Goal: Task Accomplishment & Management: Complete application form

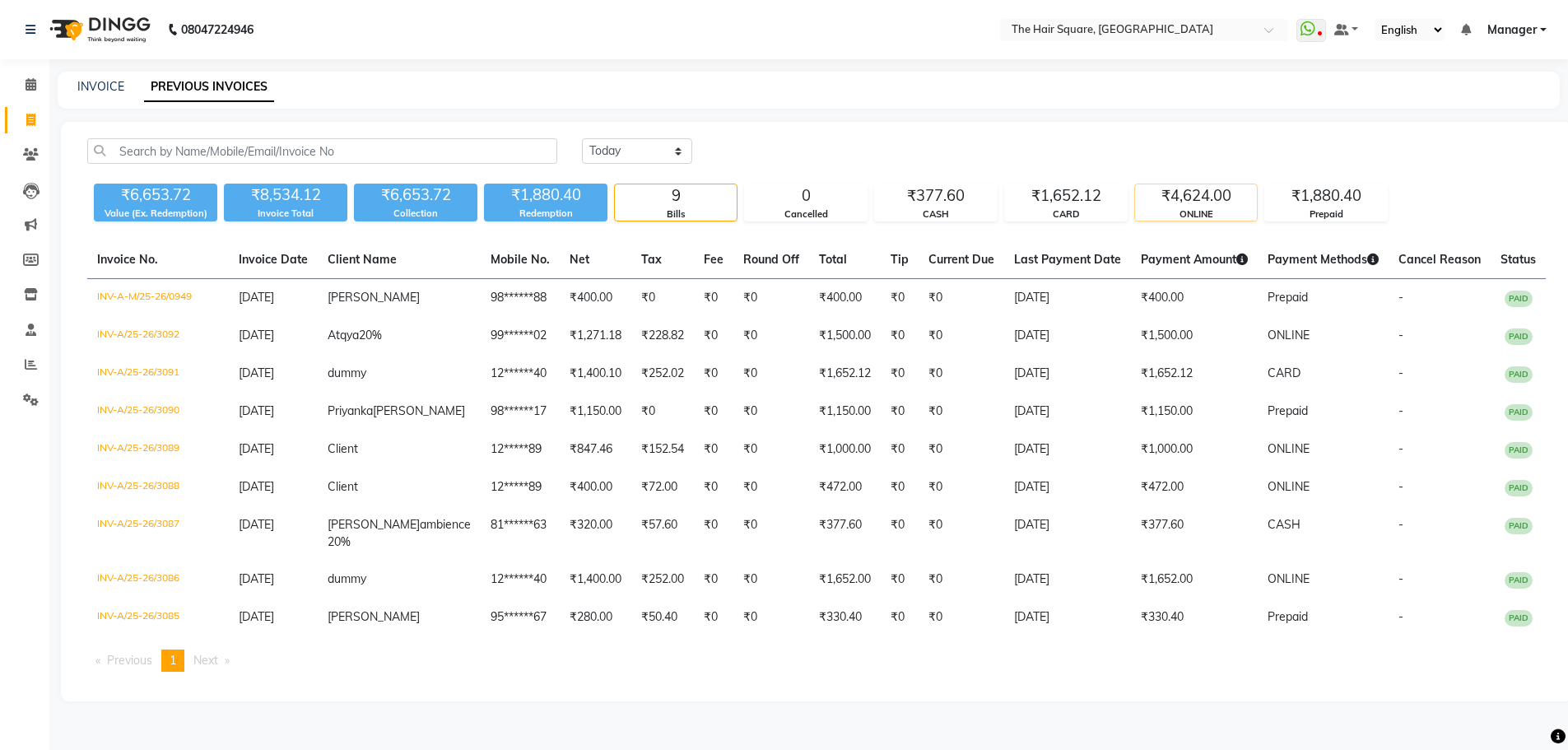
click at [1182, 214] on div "ONLINE" at bounding box center [1195, 214] width 122 height 14
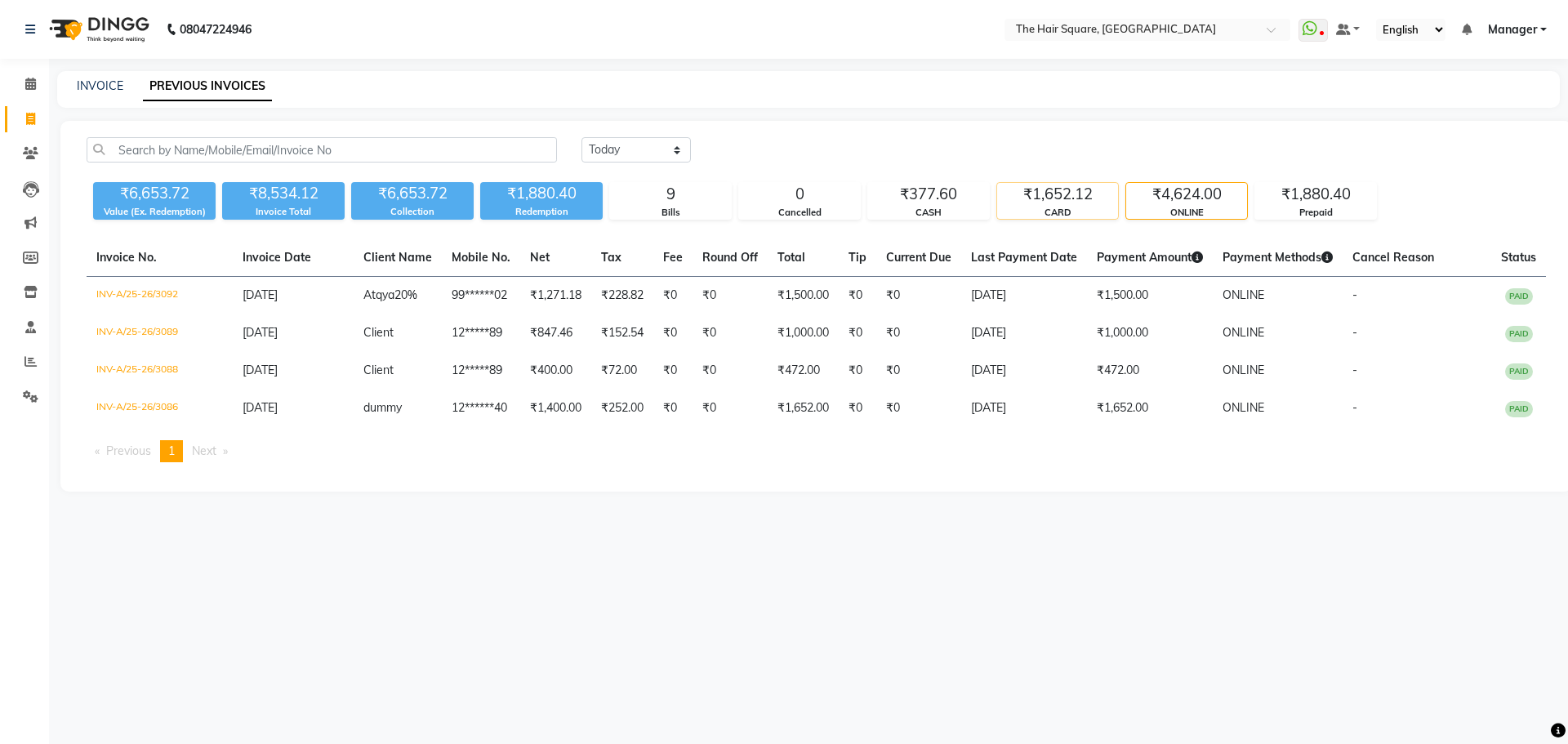
click at [1068, 209] on div "CARD" at bounding box center [1058, 212] width 121 height 14
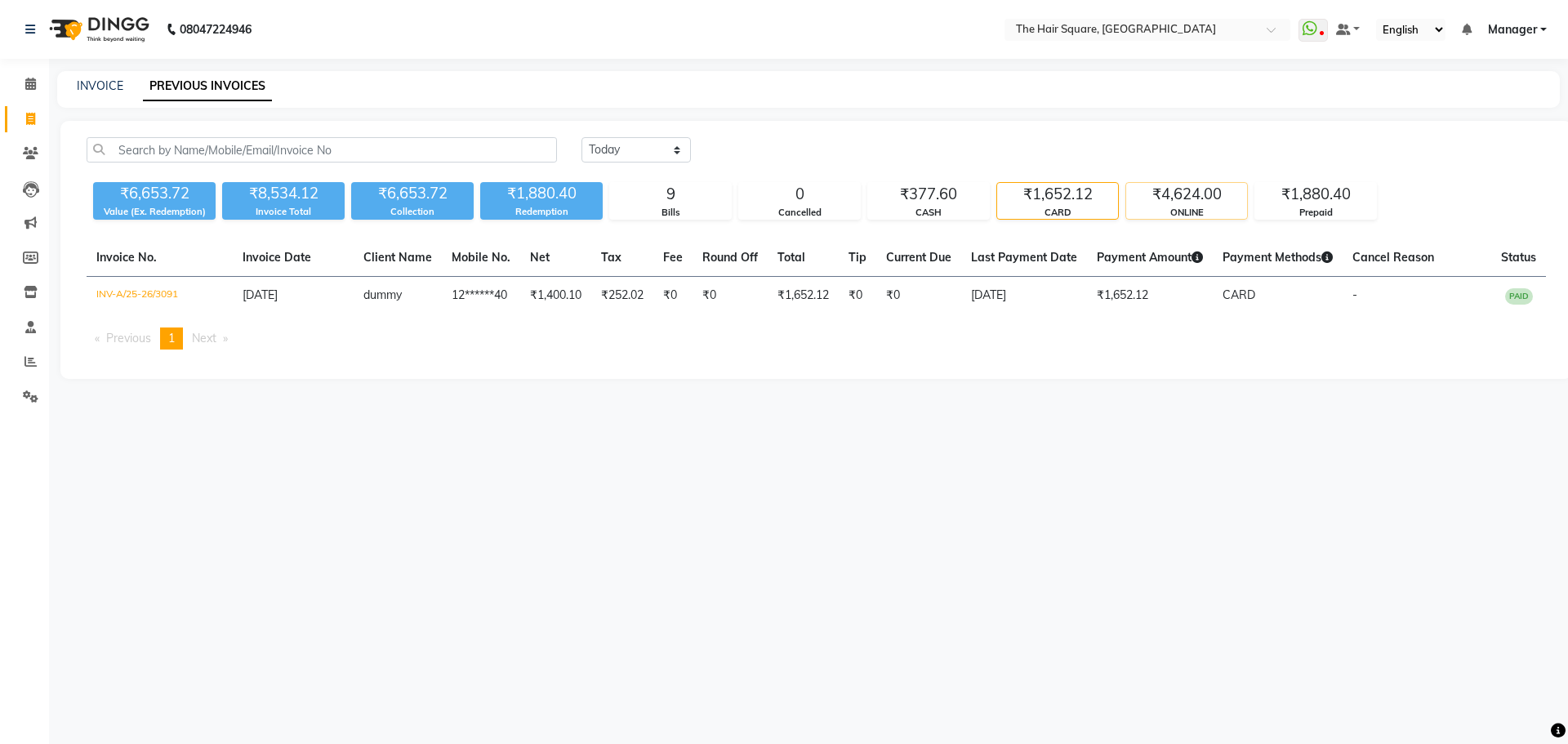
click at [1149, 205] on div "ONLINE" at bounding box center [1186, 212] width 121 height 14
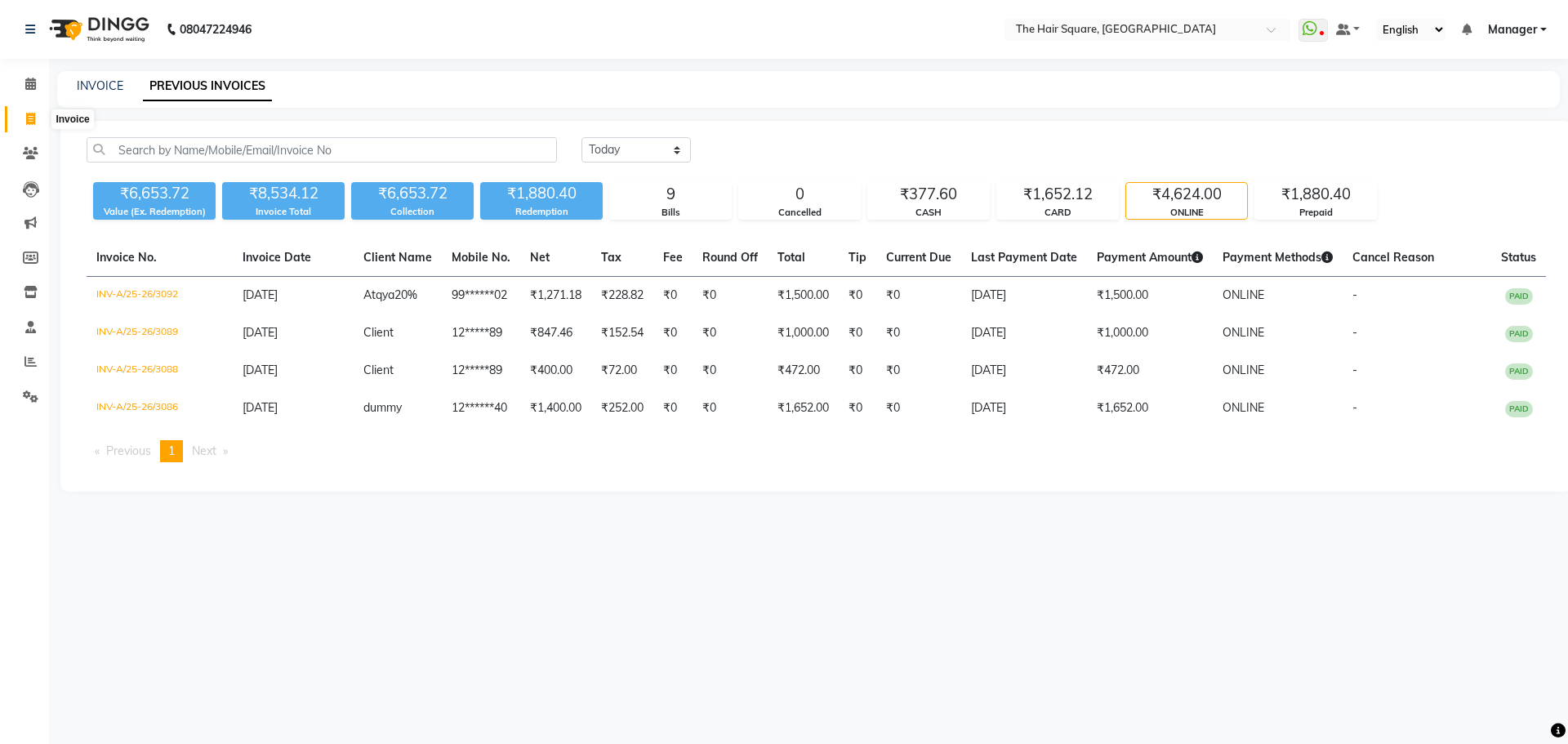
click at [29, 118] on icon at bounding box center [31, 119] width 9 height 12
select select "service"
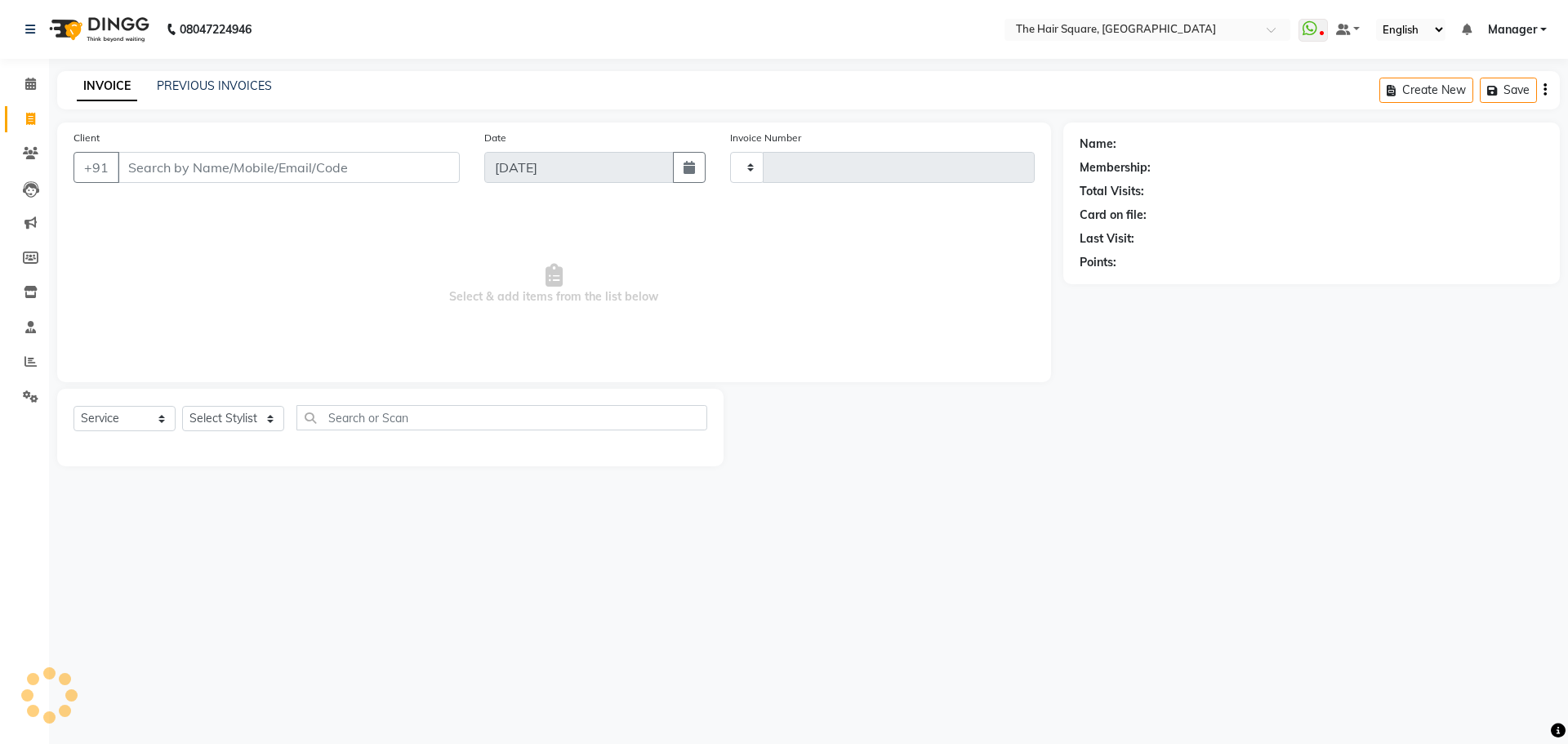
type input "3093"
select select "5768"
type input "123456789"
click at [242, 418] on select "Select Stylist Amit Aradhana Bittu Dev Imran Inder Javed Kim Mahendra Manager M…" at bounding box center [232, 418] width 102 height 25
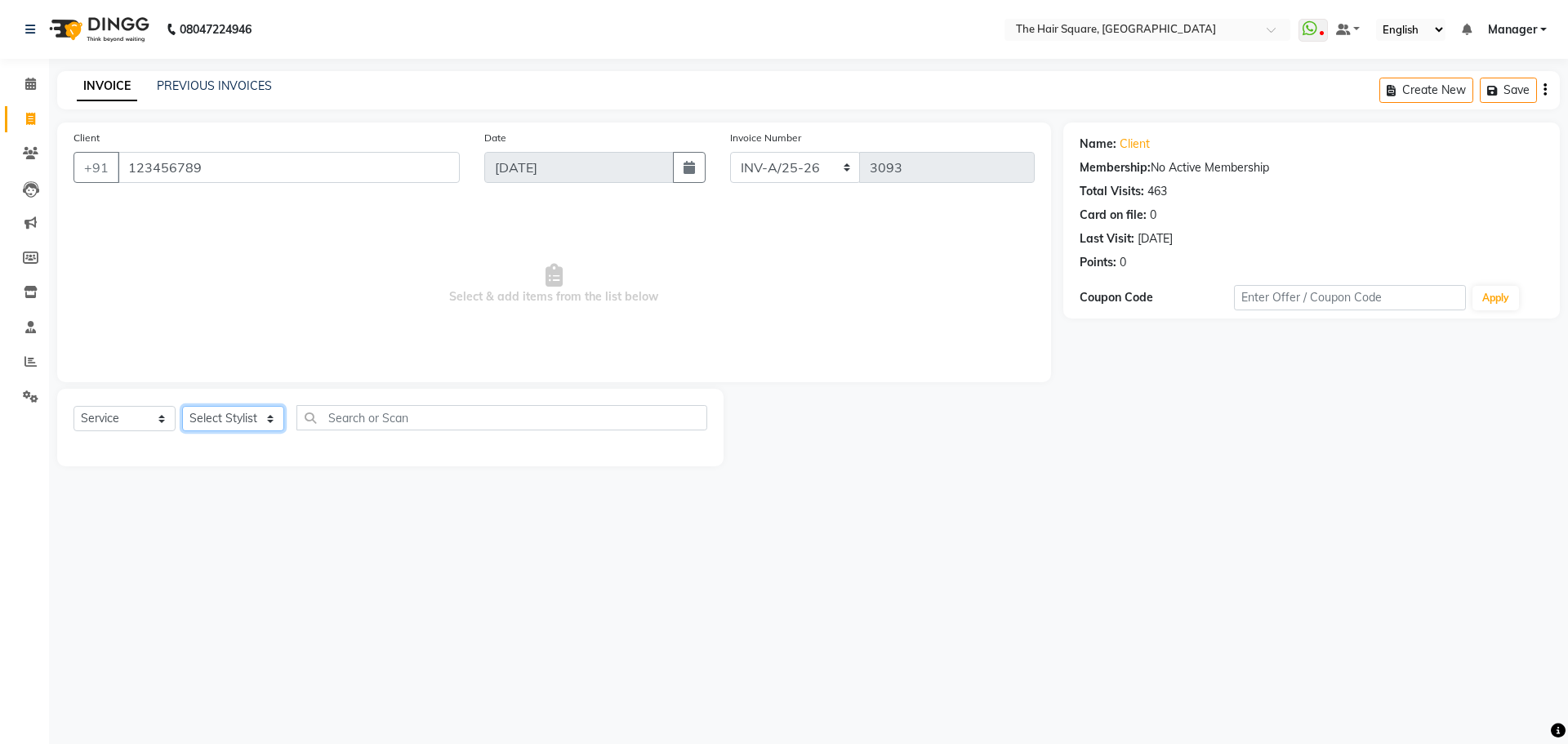
select select "39378"
click at [182, 406] on select "Select Stylist Amit Aradhana Bittu Dev Imran Inder Javed Kim Mahendra Manager M…" at bounding box center [232, 418] width 102 height 25
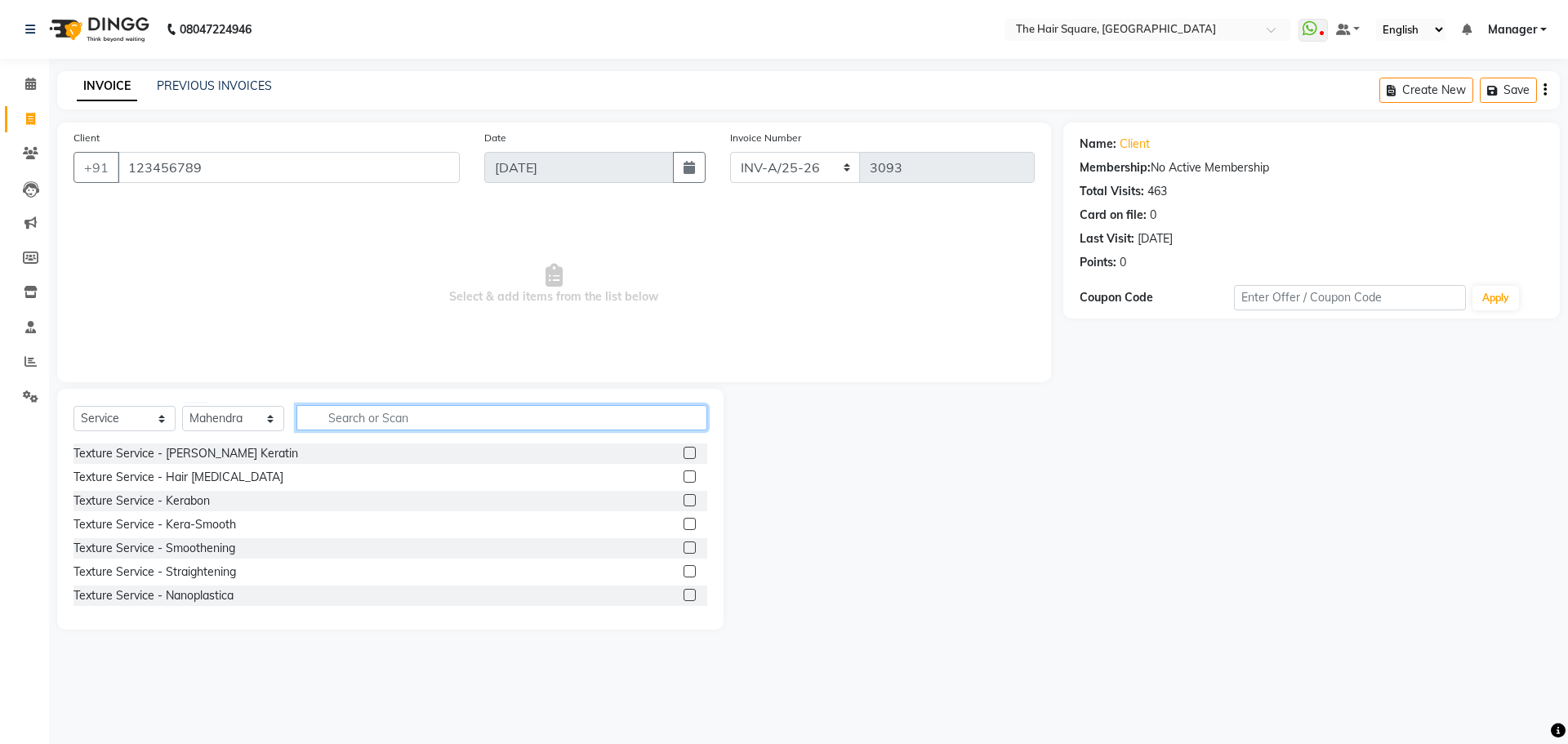
click at [374, 424] on input "text" at bounding box center [502, 417] width 411 height 25
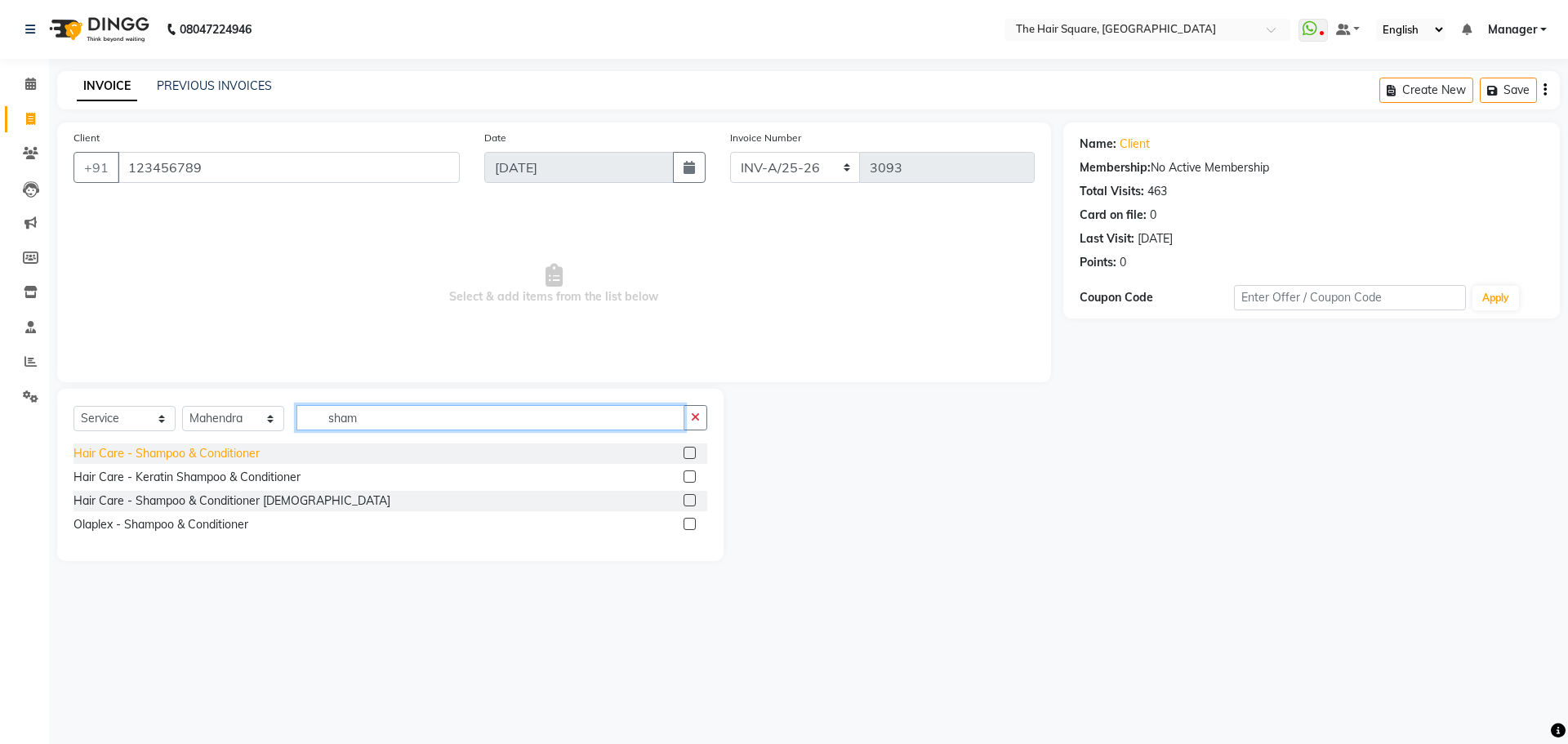
type input "sham"
click at [93, 447] on div "Hair Care - Shampoo & Conditioner" at bounding box center [166, 454] width 186 height 17
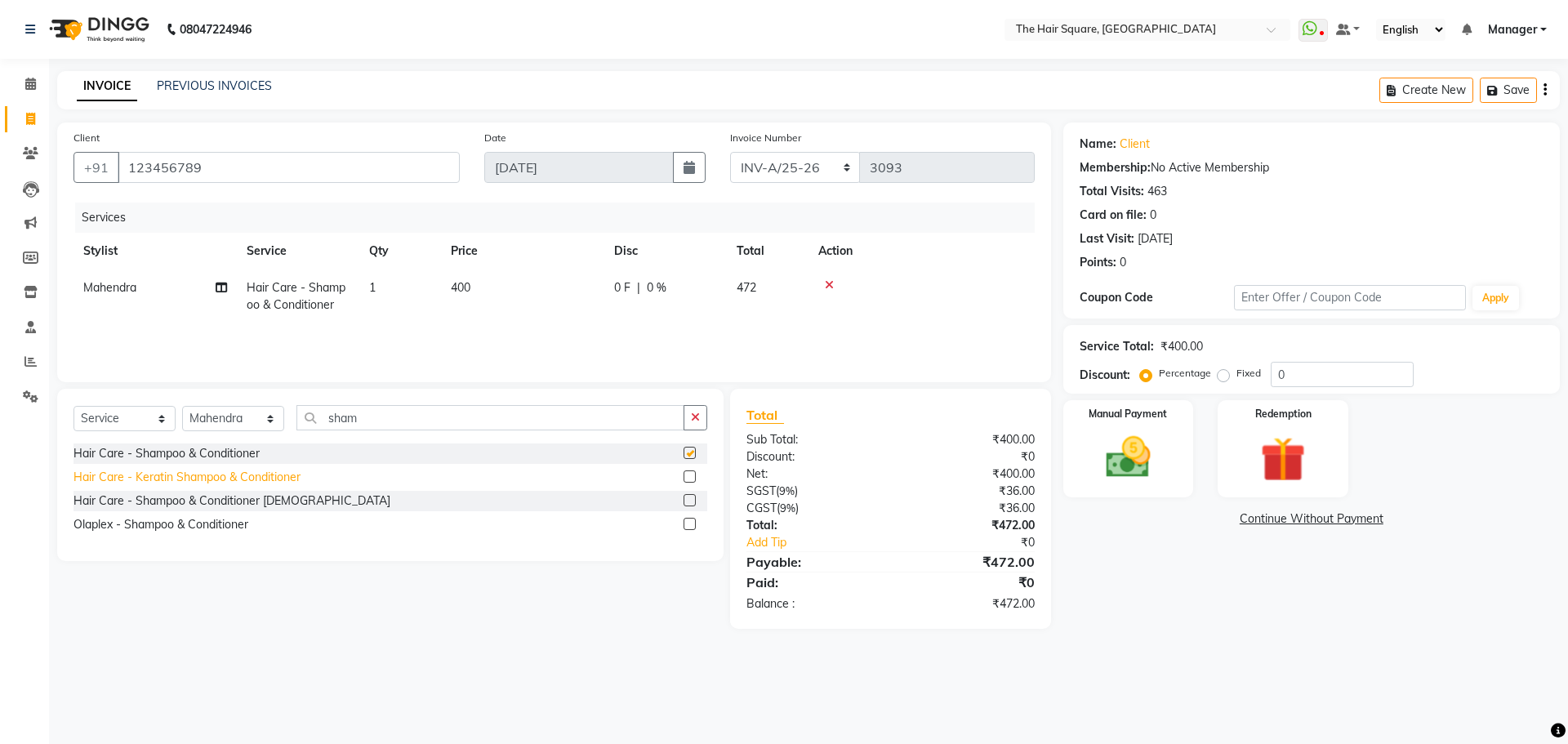
checkbox input "false"
click at [1135, 446] on img at bounding box center [1127, 457] width 76 height 54
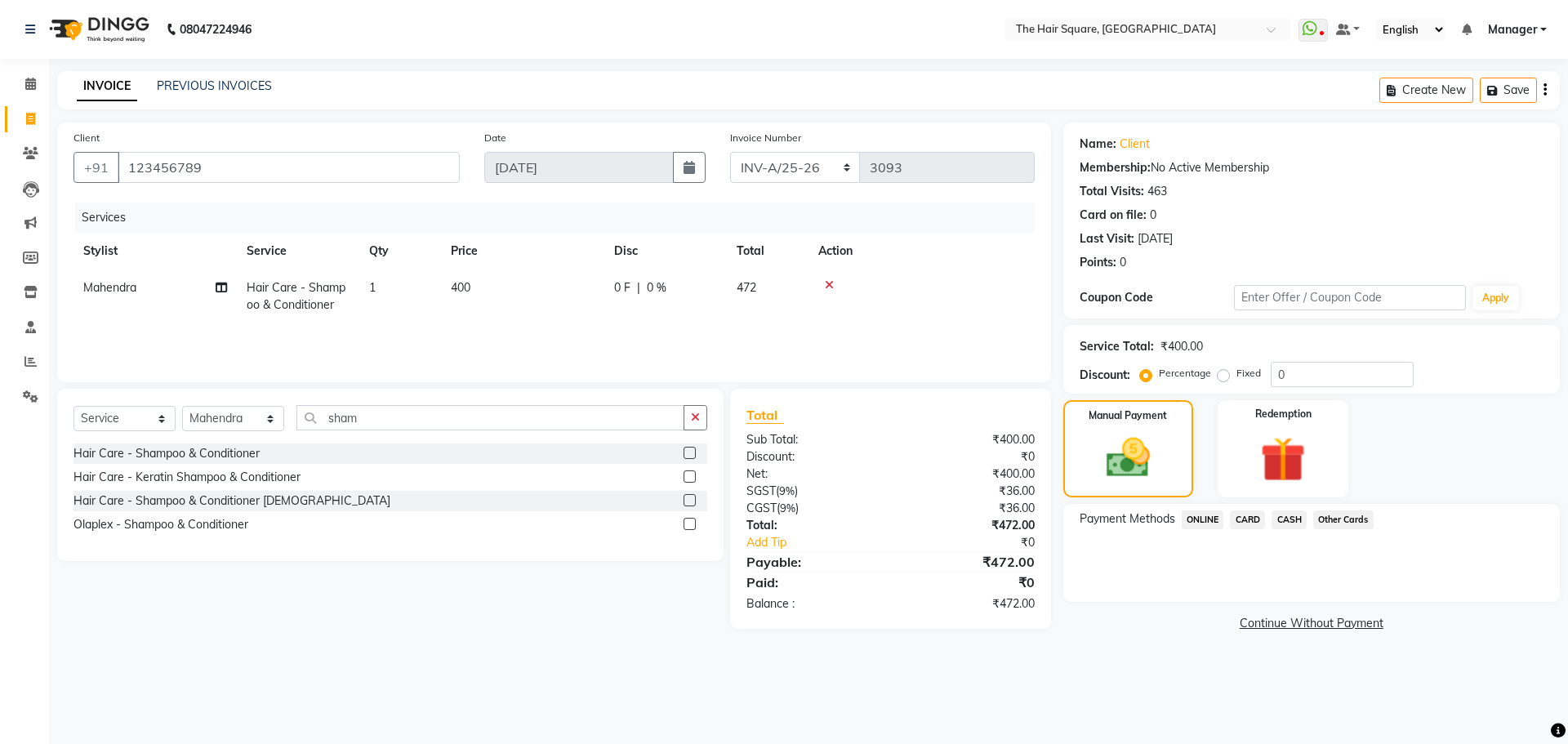
click at [1189, 518] on span "ONLINE" at bounding box center [1203, 519] width 43 height 18
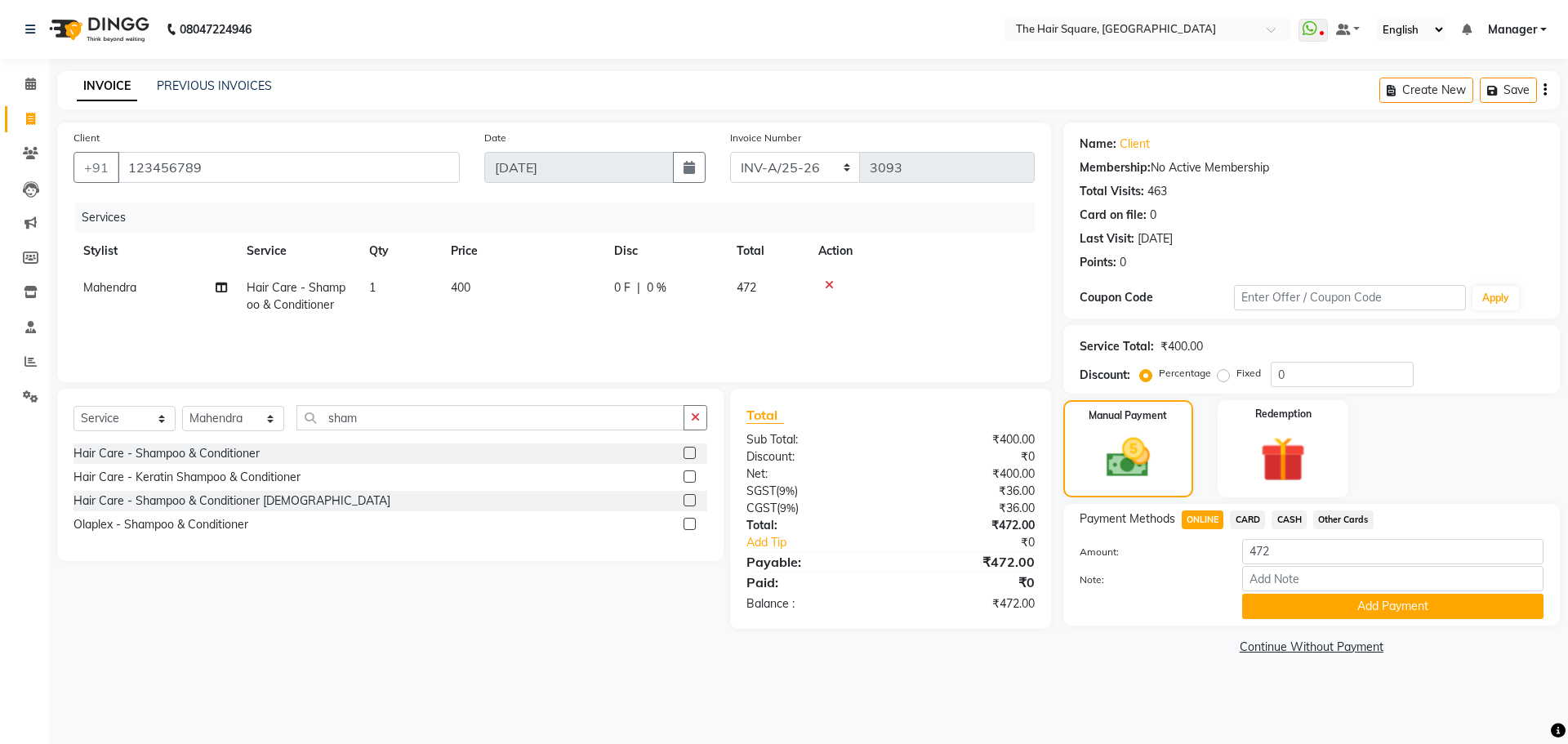
click at [1255, 523] on span "CARD" at bounding box center [1247, 519] width 35 height 18
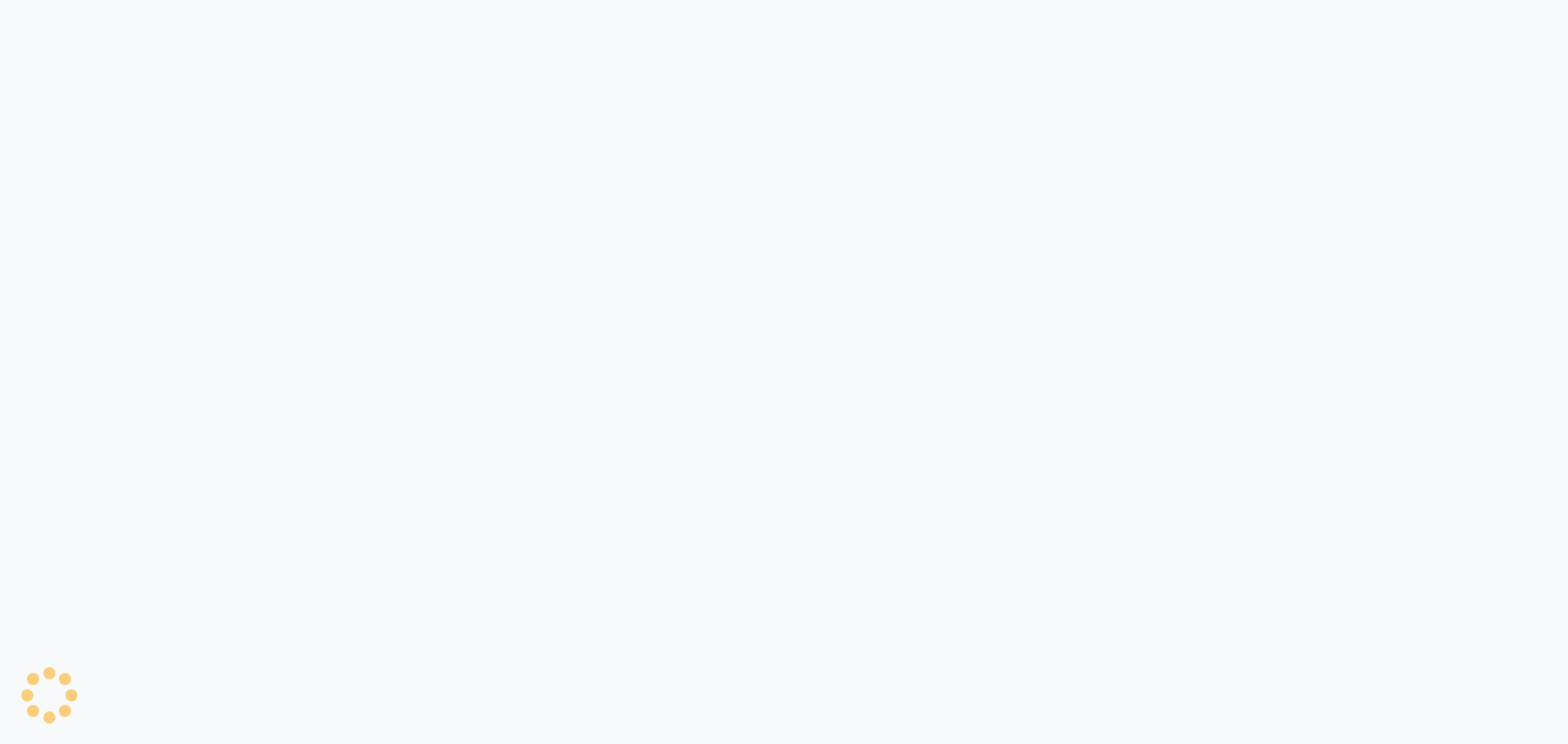
select select "service"
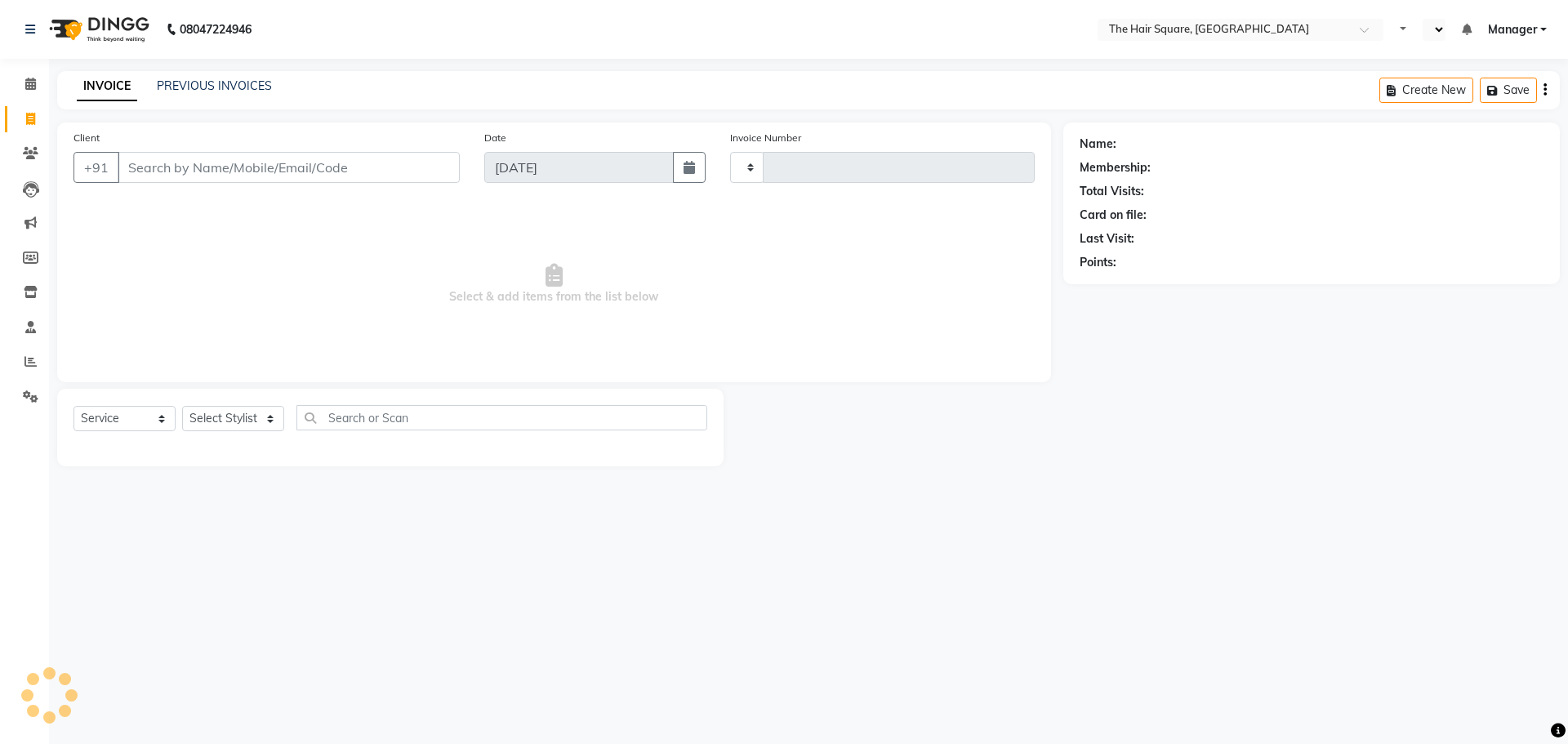
select select "en"
select select "5768"
type input "3093"
drag, startPoint x: 991, startPoint y: 99, endPoint x: 239, endPoint y: 73, distance: 752.4
click at [239, 73] on div "INVOICE PREVIOUS INVOICES Create New Save" at bounding box center [808, 90] width 1502 height 38
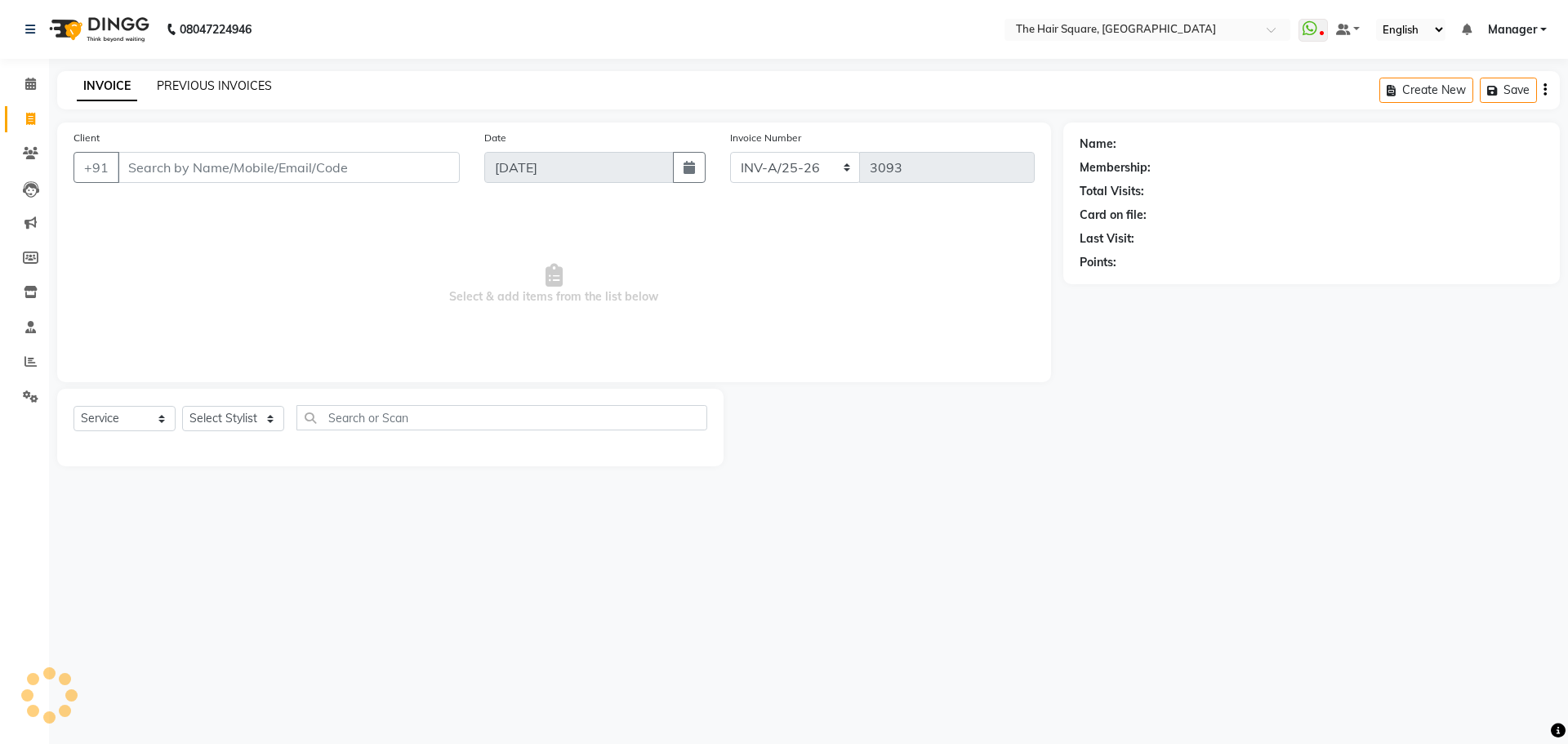
click at [242, 86] on link "PREVIOUS INVOICES" at bounding box center [214, 86] width 115 height 15
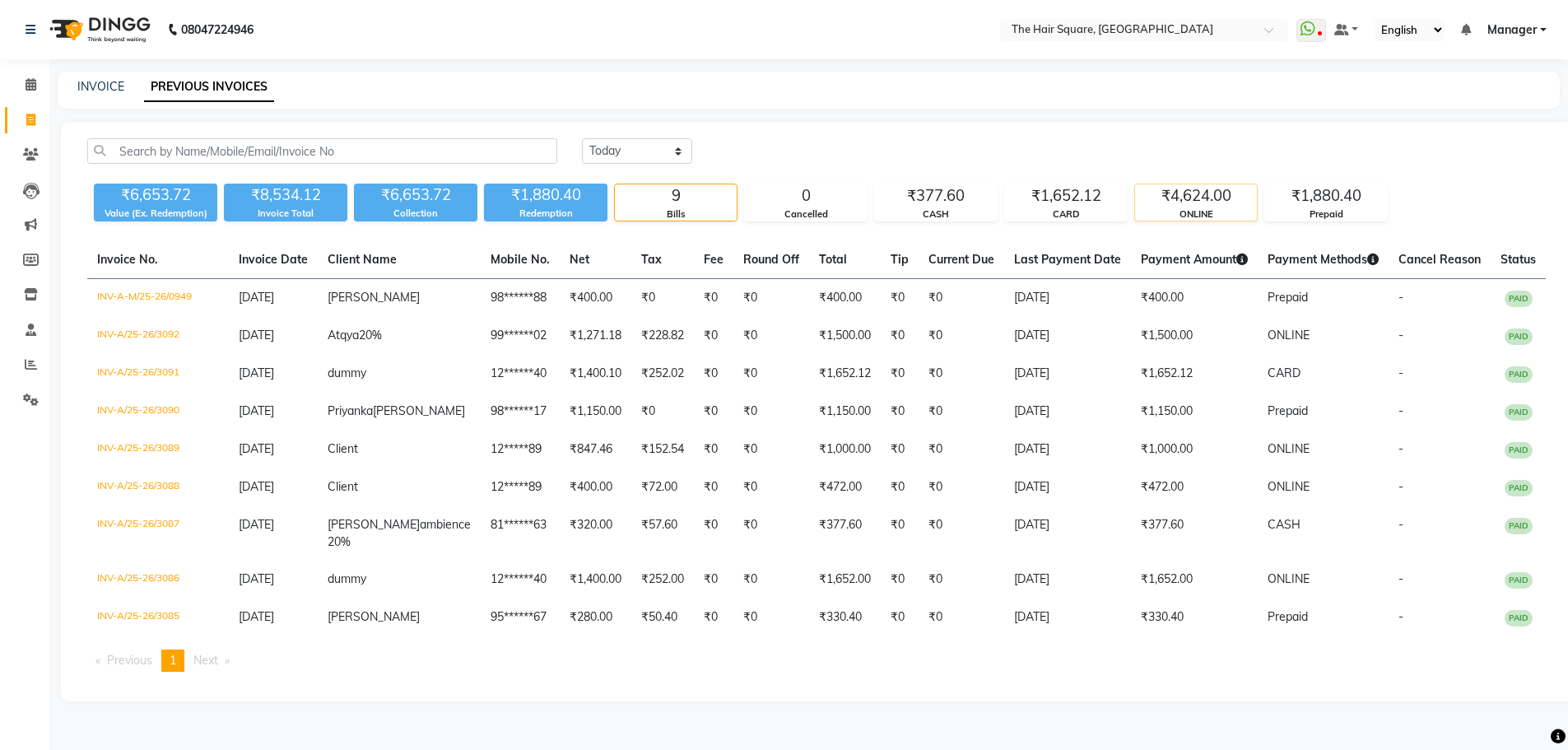
click at [1162, 204] on div "₹4,624.00" at bounding box center [1195, 196] width 122 height 23
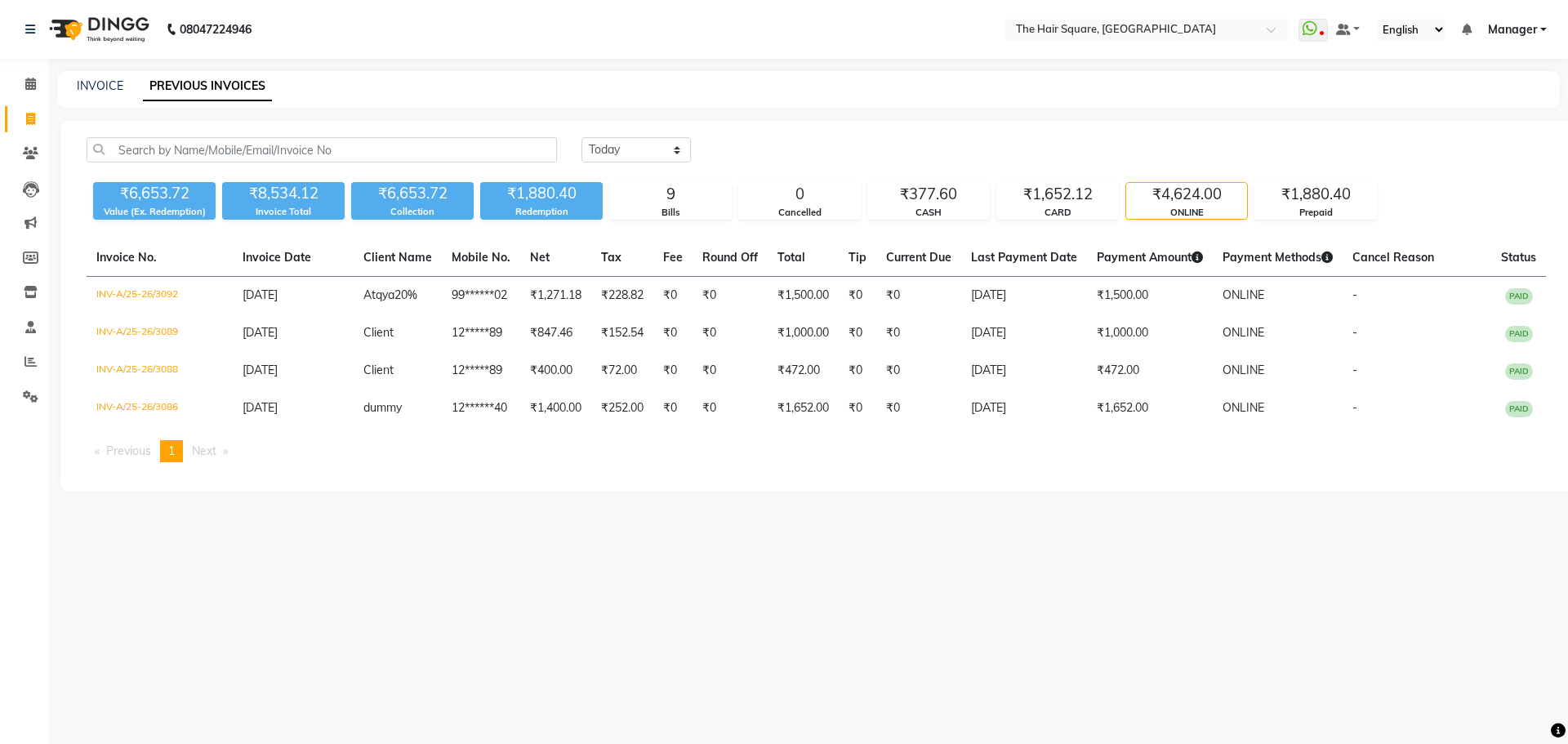
click at [1507, 37] on span "Manager" at bounding box center [1512, 30] width 49 height 17
click at [1480, 108] on link "Sign out" at bounding box center [1462, 112] width 149 height 25
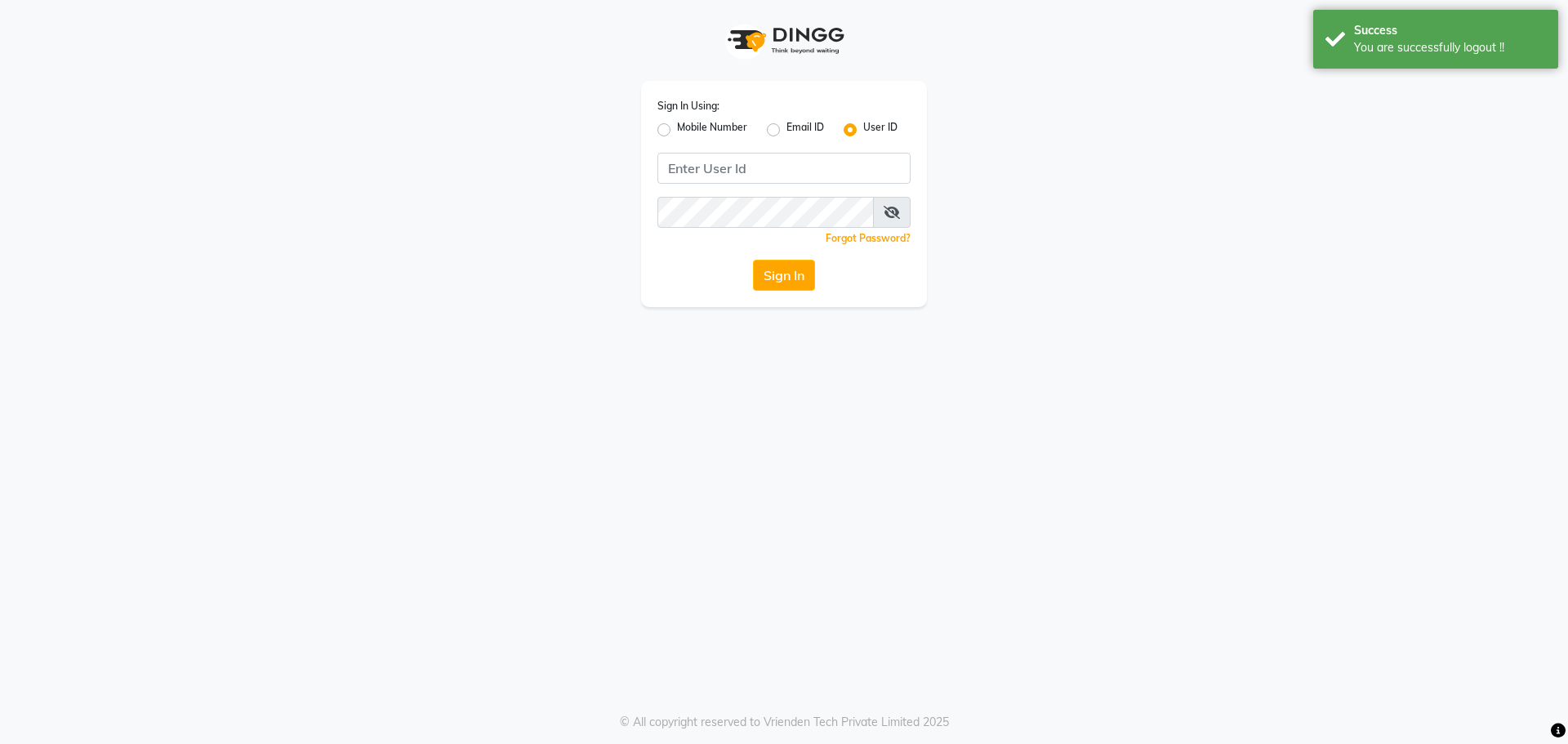
click at [676, 129] on label "Mobile Number" at bounding box center [711, 129] width 70 height 19
click at [676, 129] on input "Mobile Number" at bounding box center [682, 125] width 10 height 10
radio input "true"
radio input "false"
click at [765, 173] on input "Username" at bounding box center [811, 168] width 198 height 31
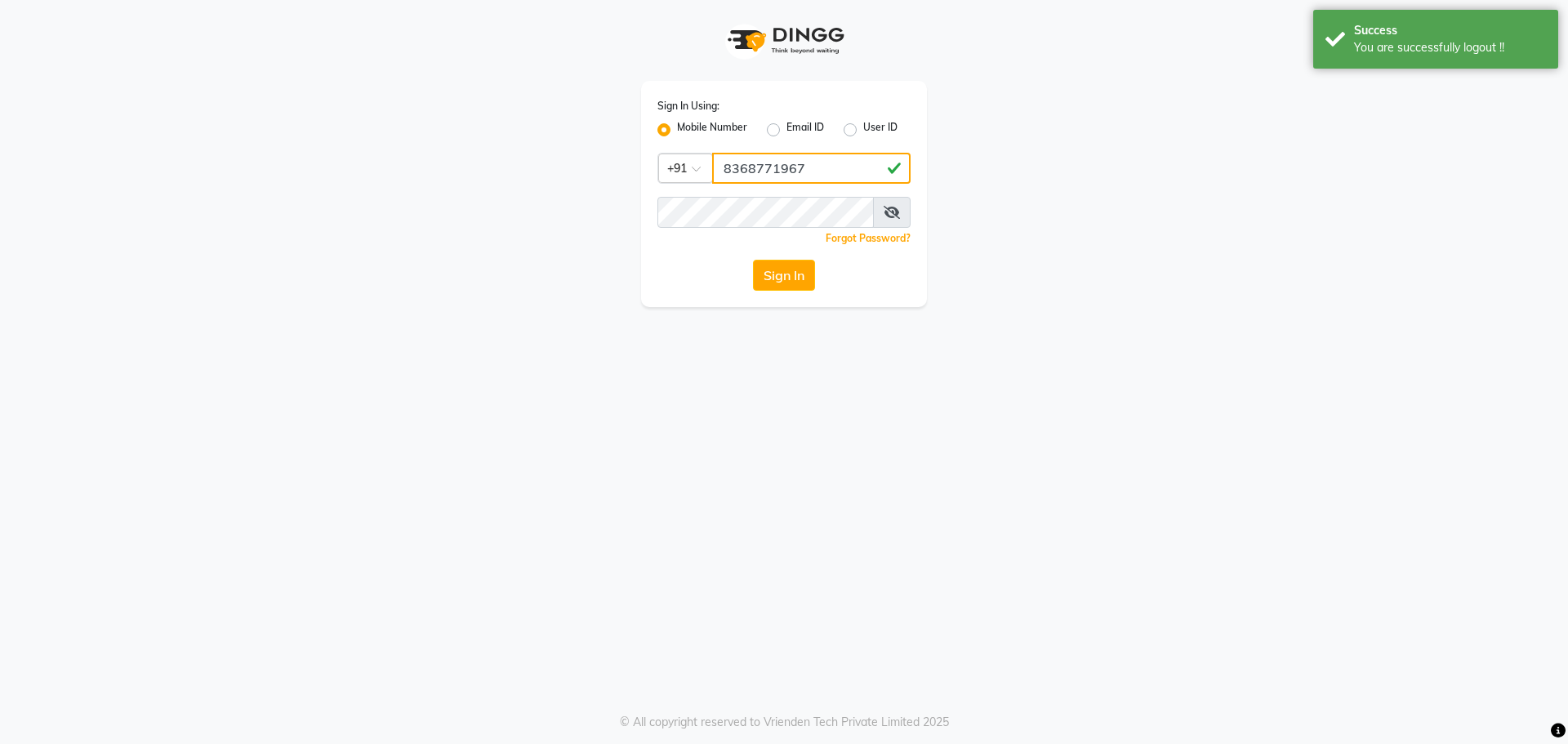
type input "8368771967"
drag, startPoint x: 820, startPoint y: 161, endPoint x: 295, endPoint y: 198, distance: 526.3
click at [295, 198] on app-login "Sign In Using: Mobile Number Email ID User ID Country Code × +91 8368771967 Rem…" at bounding box center [784, 153] width 1568 height 307
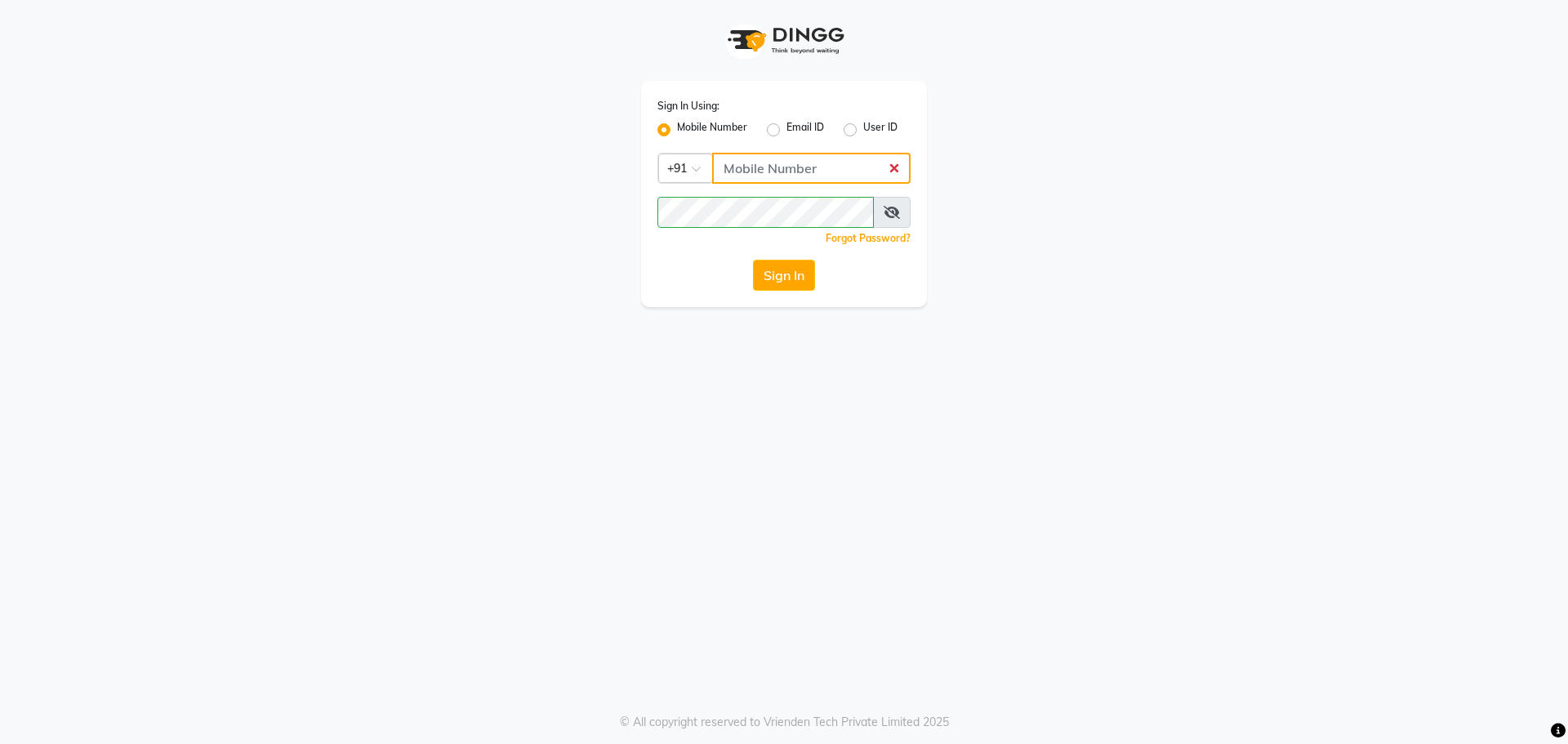
click at [765, 163] on input "Username" at bounding box center [811, 168] width 198 height 31
click at [776, 267] on button "Sign In" at bounding box center [783, 275] width 62 height 31
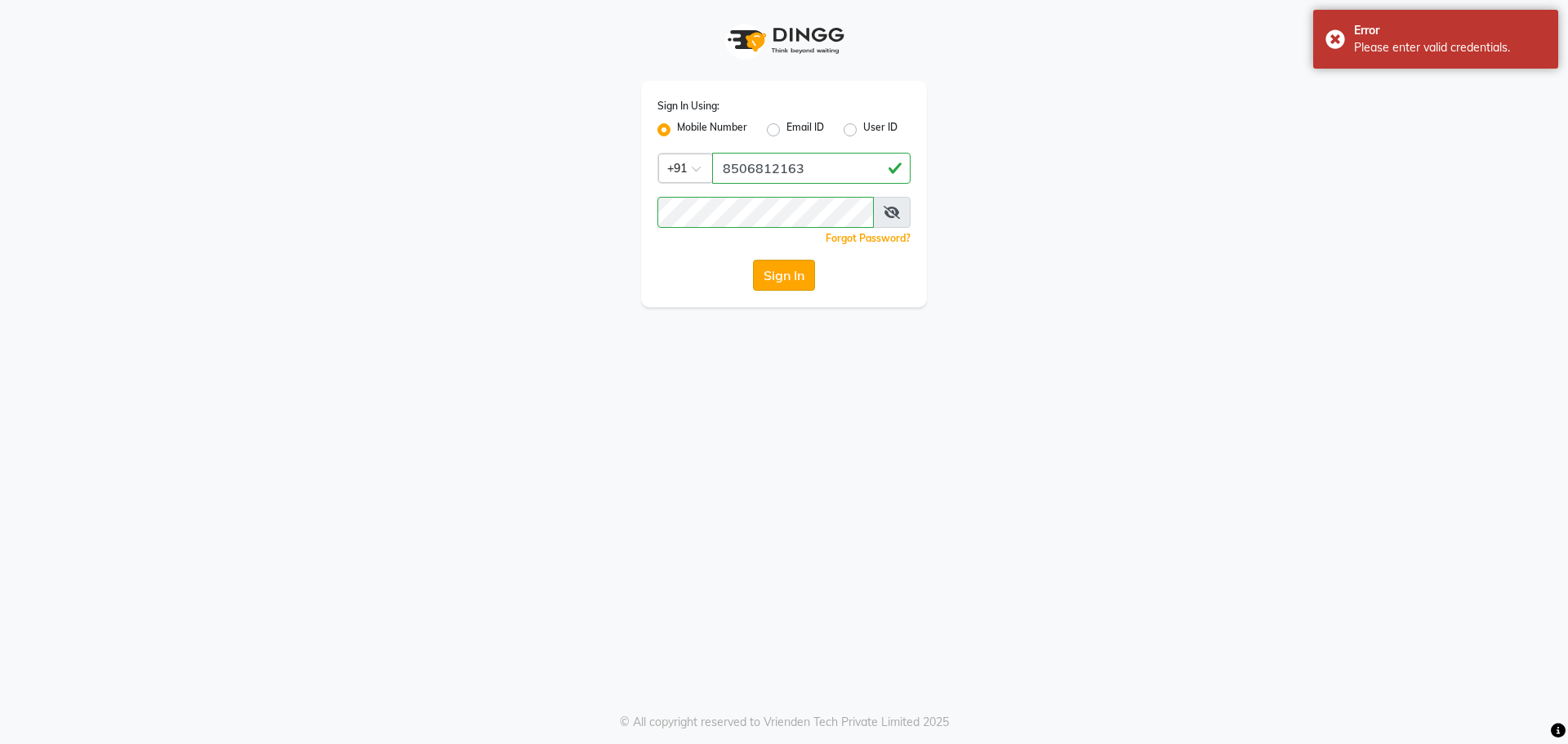
click at [776, 267] on button "Sign In" at bounding box center [783, 275] width 62 height 31
click at [358, 217] on div "Sign In Using: Mobile Number Email ID User ID Country Code × +91 8506812163 Rem…" at bounding box center [783, 153] width 931 height 307
click at [825, 162] on input "8506812163" at bounding box center [811, 168] width 198 height 31
drag, startPoint x: 825, startPoint y: 162, endPoint x: 448, endPoint y: 177, distance: 377.3
click at [449, 177] on div "Sign In Using: Mobile Number Email ID User ID Country Code × +91 8506812163 Rem…" at bounding box center [783, 153] width 931 height 307
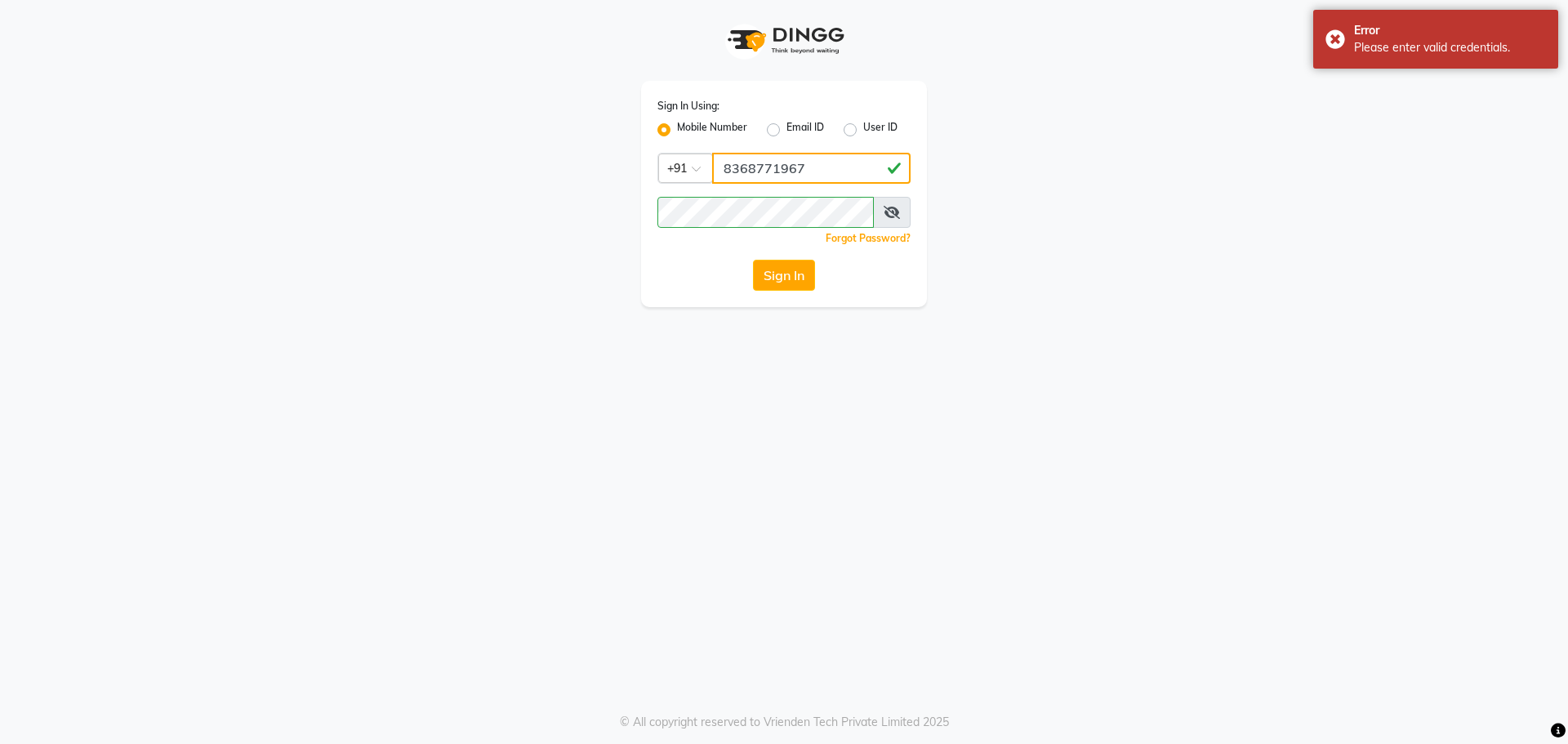
type input "8368771967"
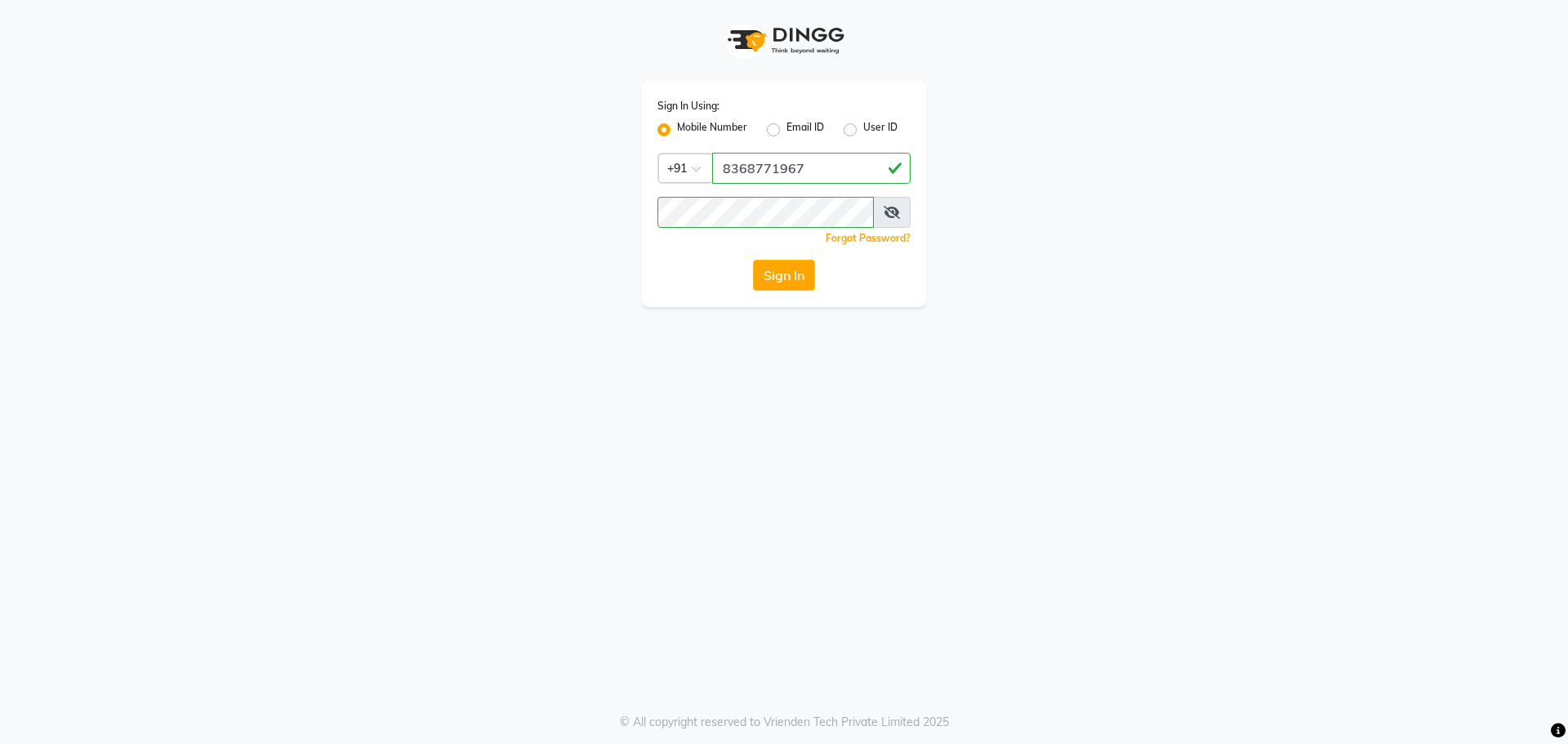
click at [890, 208] on icon at bounding box center [892, 212] width 17 height 13
click at [773, 279] on button "Sign In" at bounding box center [783, 275] width 62 height 31
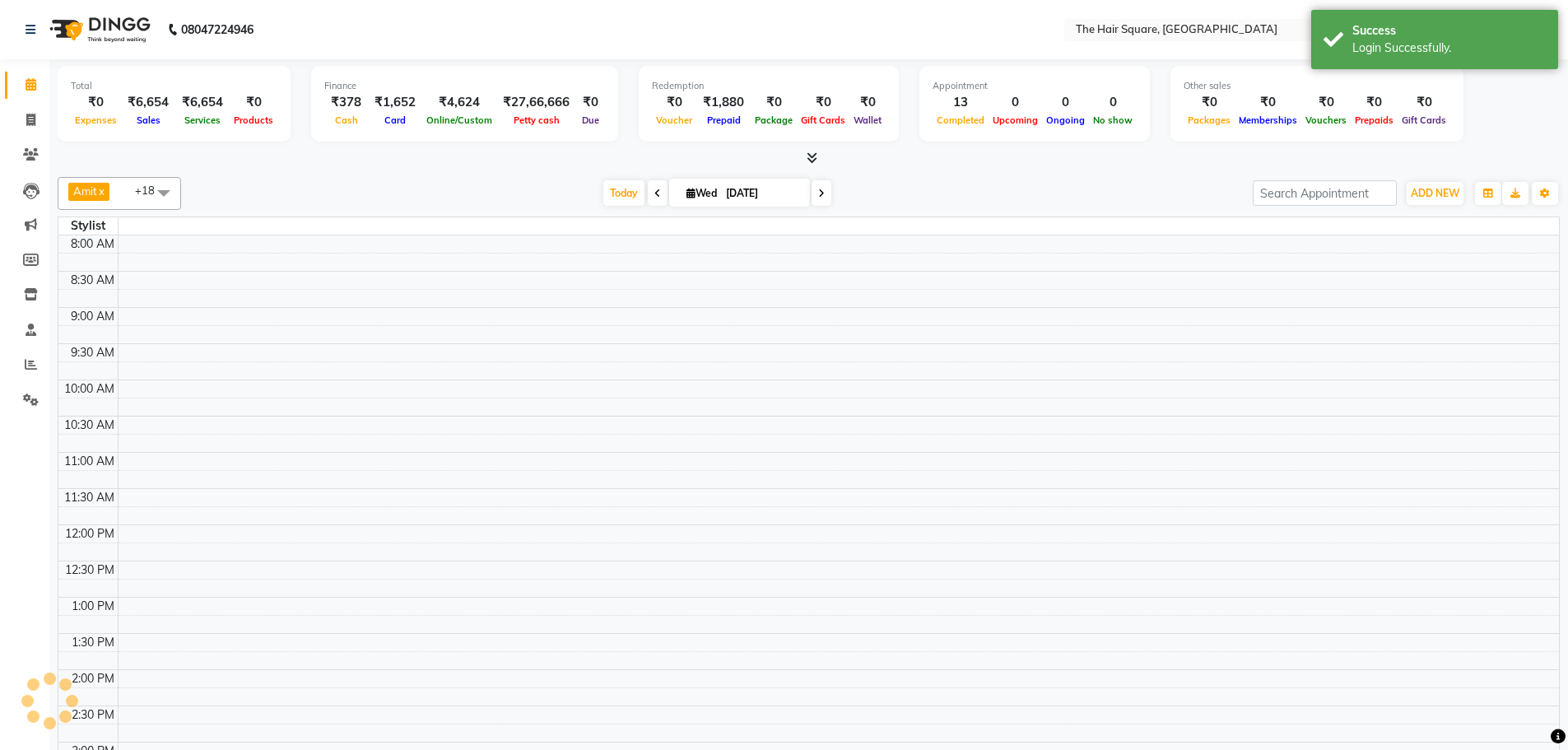
scroll to position [286, 0]
select select "en"
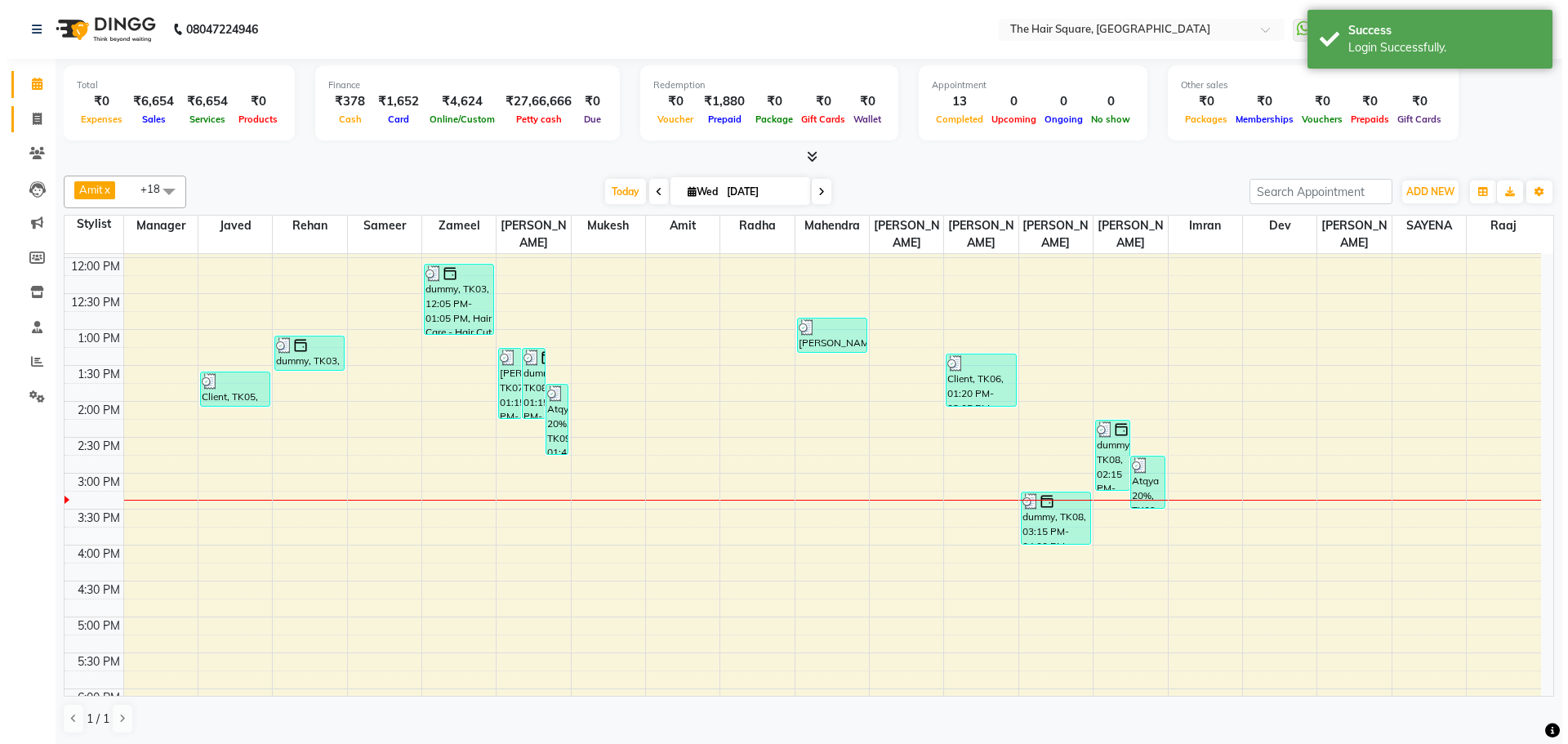
scroll to position [0, 0]
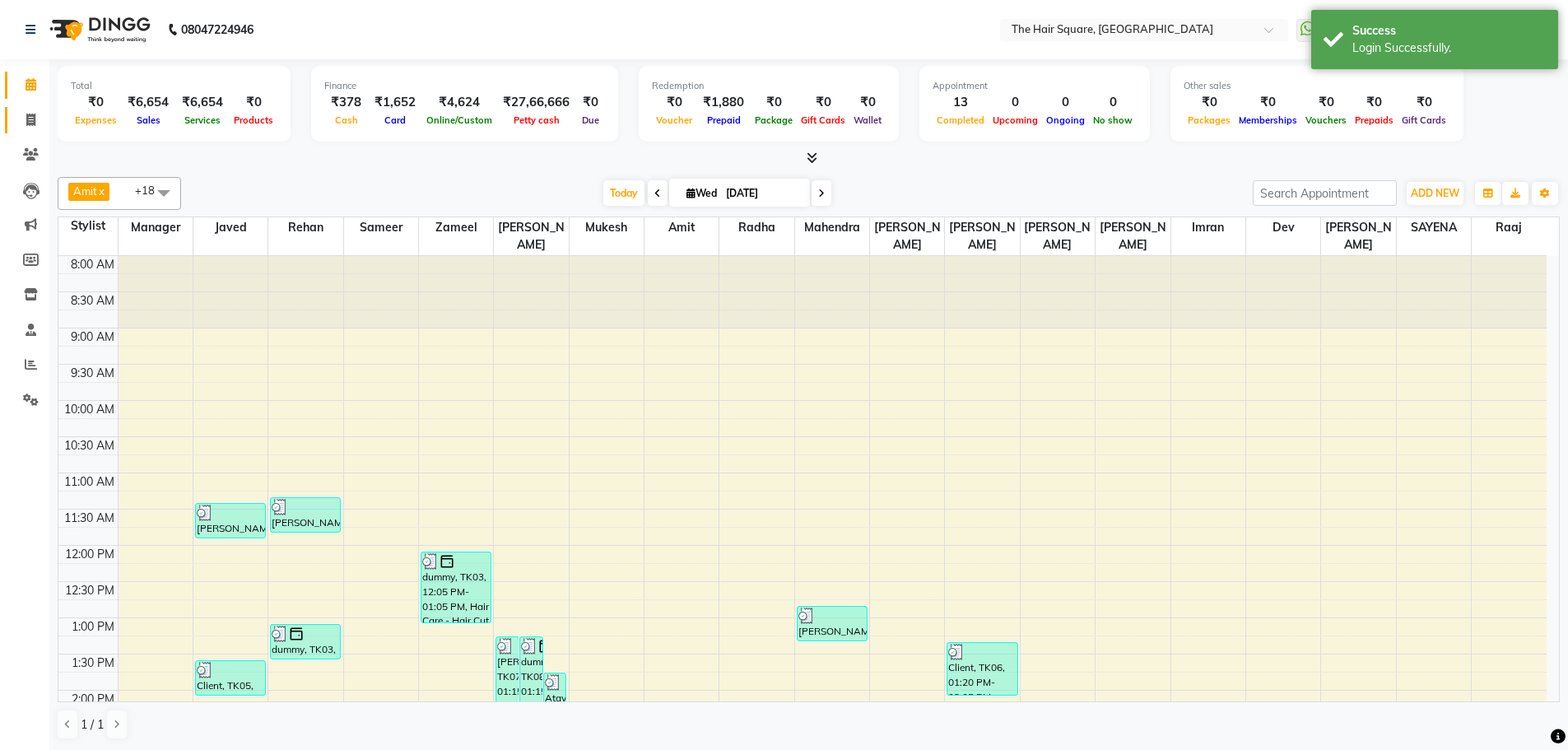
click at [18, 130] on link "Invoice" at bounding box center [25, 120] width 40 height 27
select select "service"
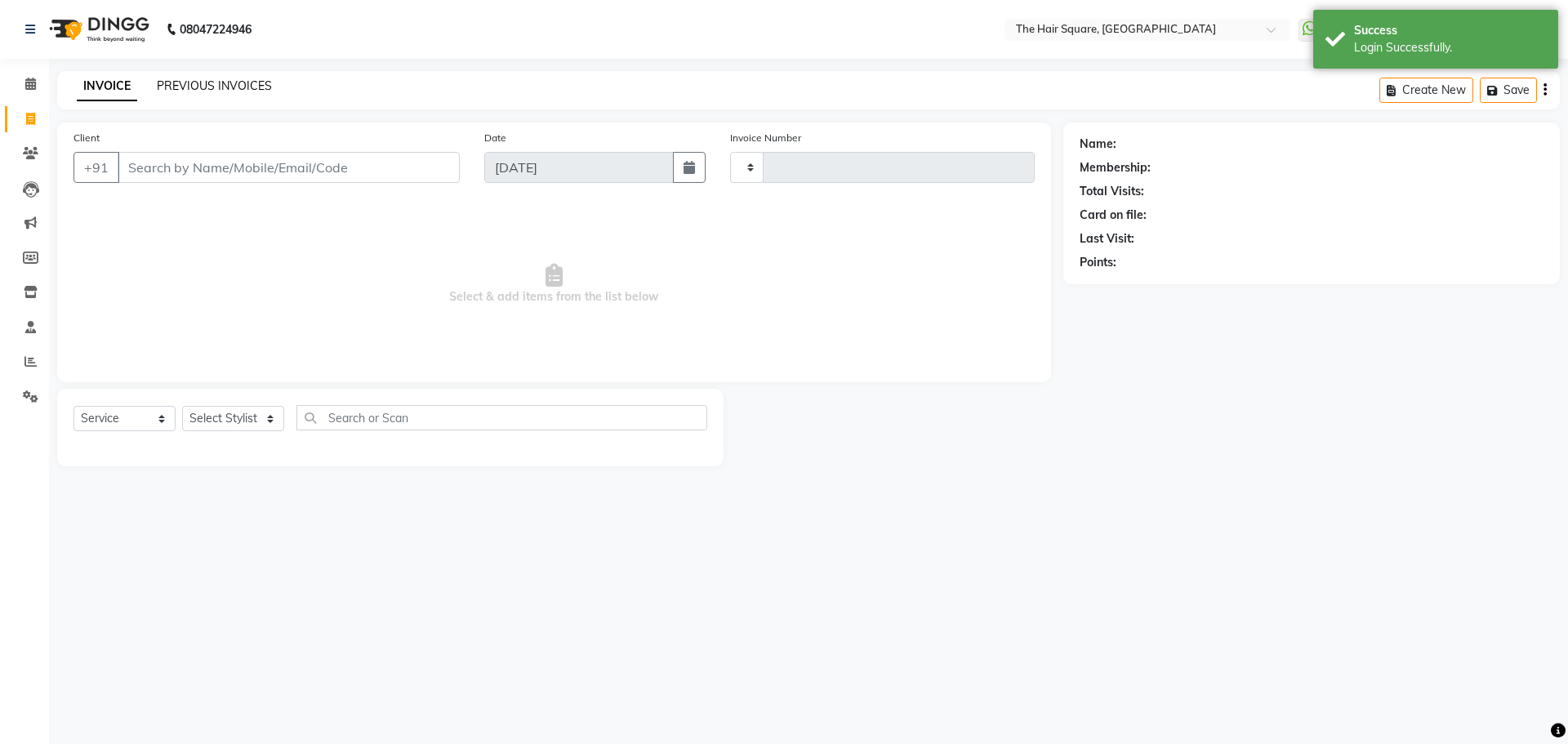
type input "3093"
select select "5768"
click at [209, 81] on link "PREVIOUS INVOICES" at bounding box center [214, 86] width 115 height 15
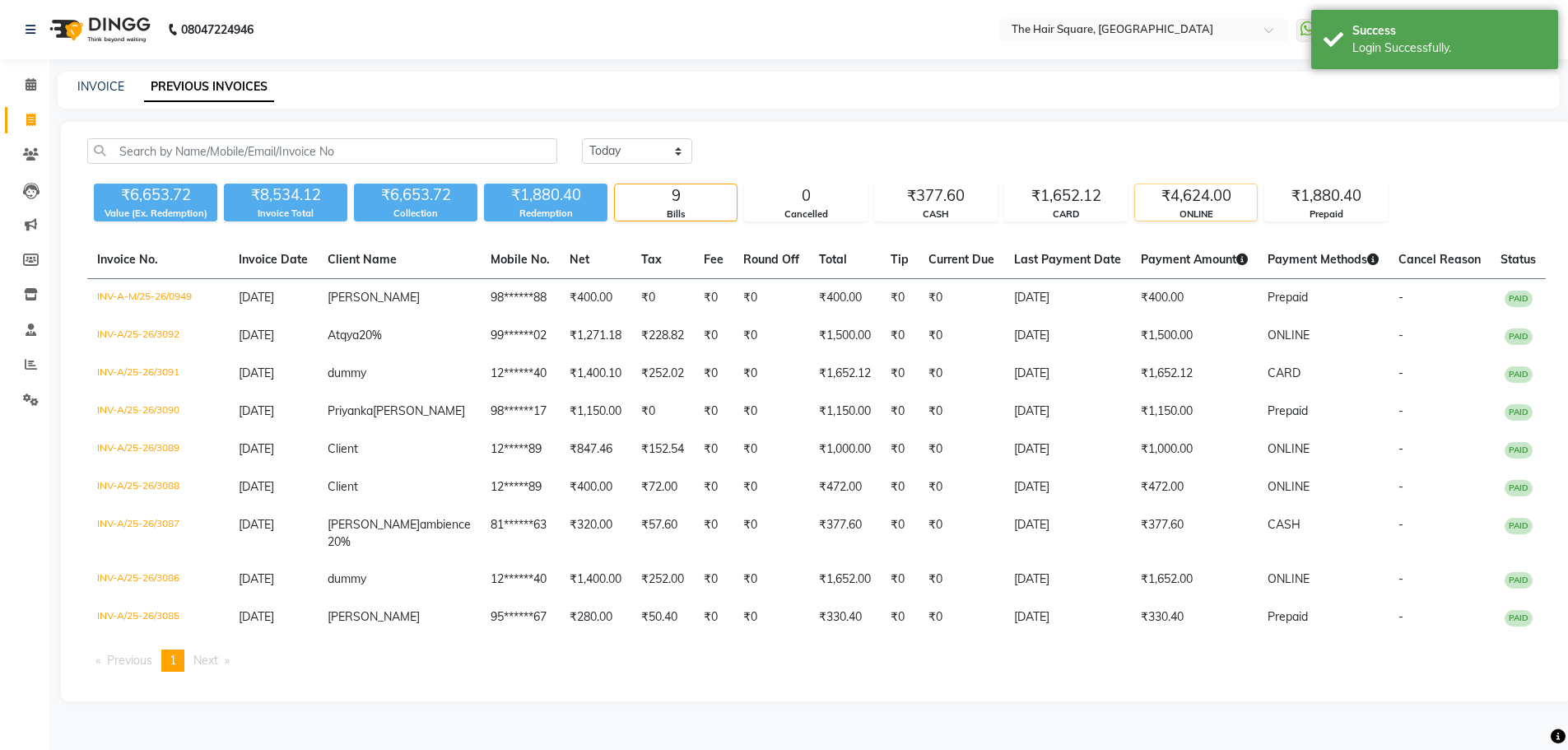
click at [1203, 206] on div "₹4,624.00" at bounding box center [1195, 196] width 122 height 23
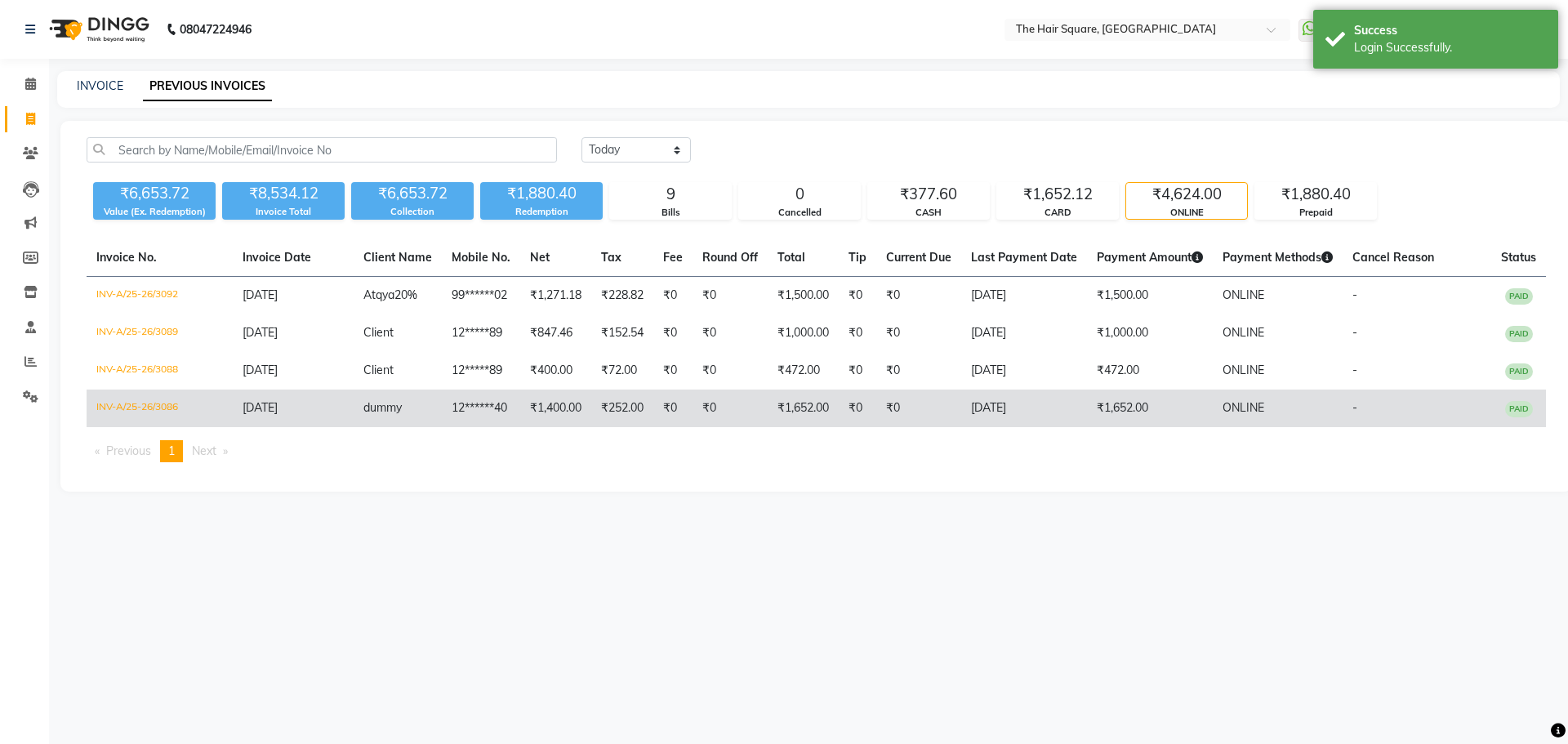
click at [1158, 397] on td "₹1,652.00" at bounding box center [1149, 408] width 126 height 38
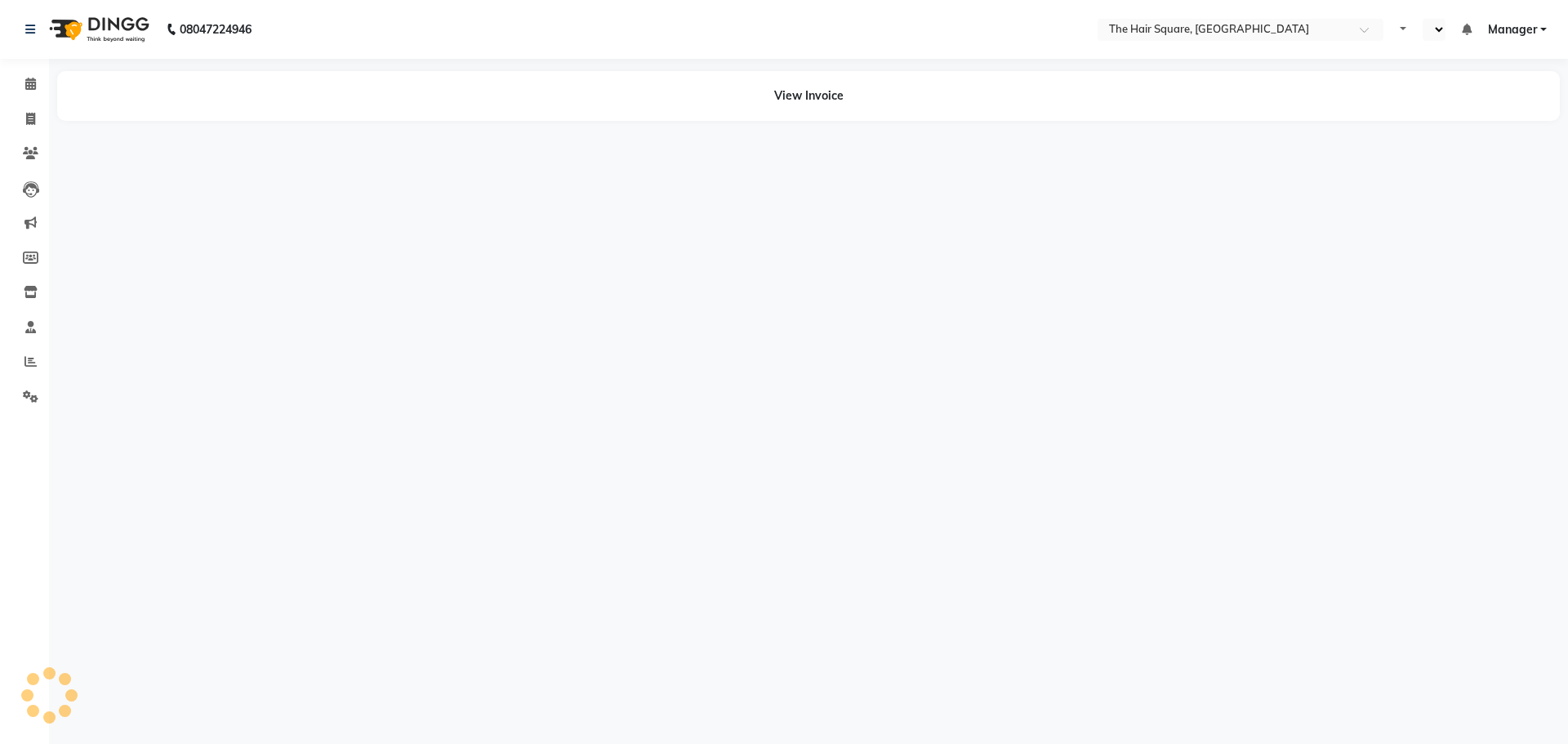
select select "en"
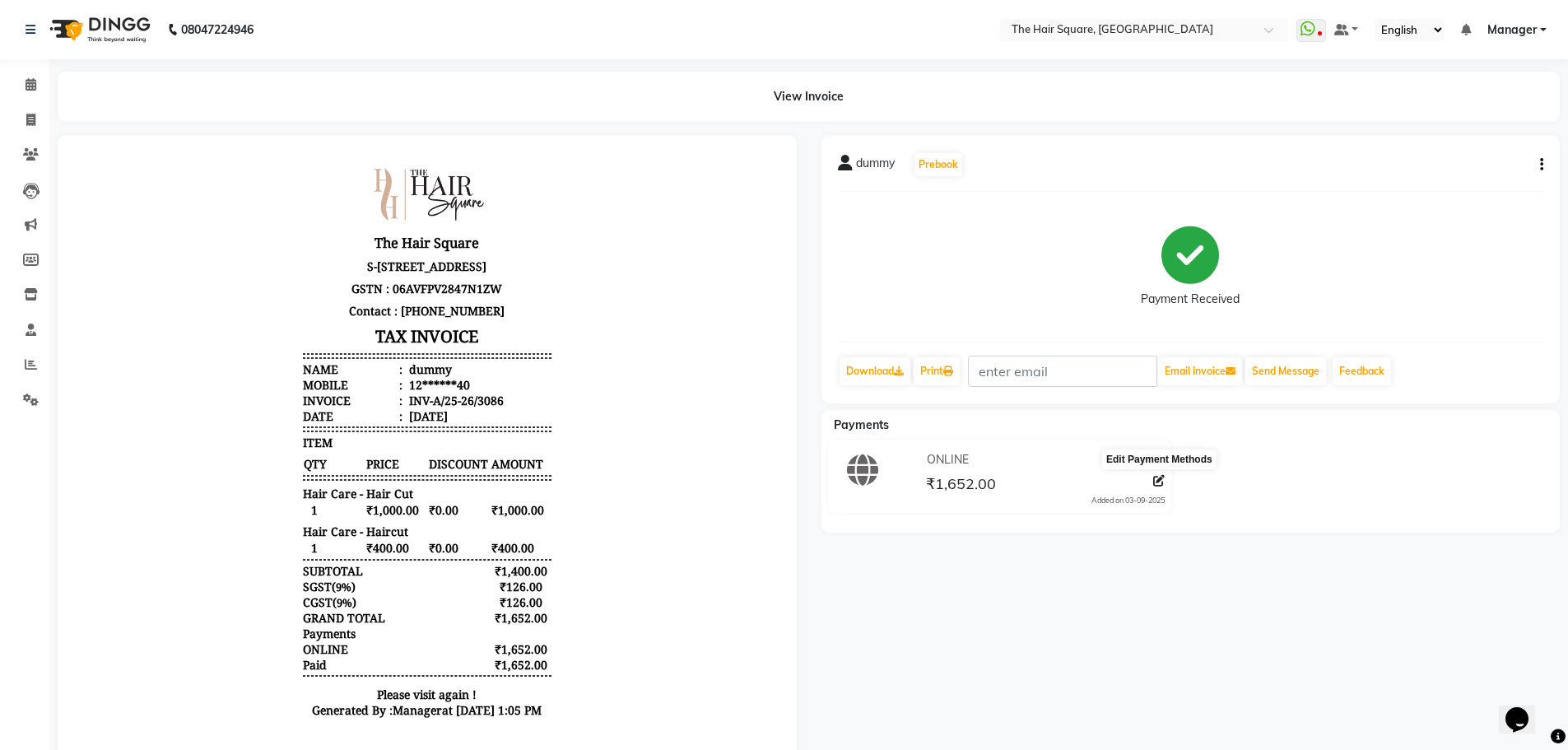
click at [1155, 482] on icon at bounding box center [1158, 480] width 11 height 11
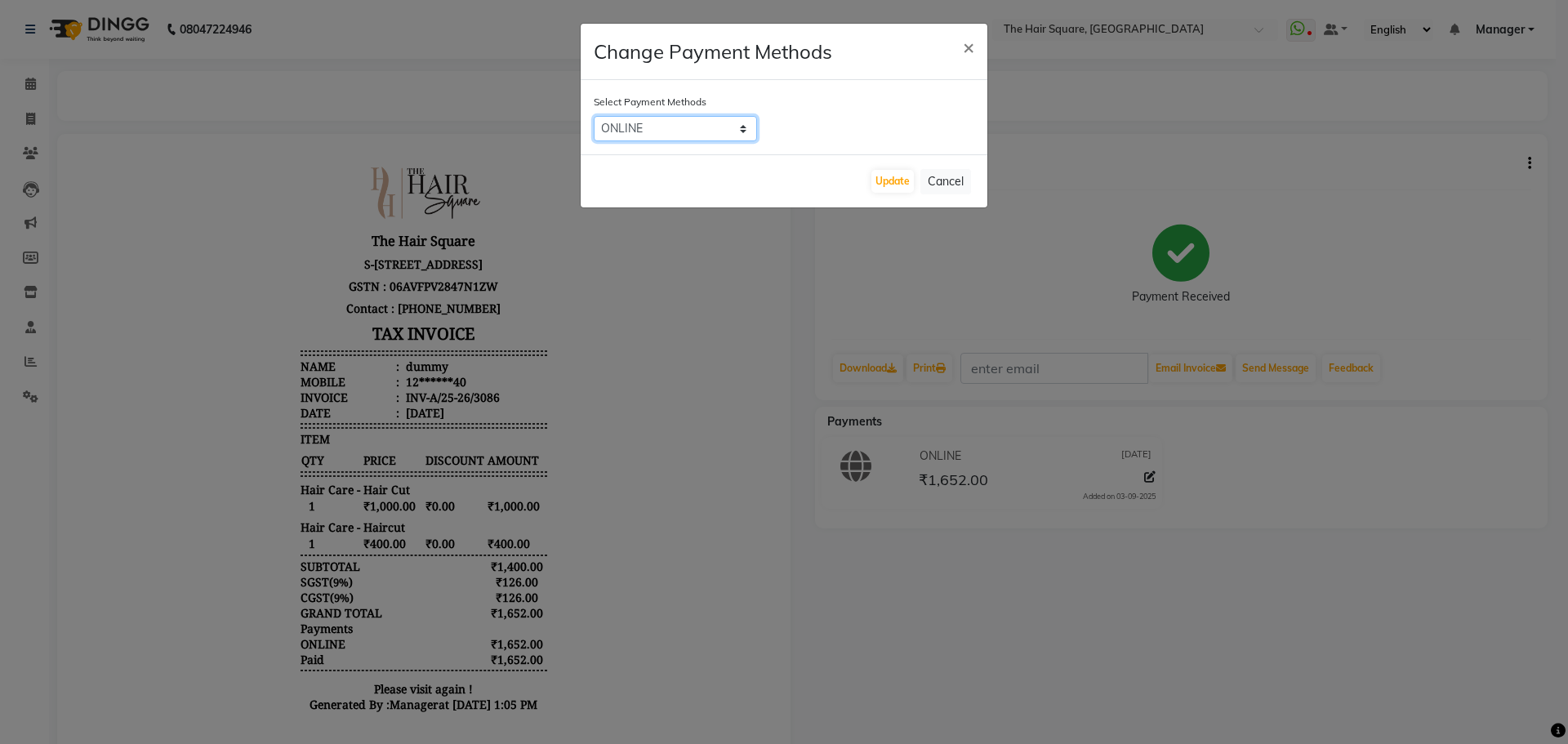
click at [682, 125] on select "ONLINE CARD CASH Other Cards" at bounding box center [675, 129] width 163 height 25
select select "2"
click at [593, 116] on select "ONLINE CARD CASH Other Cards" at bounding box center [675, 129] width 163 height 25
click at [879, 180] on button "Update" at bounding box center [892, 181] width 43 height 23
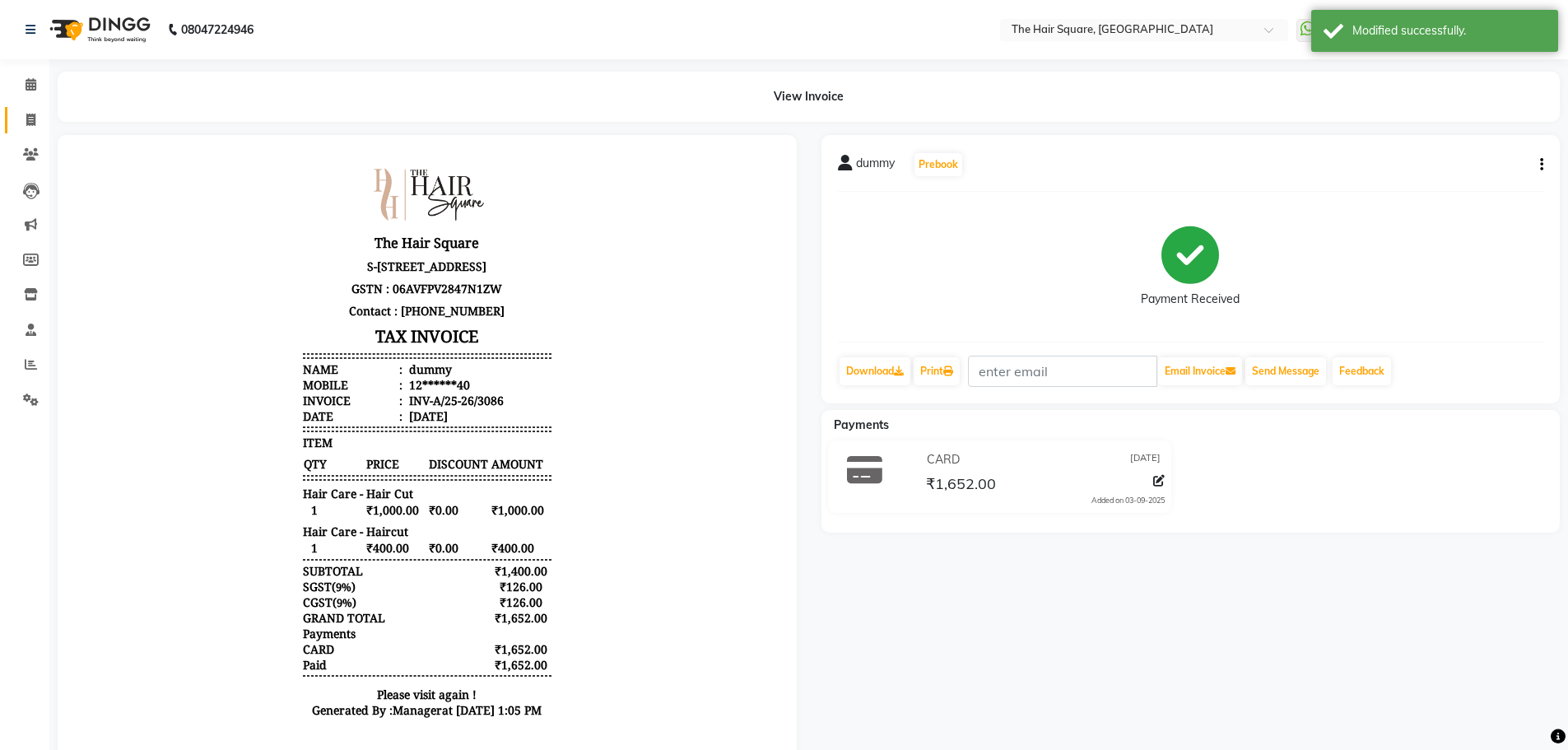
click at [31, 121] on icon at bounding box center [31, 120] width 9 height 12
select select "service"
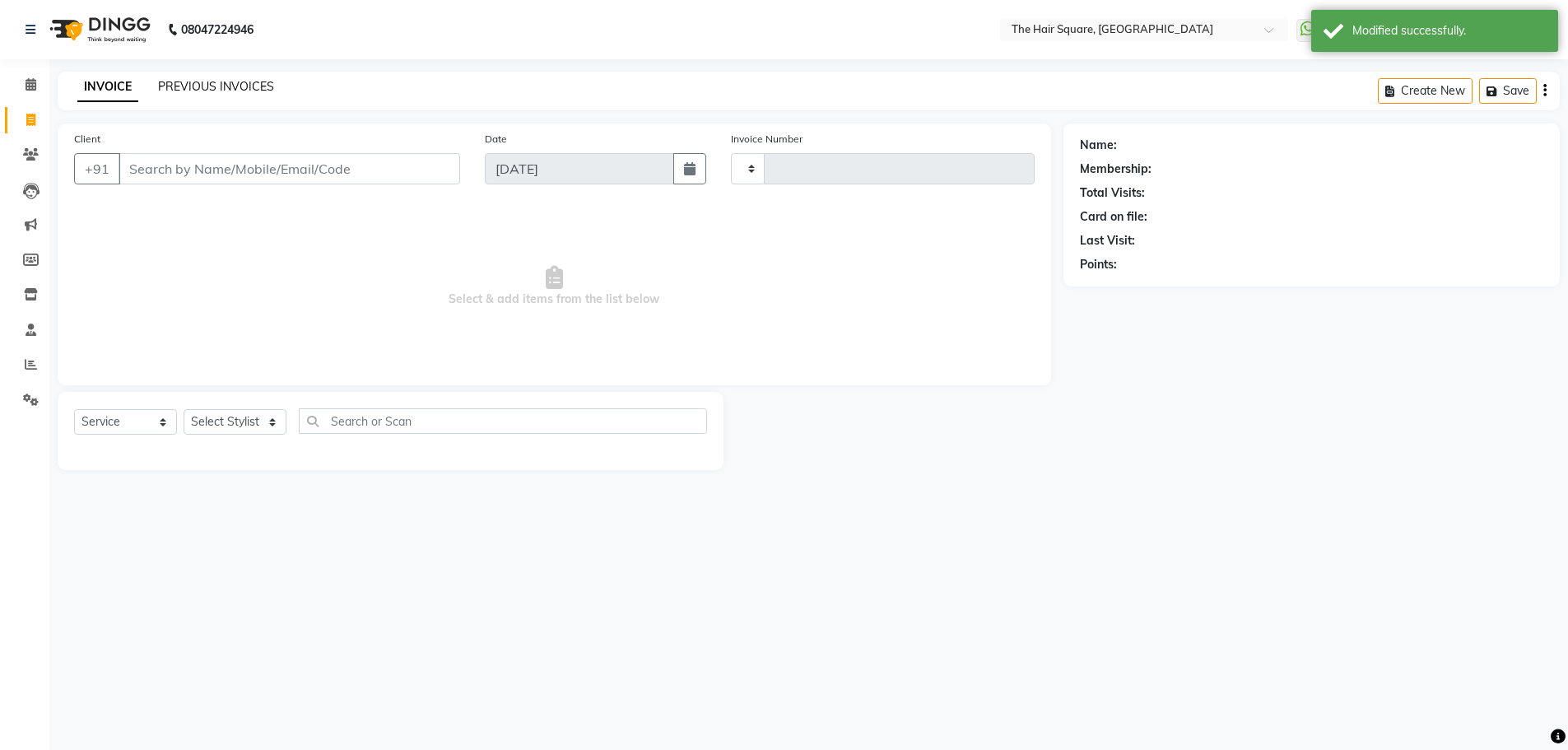
type input "3093"
select select "5768"
click at [233, 84] on link "PREVIOUS INVOICES" at bounding box center [216, 86] width 116 height 15
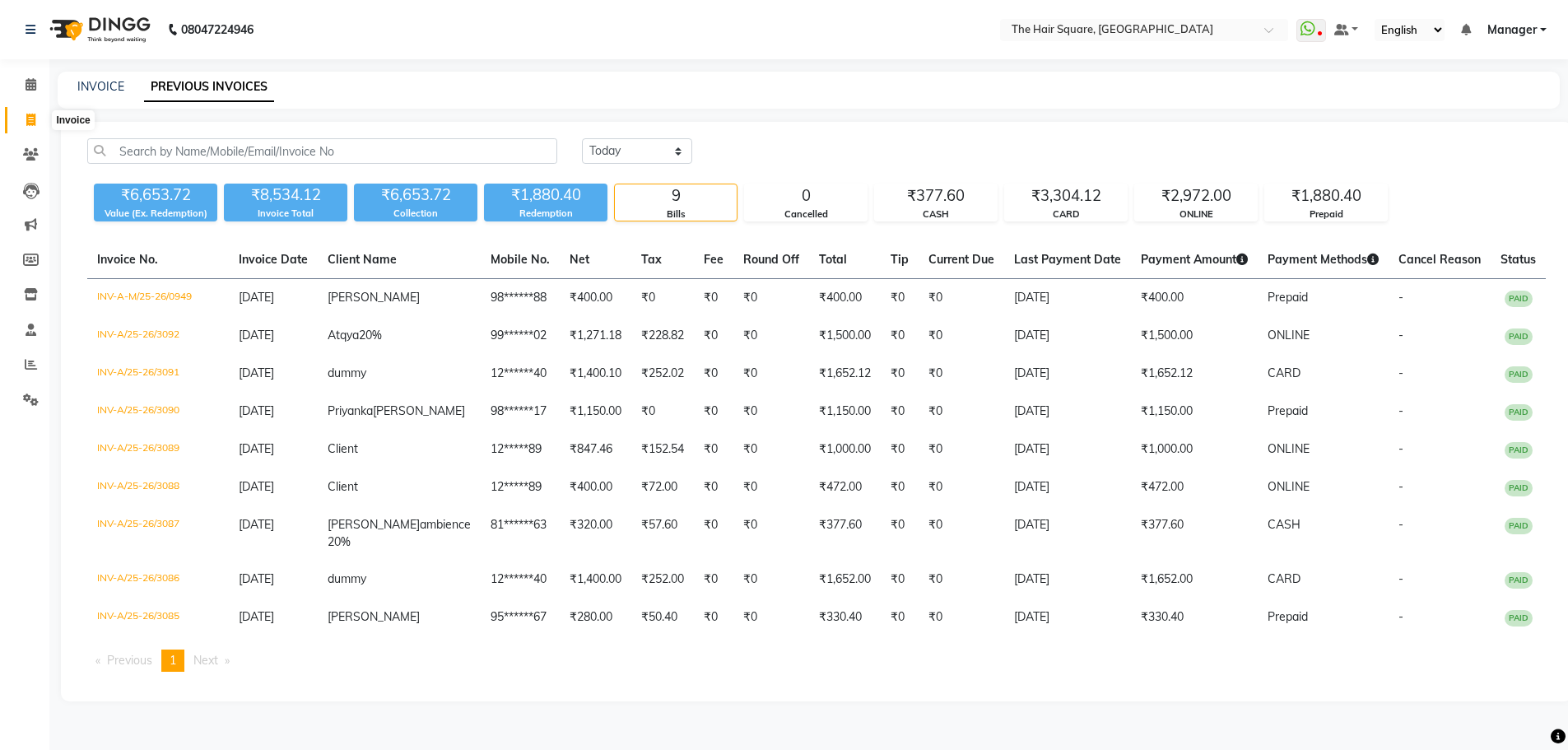
click at [17, 119] on span at bounding box center [31, 120] width 29 height 19
select select "service"
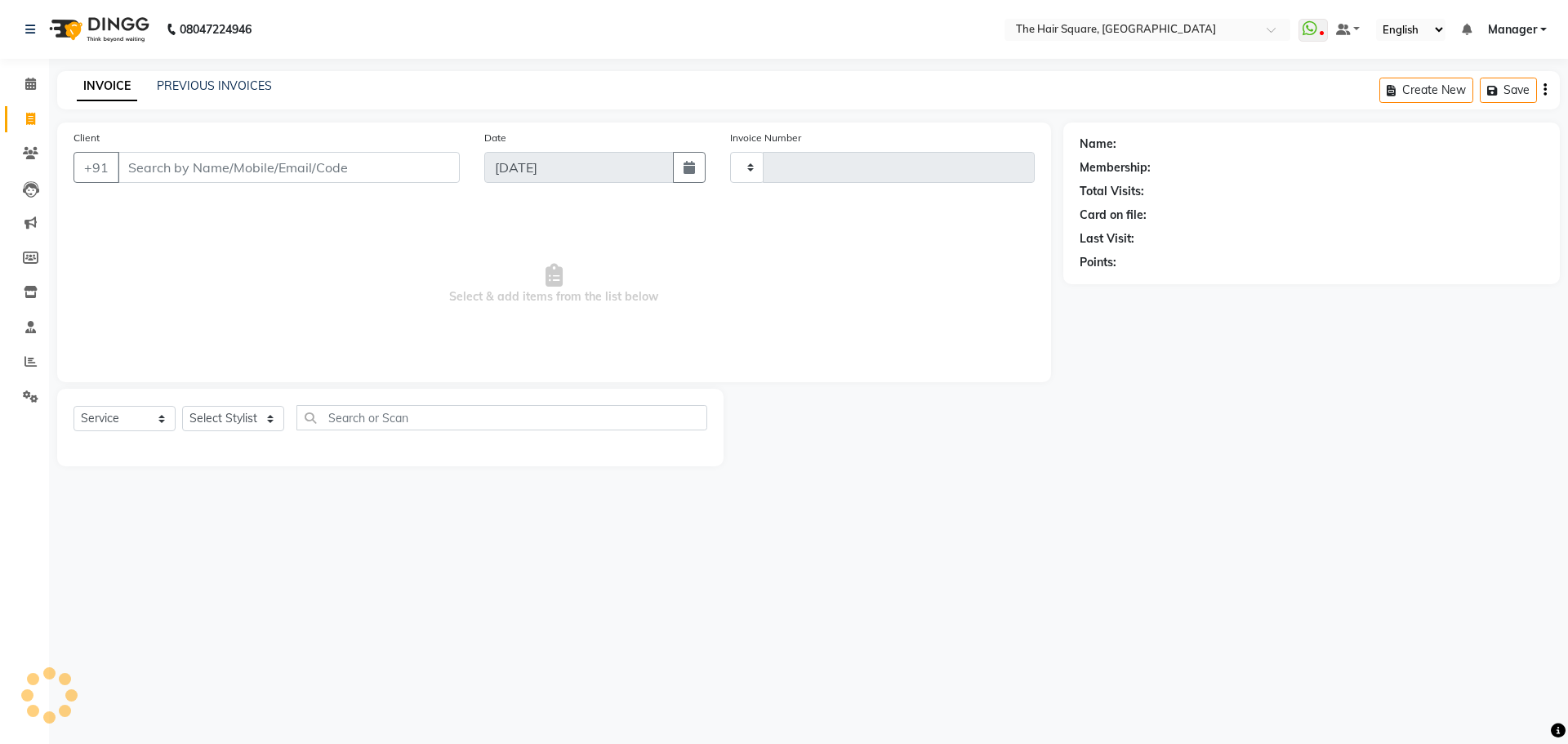
type input "3093"
select select "5768"
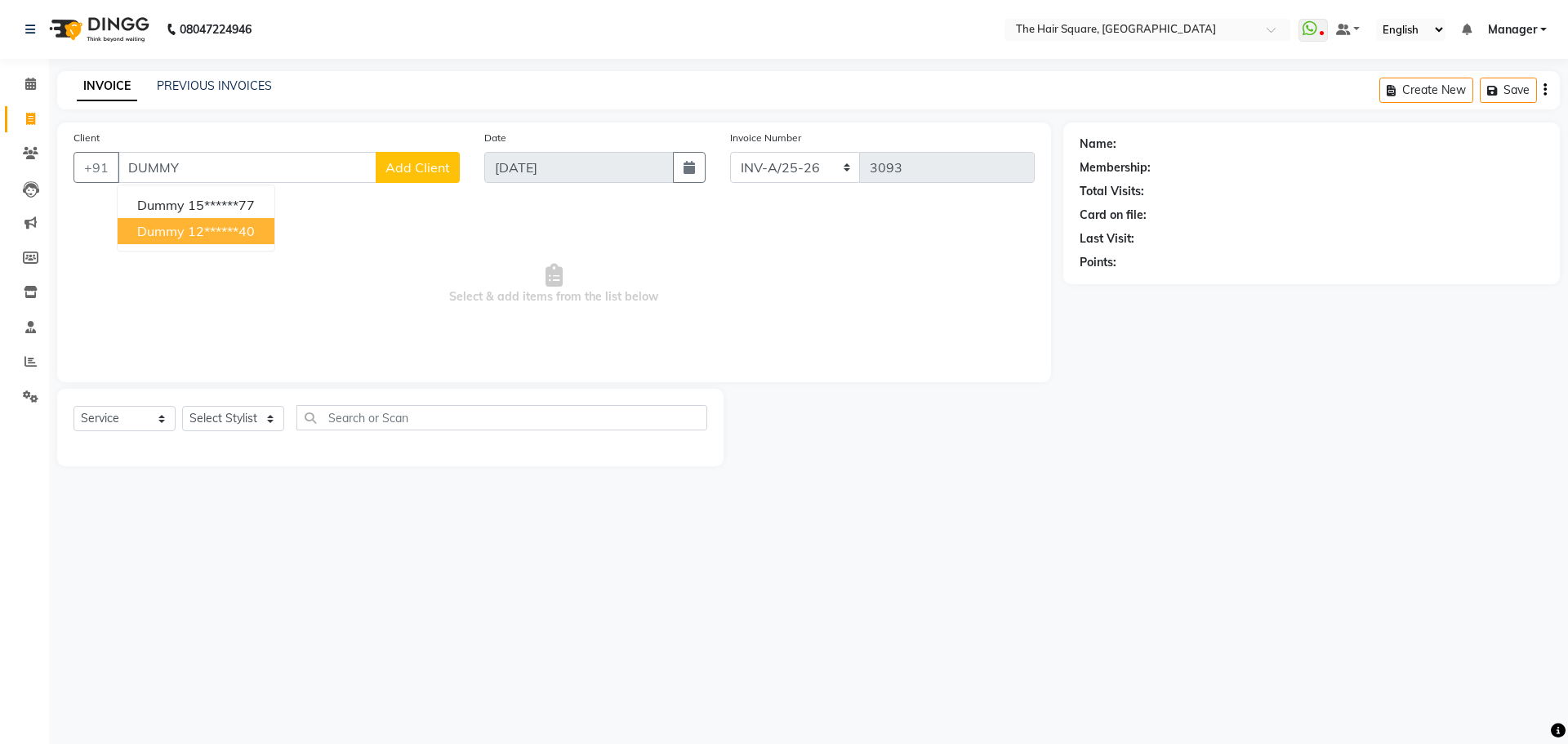
click at [222, 235] on ngb-highlight "12******40" at bounding box center [221, 231] width 67 height 17
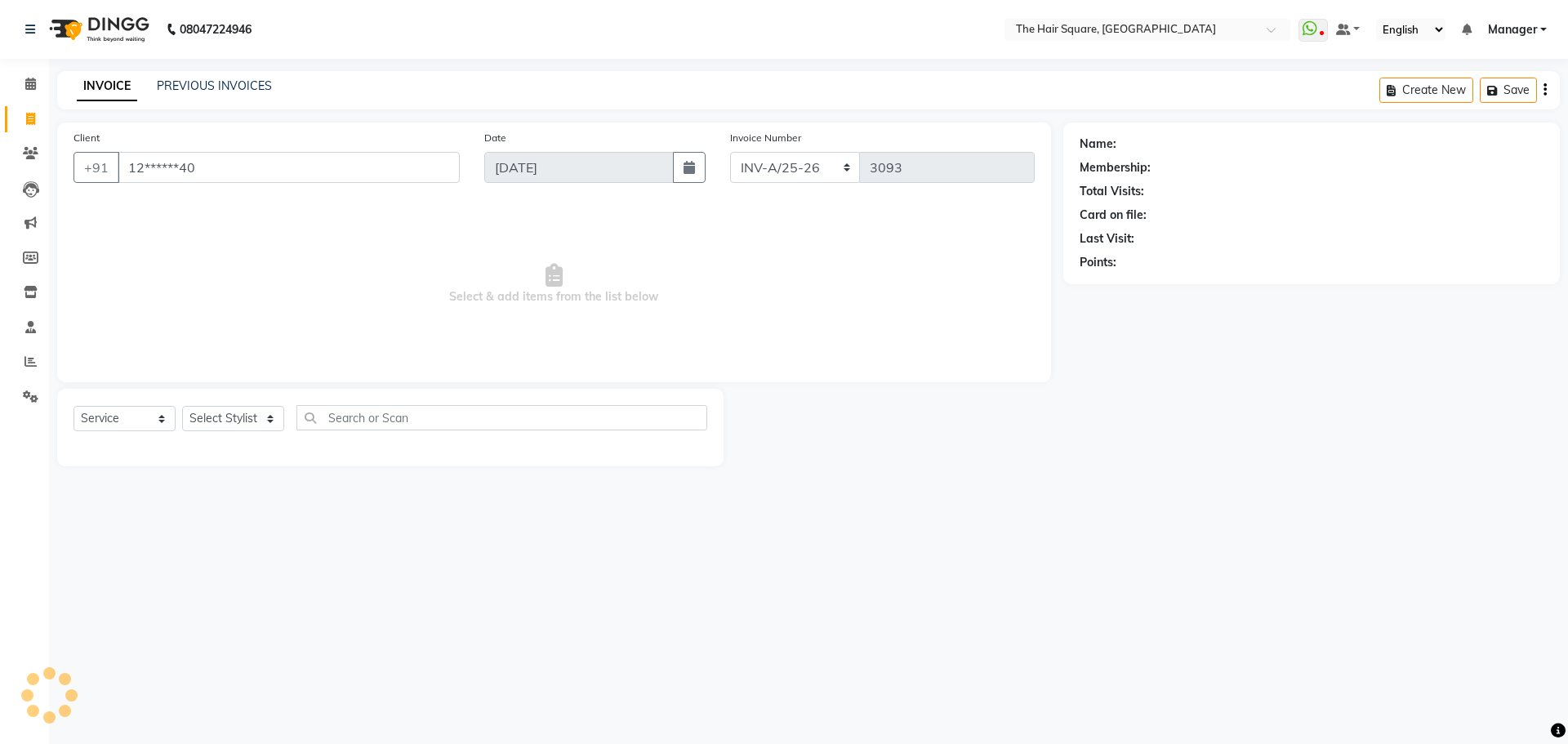
type input "12******40"
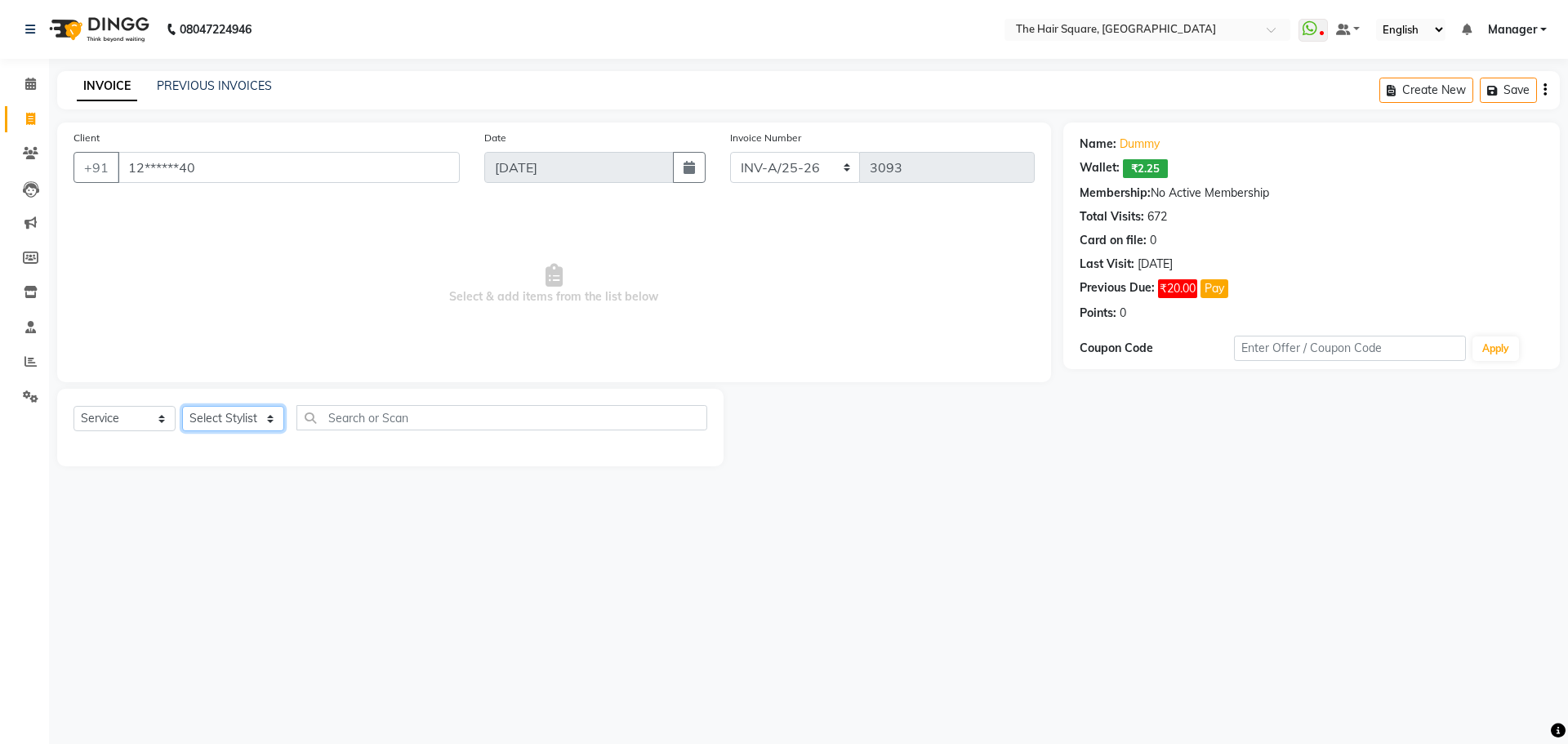
click at [232, 424] on select "Select Stylist Amit Aradhana Bittu Dev Imran Inder Javed Kim Mahendra Manager M…" at bounding box center [232, 418] width 102 height 25
select select "44563"
click at [182, 406] on select "Select Stylist Amit Aradhana Bittu Dev Imran Inder Javed Kim Mahendra Manager M…" at bounding box center [232, 418] width 102 height 25
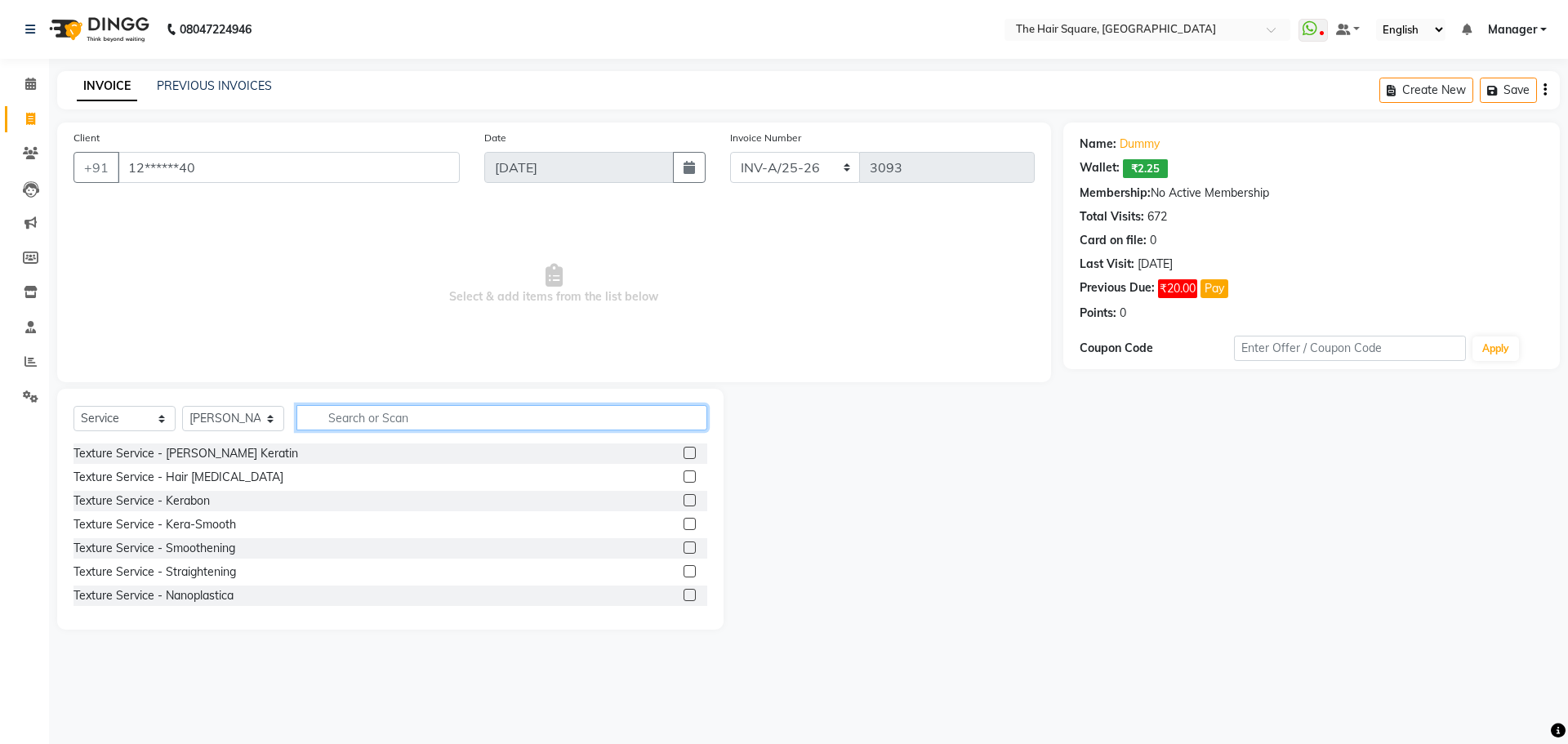
click at [359, 407] on input "text" at bounding box center [502, 417] width 411 height 25
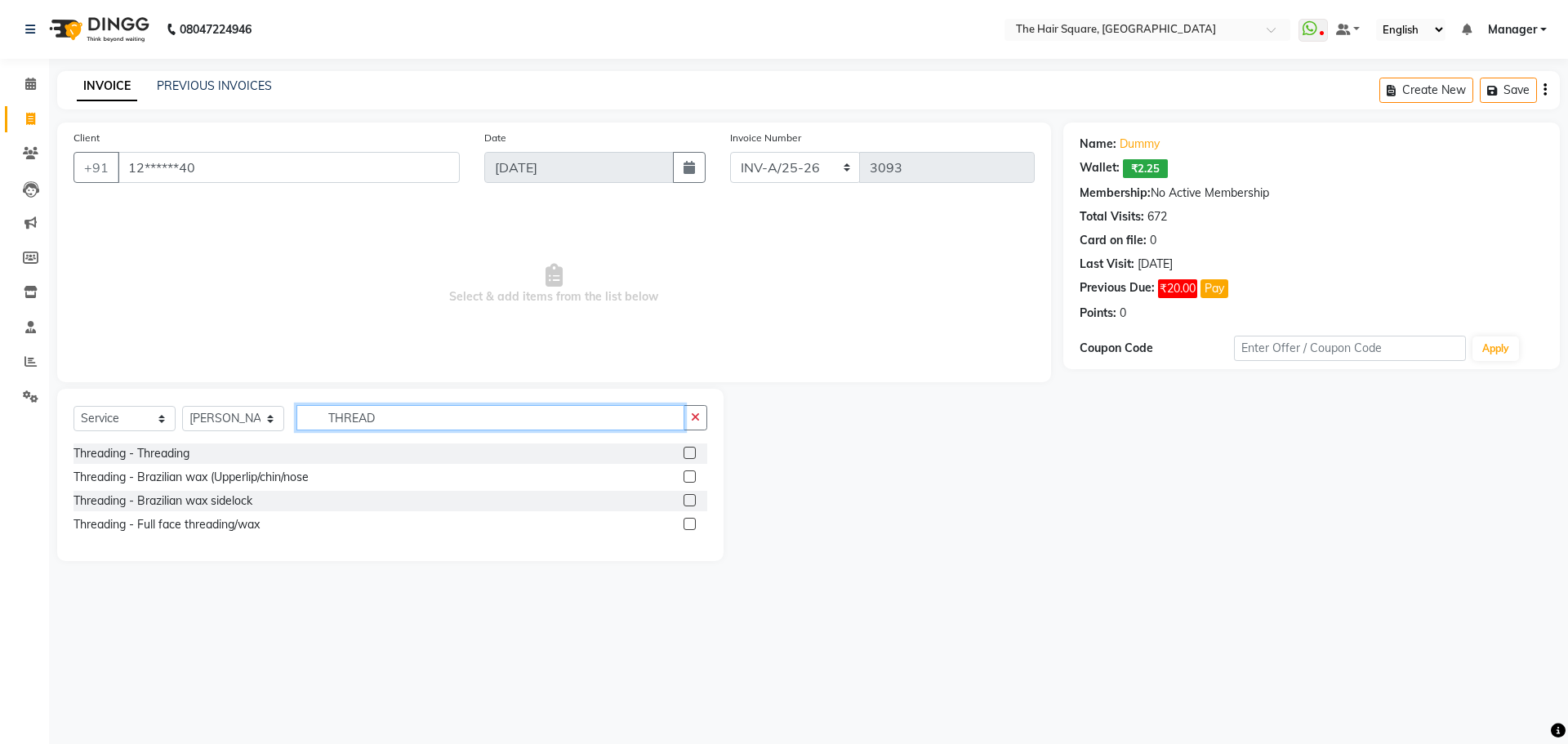
type input "THREAD"
click at [686, 457] on label at bounding box center [690, 453] width 12 height 12
click at [686, 457] on input "checkbox" at bounding box center [689, 454] width 10 height 10
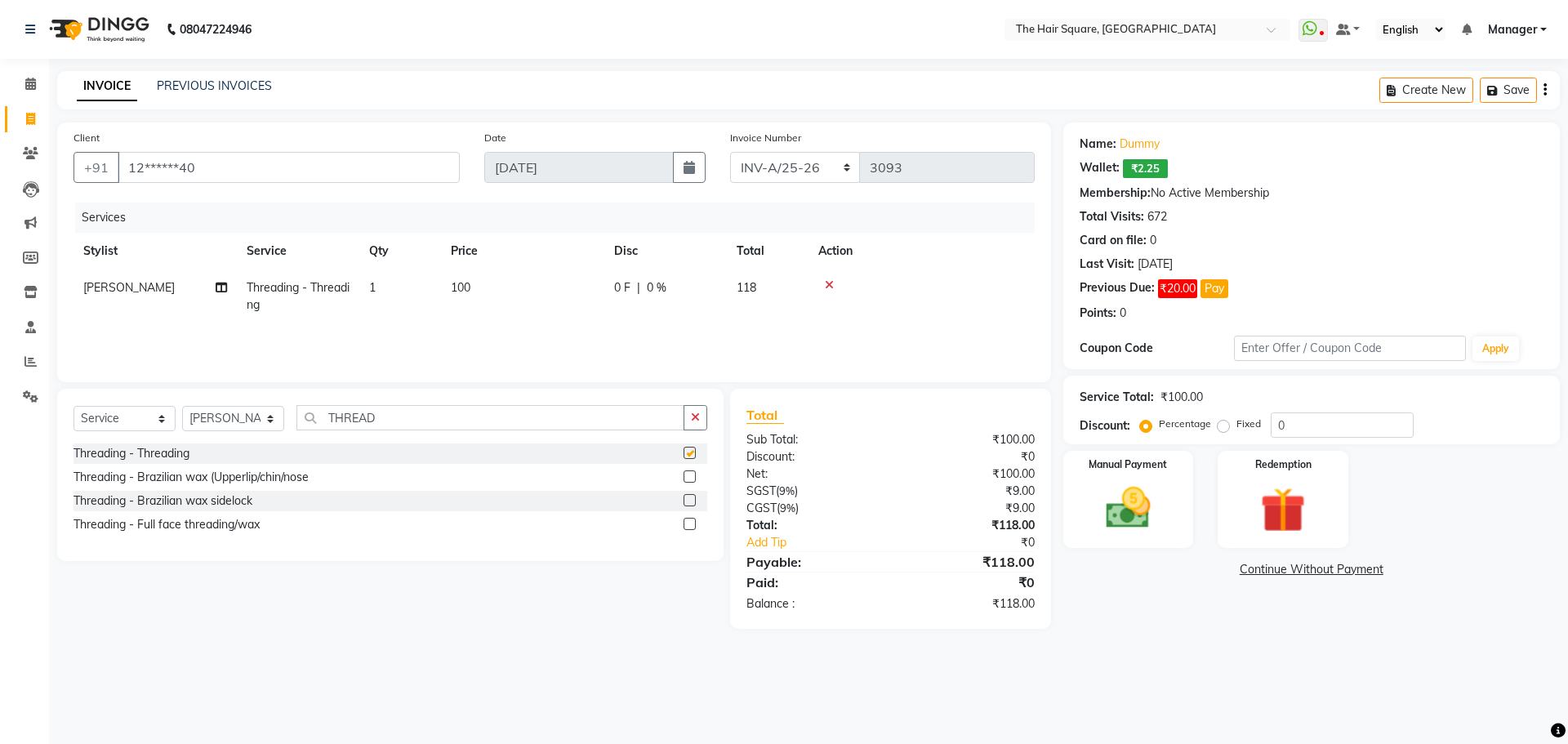
checkbox input "false"
click at [364, 286] on td "1" at bounding box center [399, 296] width 81 height 54
select select "44563"
drag, startPoint x: 86, startPoint y: 253, endPoint x: 435, endPoint y: 284, distance: 350.4
click at [268, 274] on tr "Amit Aradhana Bittu Dev Imran Inder Javed Kim Mahendra Manager Mukesh Raaj Radh…" at bounding box center [554, 300] width 961 height 62
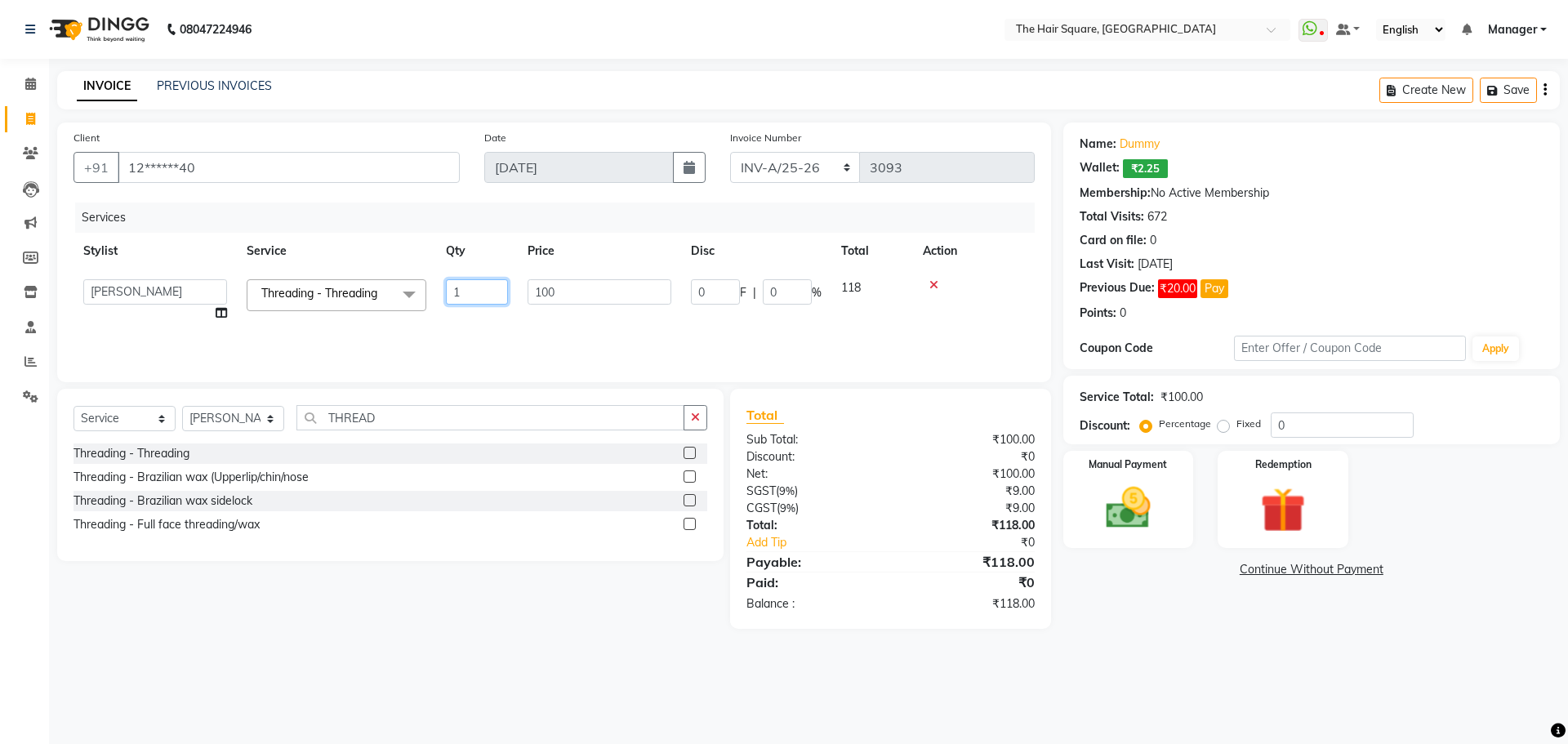
drag, startPoint x: 501, startPoint y: 301, endPoint x: 157, endPoint y: 259, distance: 346.6
click at [157, 276] on tr "Amit Aradhana Bittu Dev Imran Inder Javed Kim Mahendra Manager Mukesh Raaj Radh…" at bounding box center [554, 300] width 961 height 62
type input "2"
click at [955, 314] on td at bounding box center [973, 300] width 121 height 62
click at [1160, 509] on img at bounding box center [1127, 508] width 76 height 54
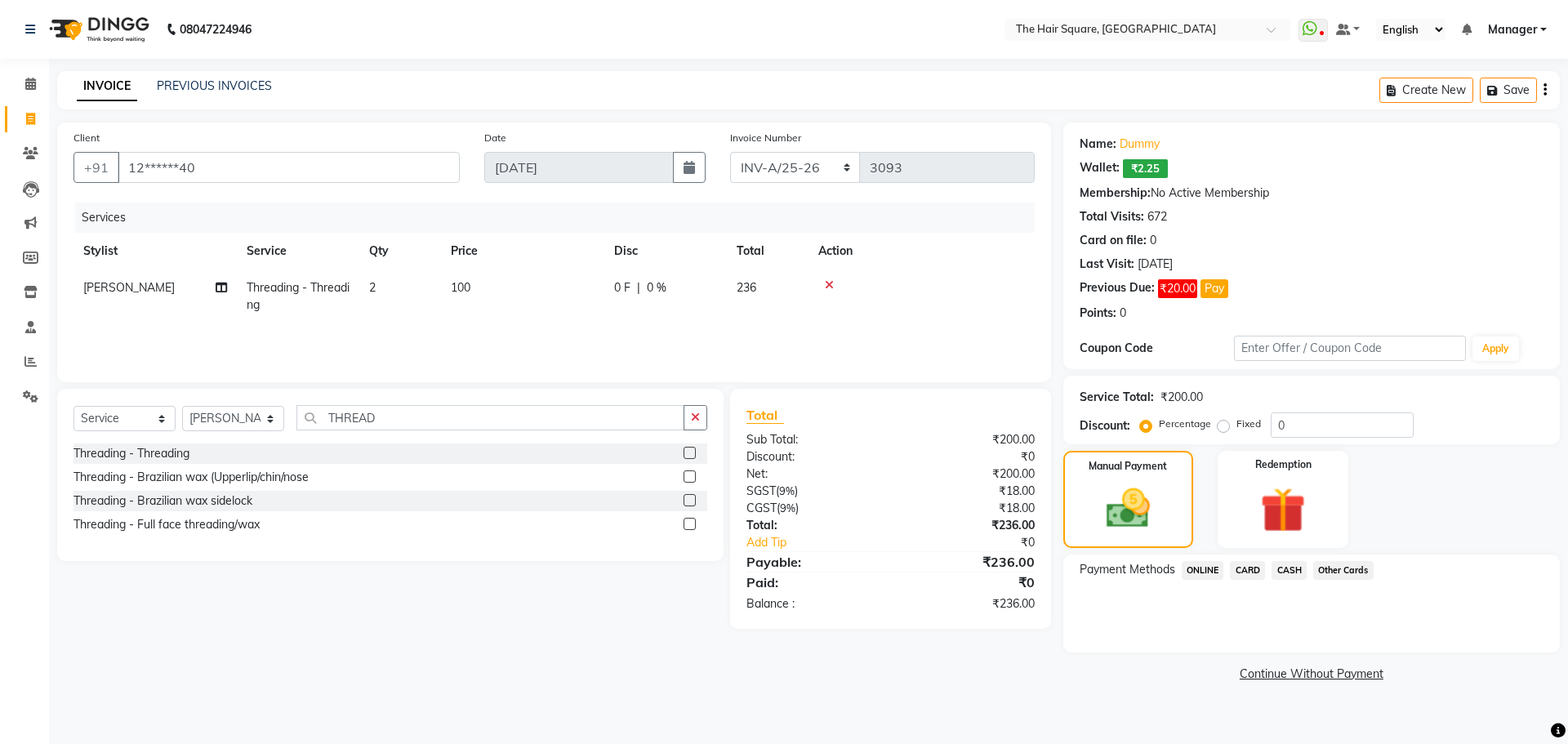
click at [1199, 573] on span "ONLINE" at bounding box center [1203, 570] width 43 height 18
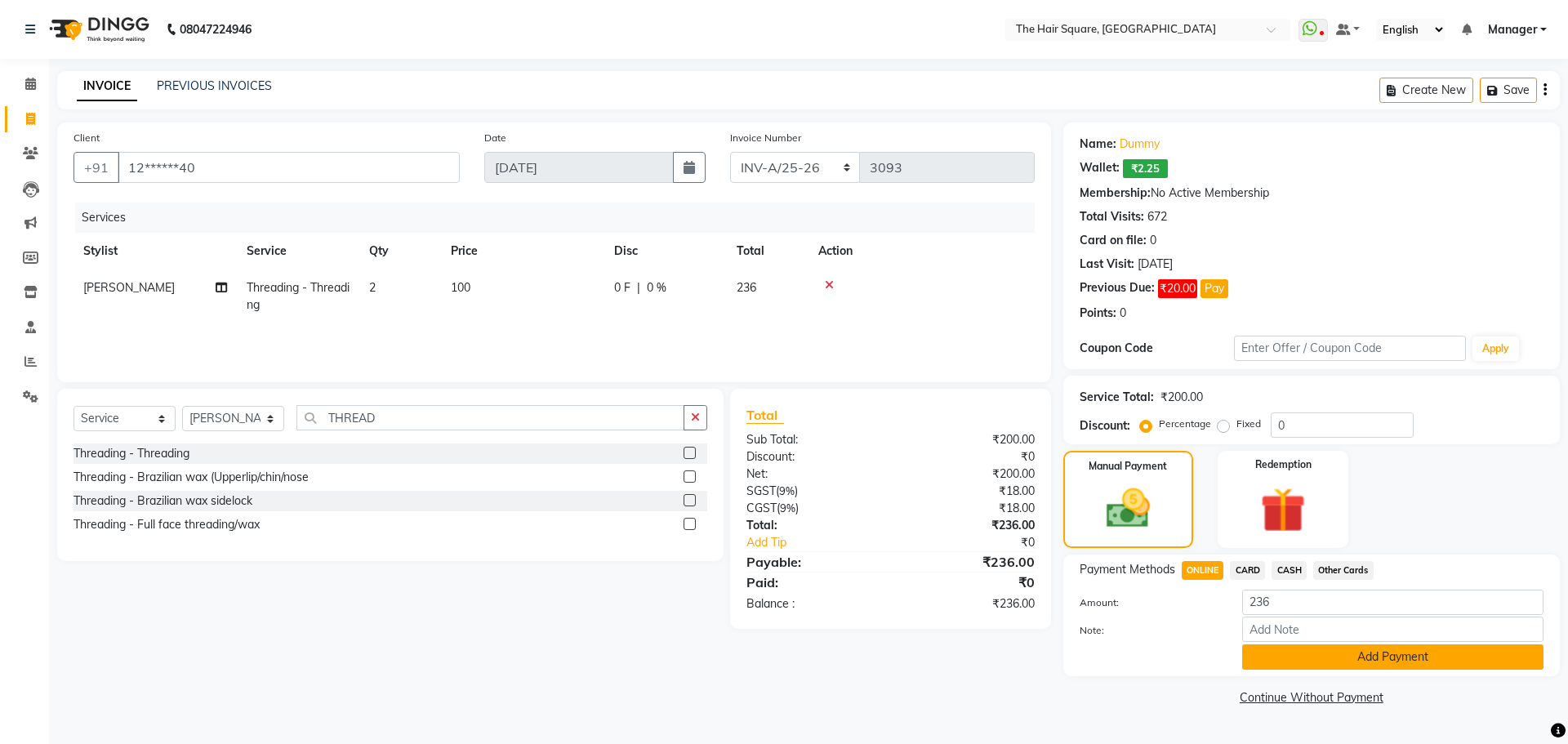
click at [1256, 669] on button "Add Payment" at bounding box center [1392, 657] width 302 height 25
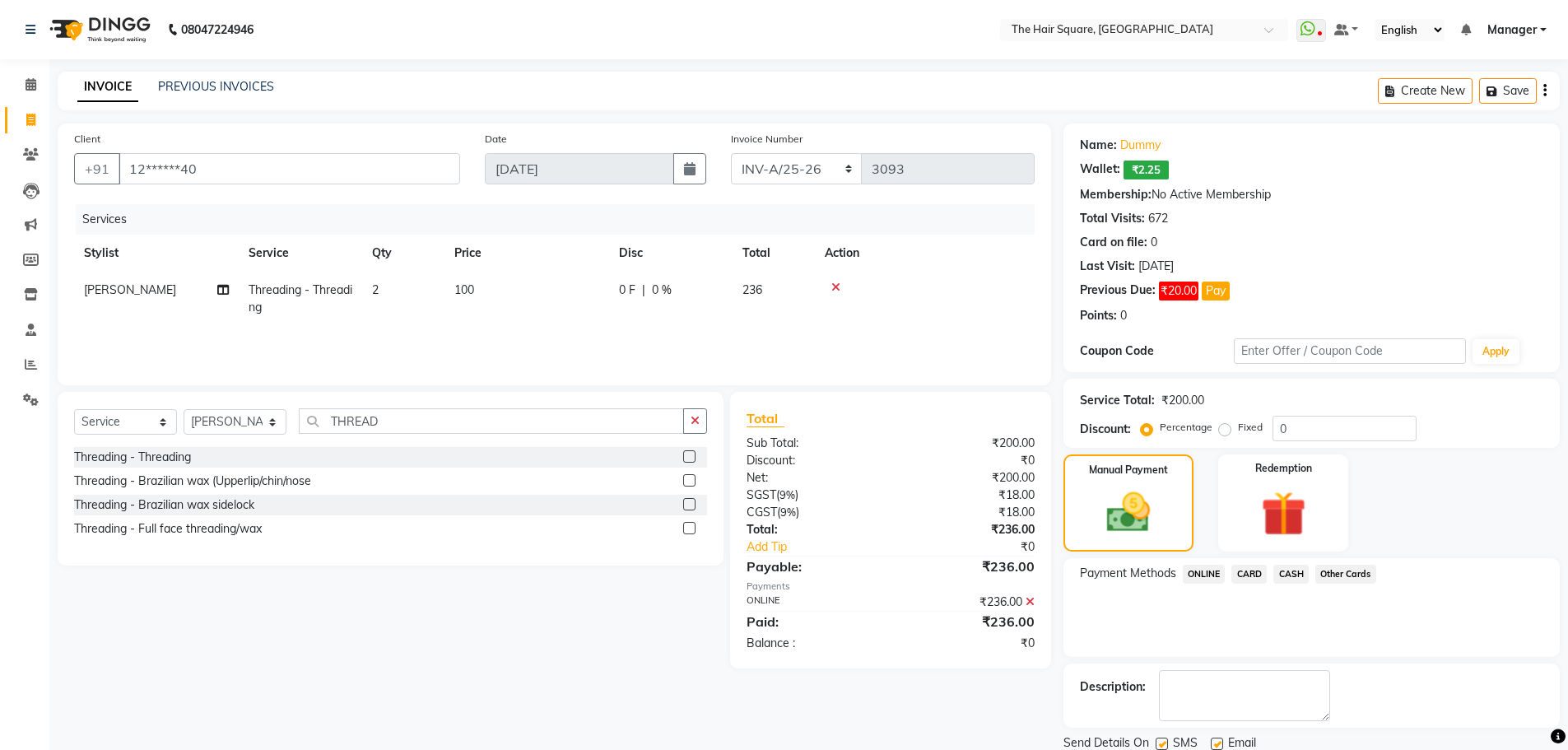
drag, startPoint x: 1564, startPoint y: 253, endPoint x: 1579, endPoint y: 594, distance: 341.3
click at [1568, 594] on html "08047224946 Select Location × The Hair Square, Ambience Island WhatsApp Status …" at bounding box center [784, 375] width 1568 height 750
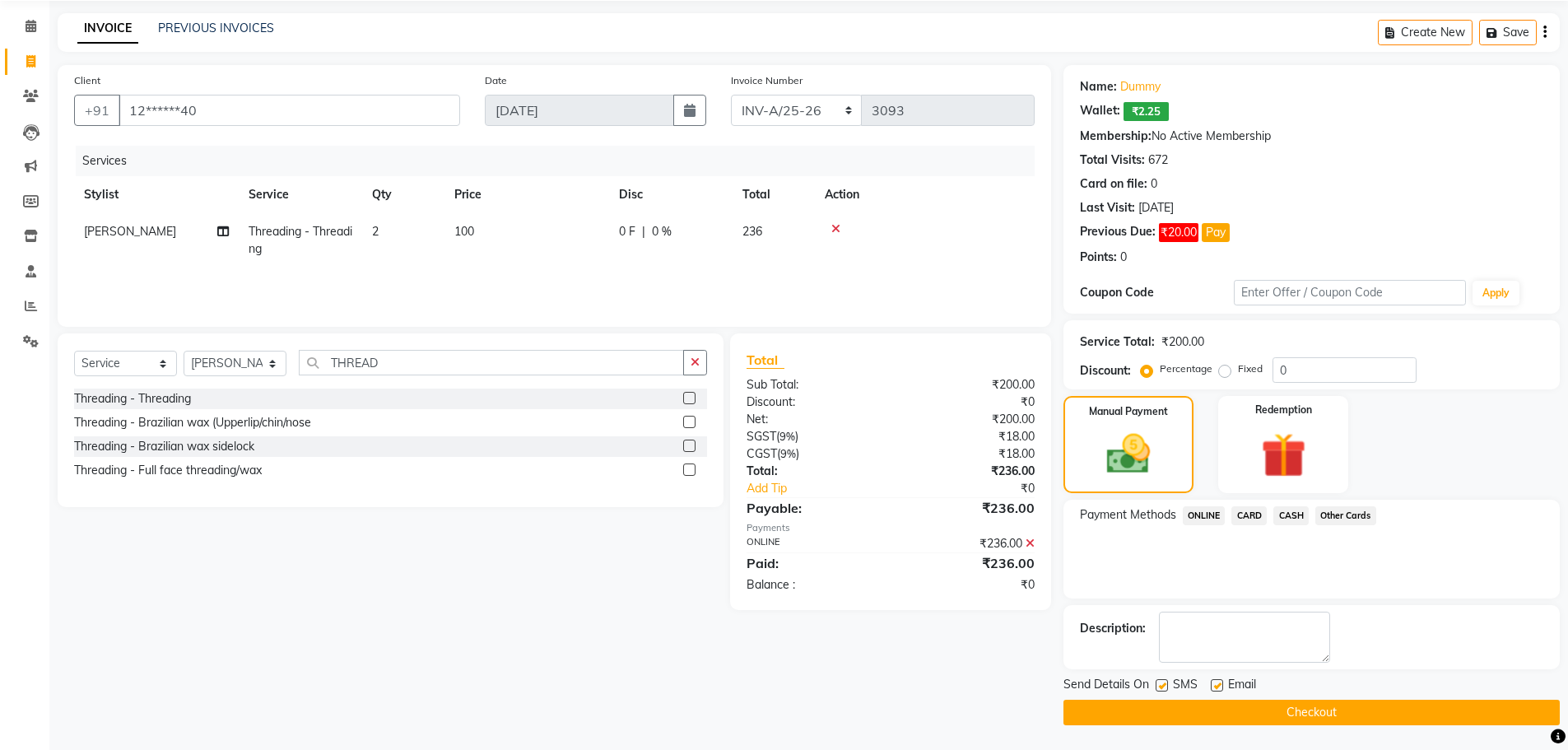
click at [1431, 710] on button "Checkout" at bounding box center [1311, 712] width 496 height 26
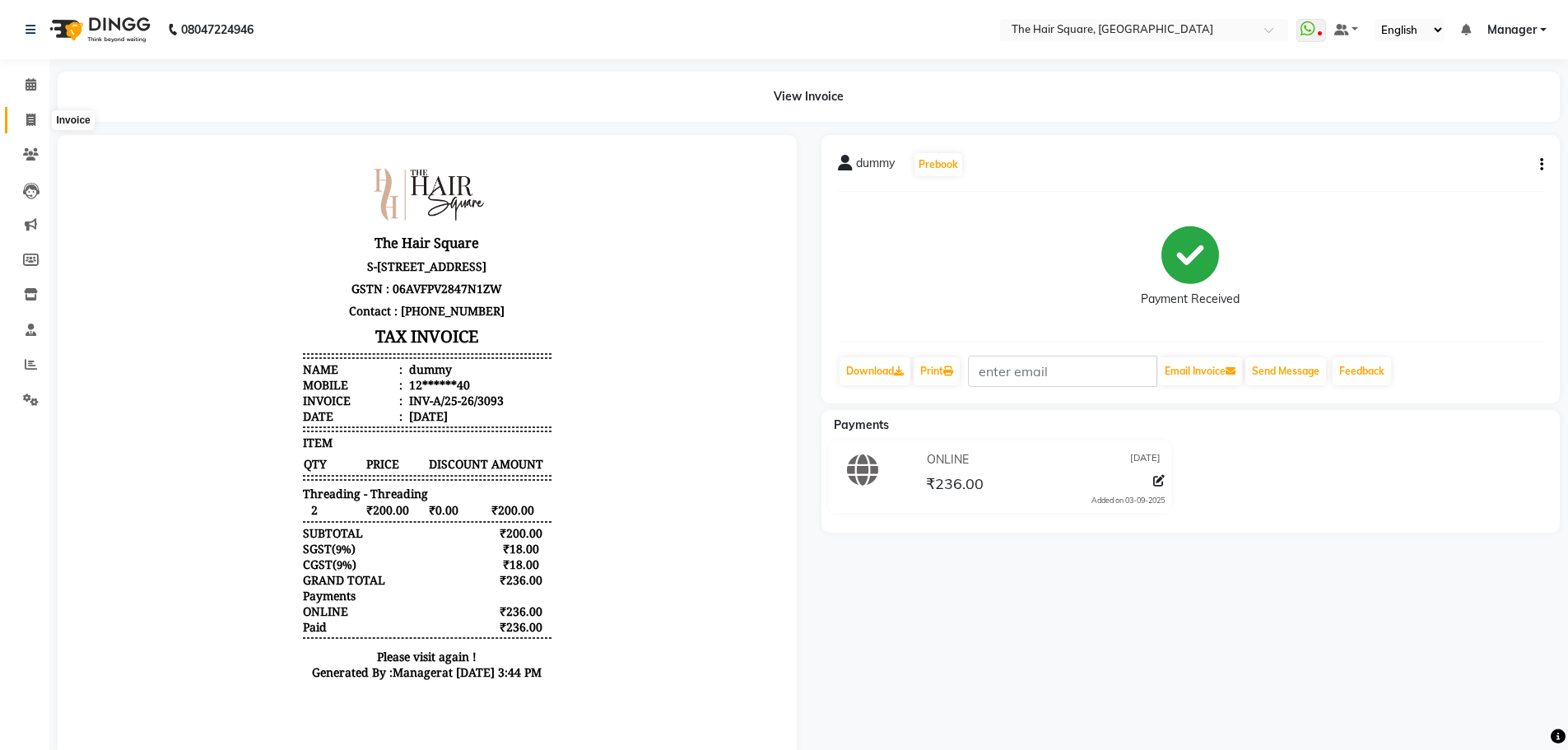
click at [29, 122] on icon at bounding box center [31, 120] width 9 height 12
select select "service"
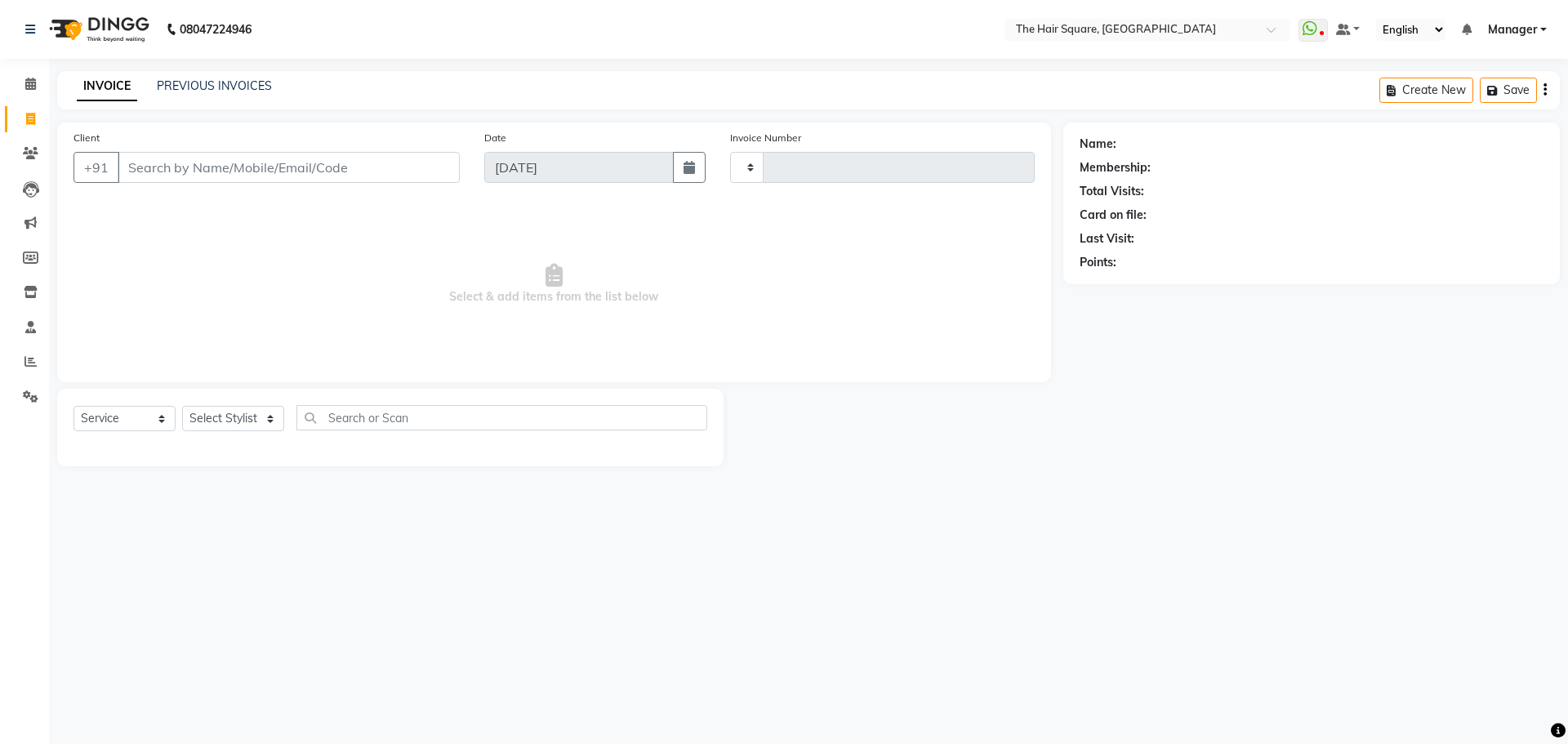
type input "3094"
select select "5768"
click at [227, 87] on link "PREVIOUS INVOICES" at bounding box center [214, 86] width 115 height 15
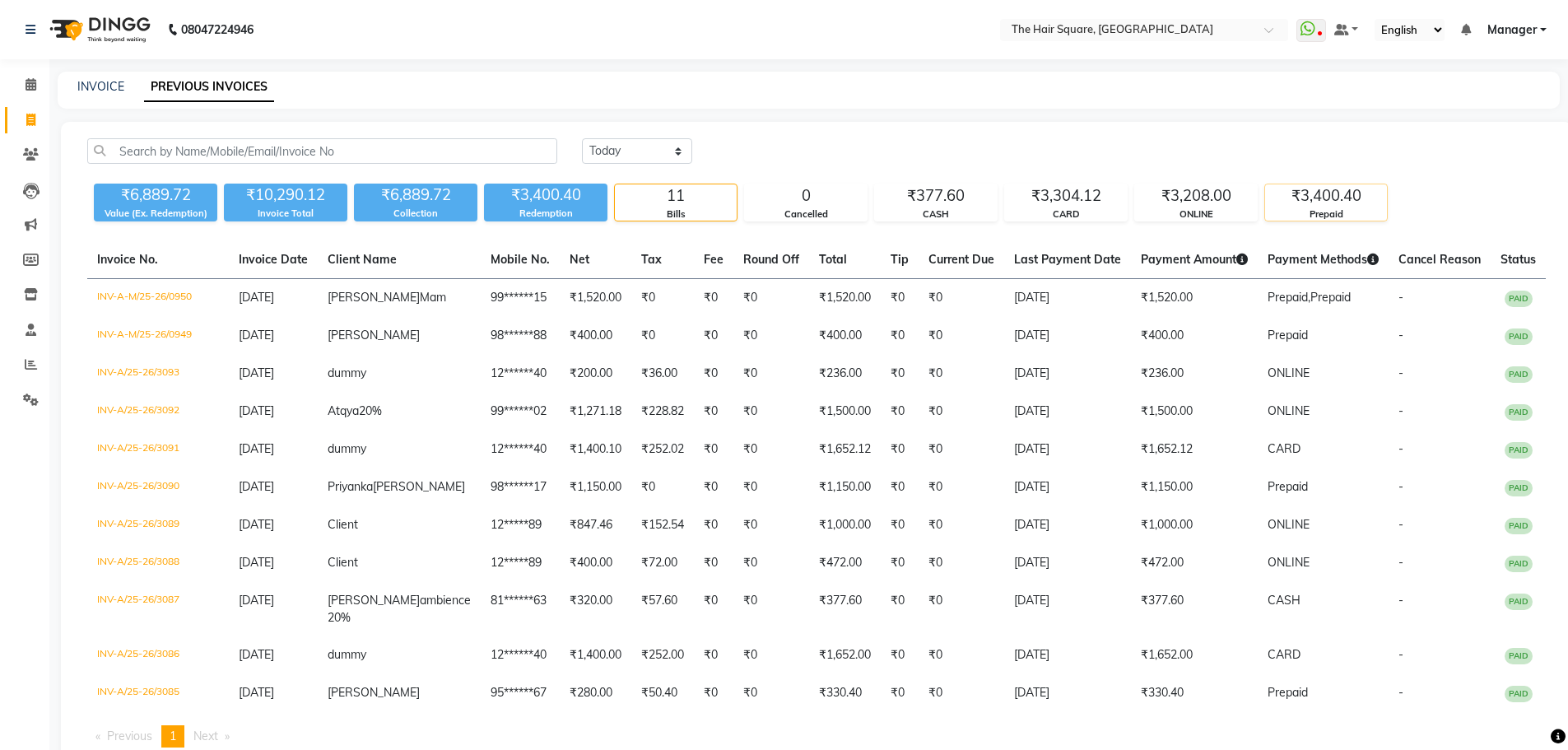
click at [1355, 201] on div "₹3,400.40" at bounding box center [1326, 196] width 122 height 23
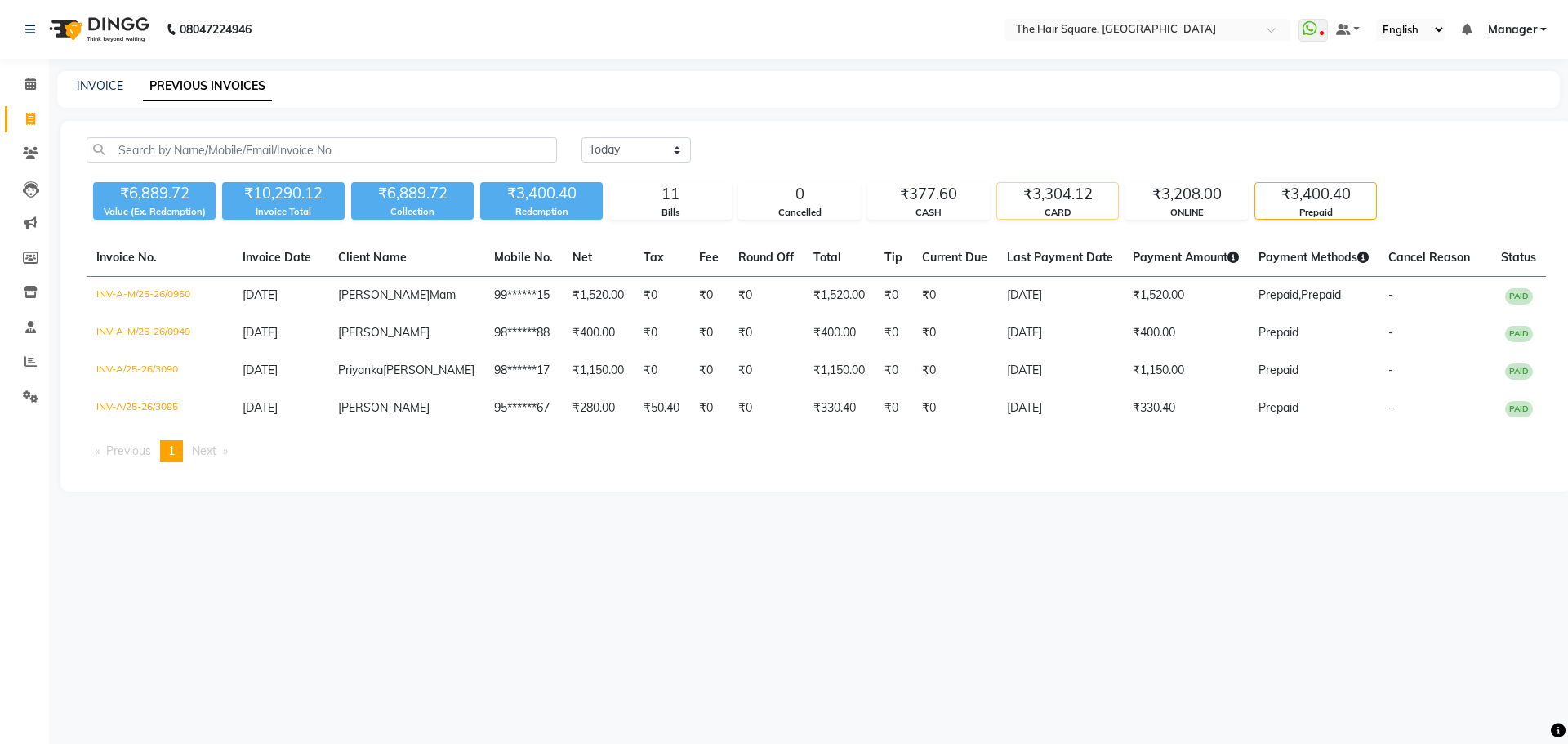
click at [1055, 212] on div "CARD" at bounding box center [1058, 212] width 121 height 14
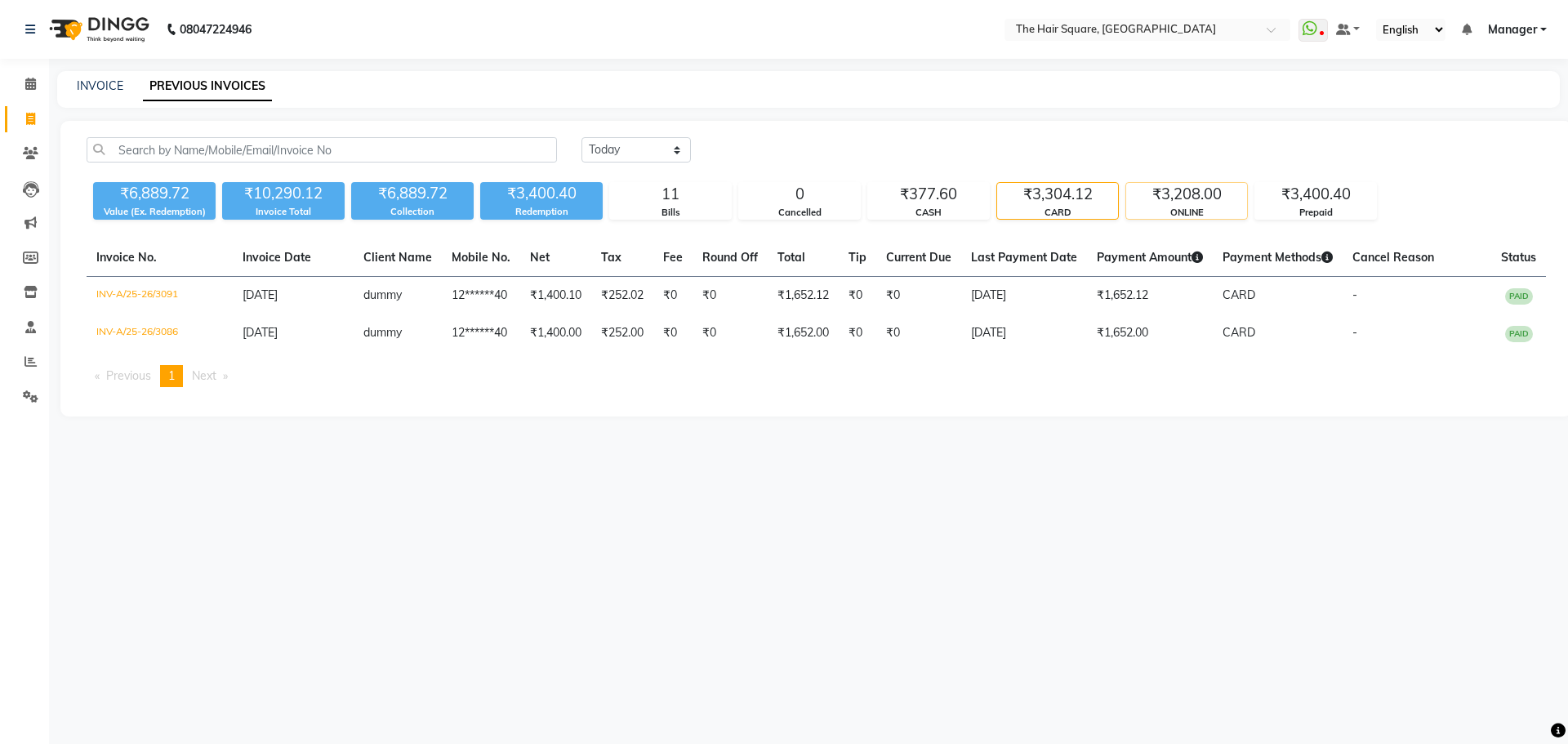
click at [1177, 202] on div "₹3,208.00" at bounding box center [1186, 194] width 121 height 23
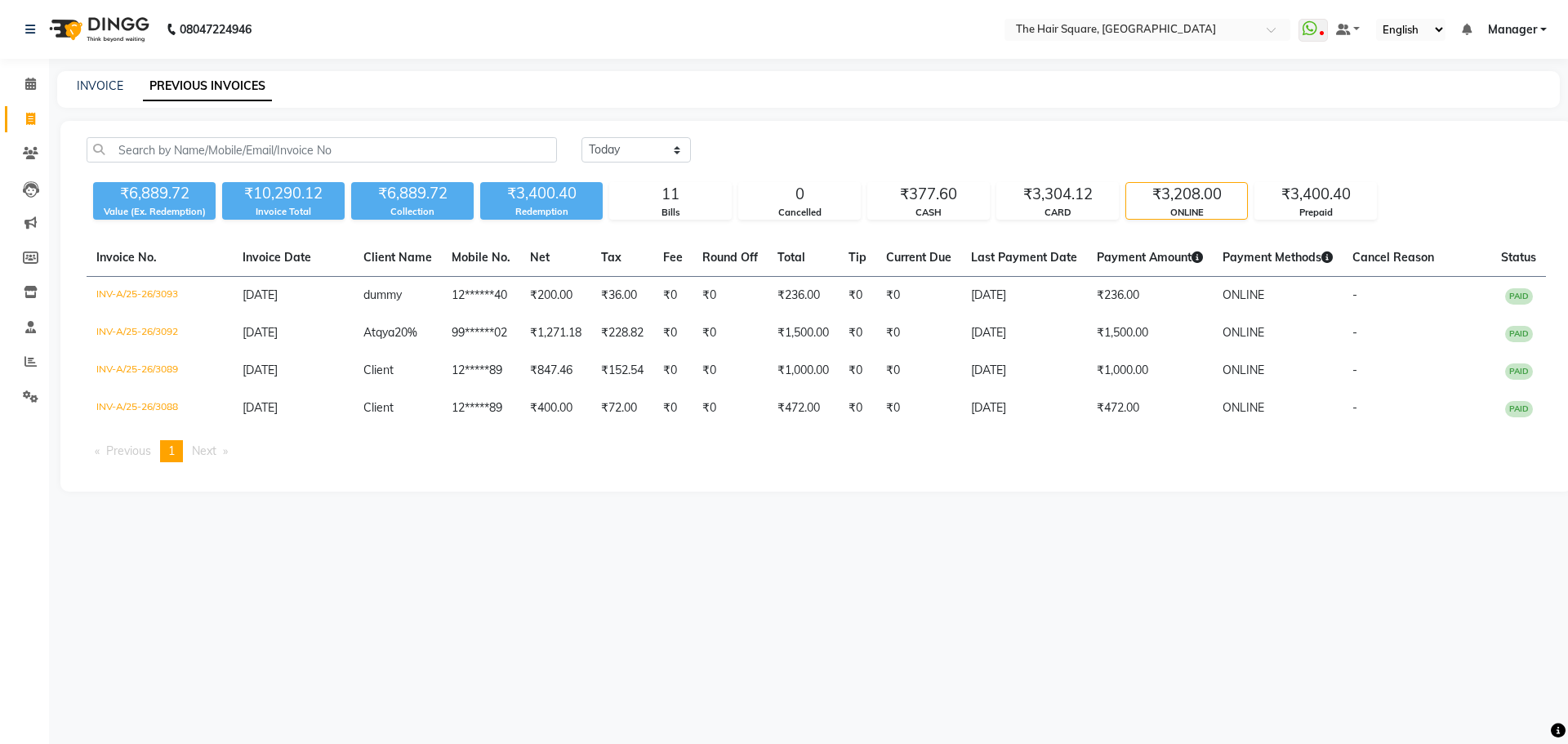
click at [760, 521] on div "08047224946 Select Location × The Hair Square, Ambience Island WhatsApp Status …" at bounding box center [784, 372] width 1568 height 744
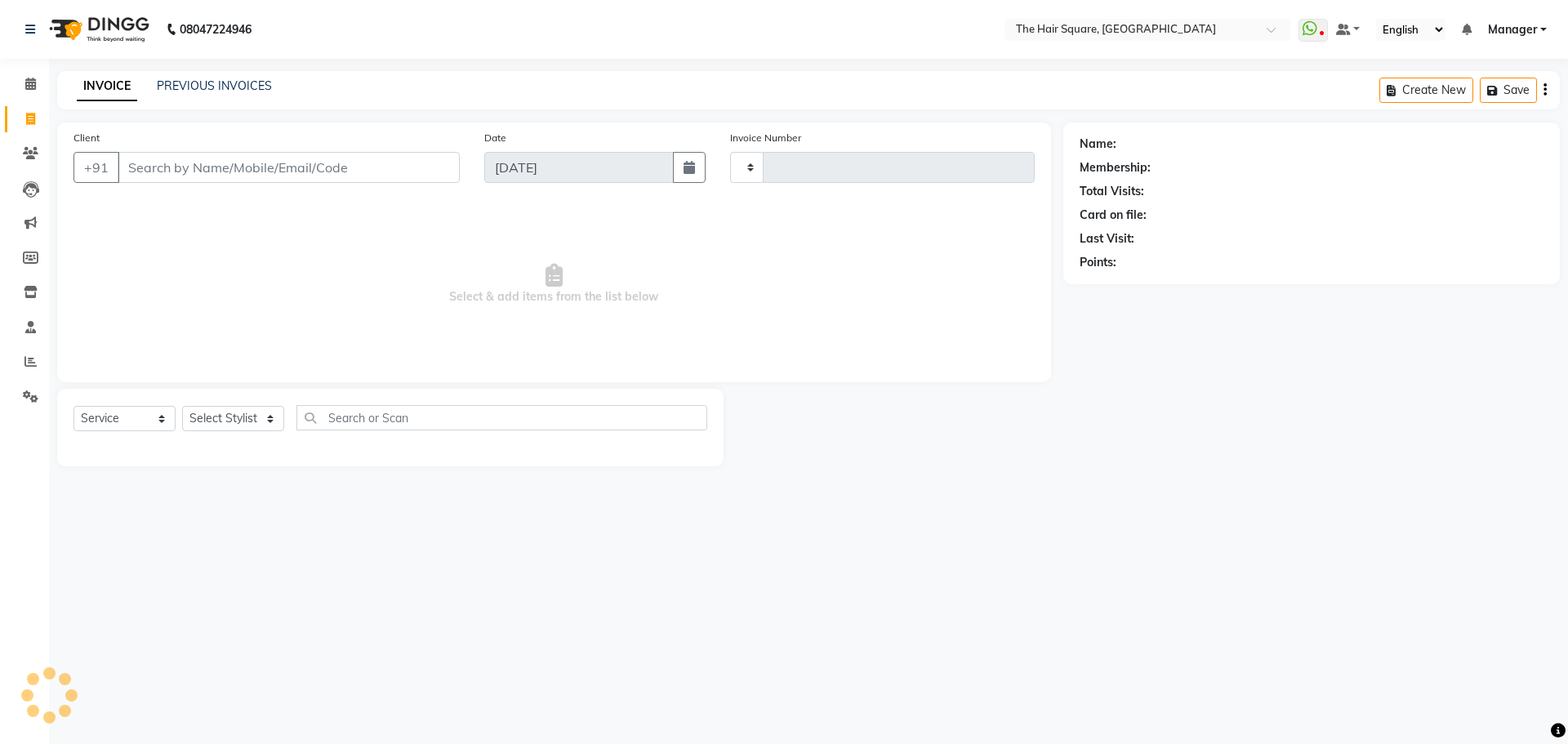
select select "service"
type input "3094"
select select "5768"
click at [232, 426] on select "Select Stylist" at bounding box center [232, 418] width 102 height 25
select select "39372"
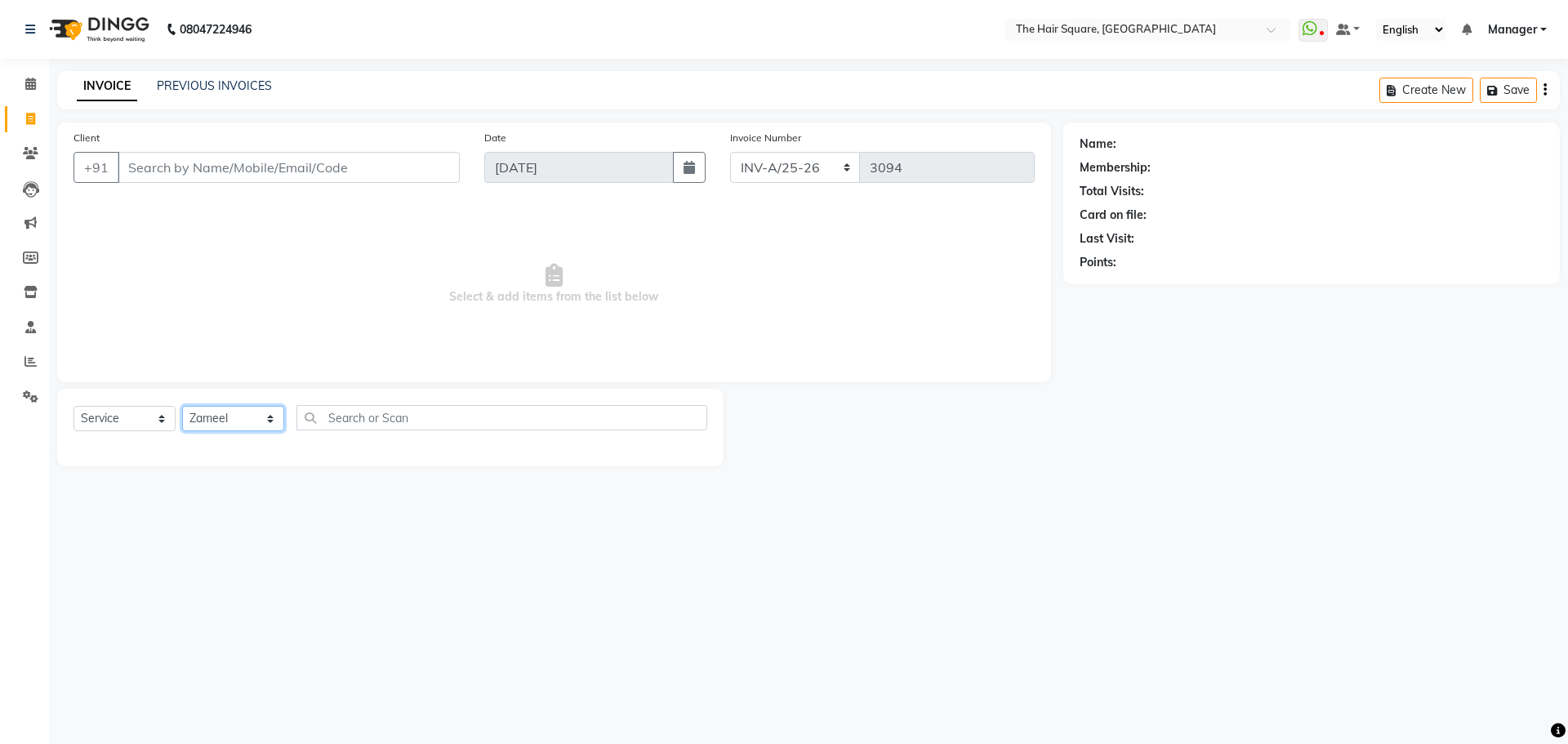
click at [182, 406] on select "Select Stylist Amit Aradhana Bittu Dev Imran Inder Javed Kim Mahendra Manager M…" at bounding box center [232, 418] width 102 height 25
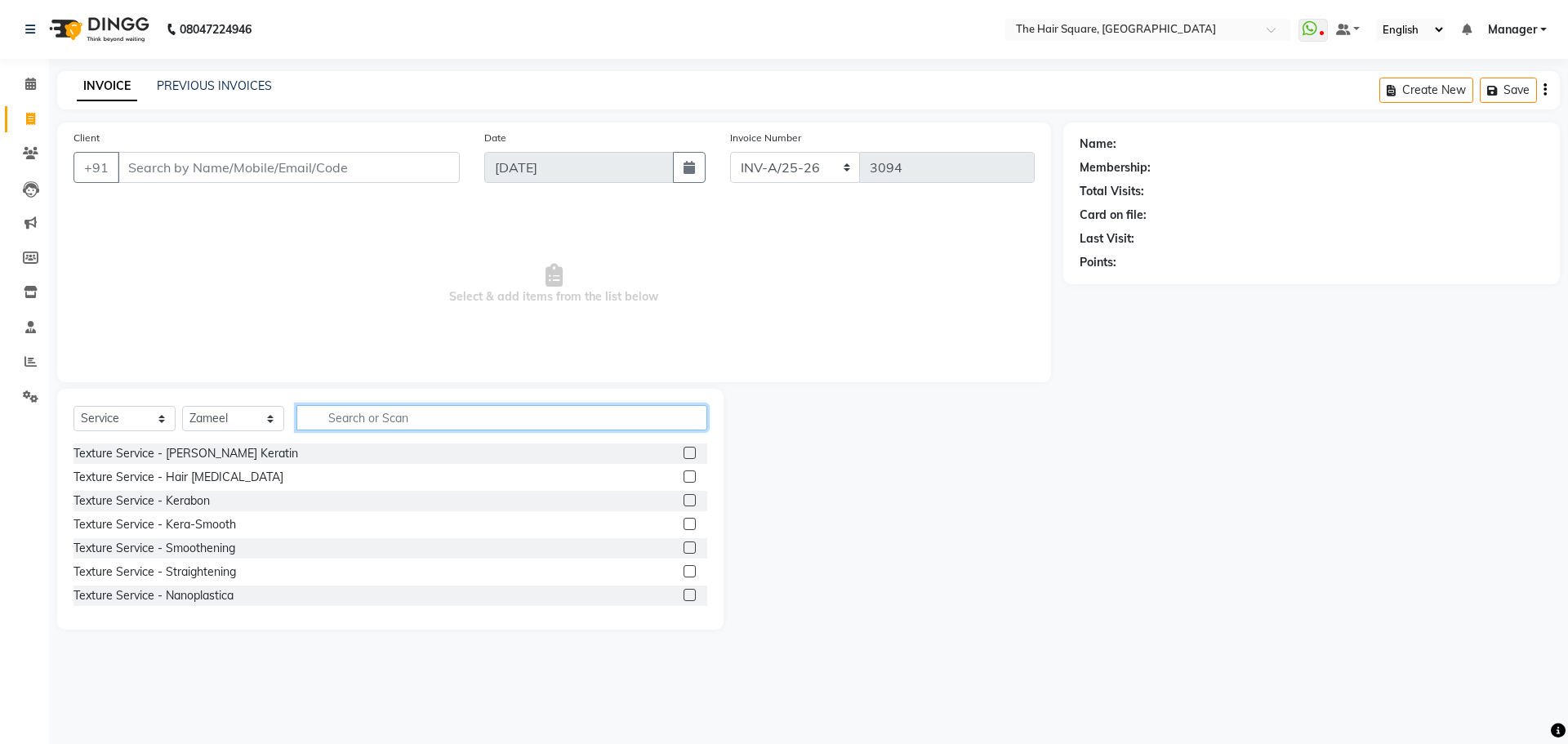
click at [389, 421] on input "text" at bounding box center [502, 417] width 411 height 25
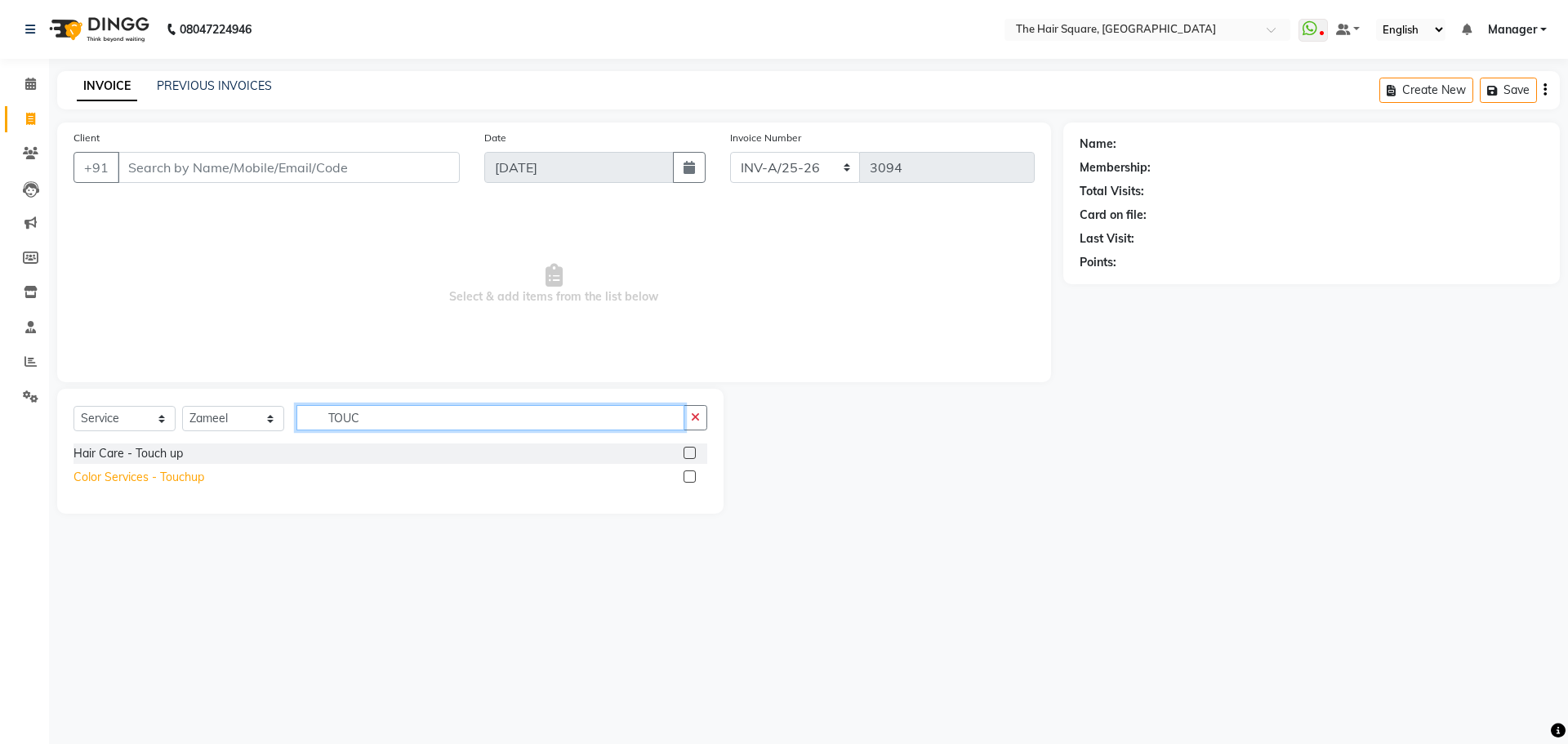
type input "TOUC"
click at [125, 478] on div "Color Services - Touchup" at bounding box center [138, 477] width 130 height 17
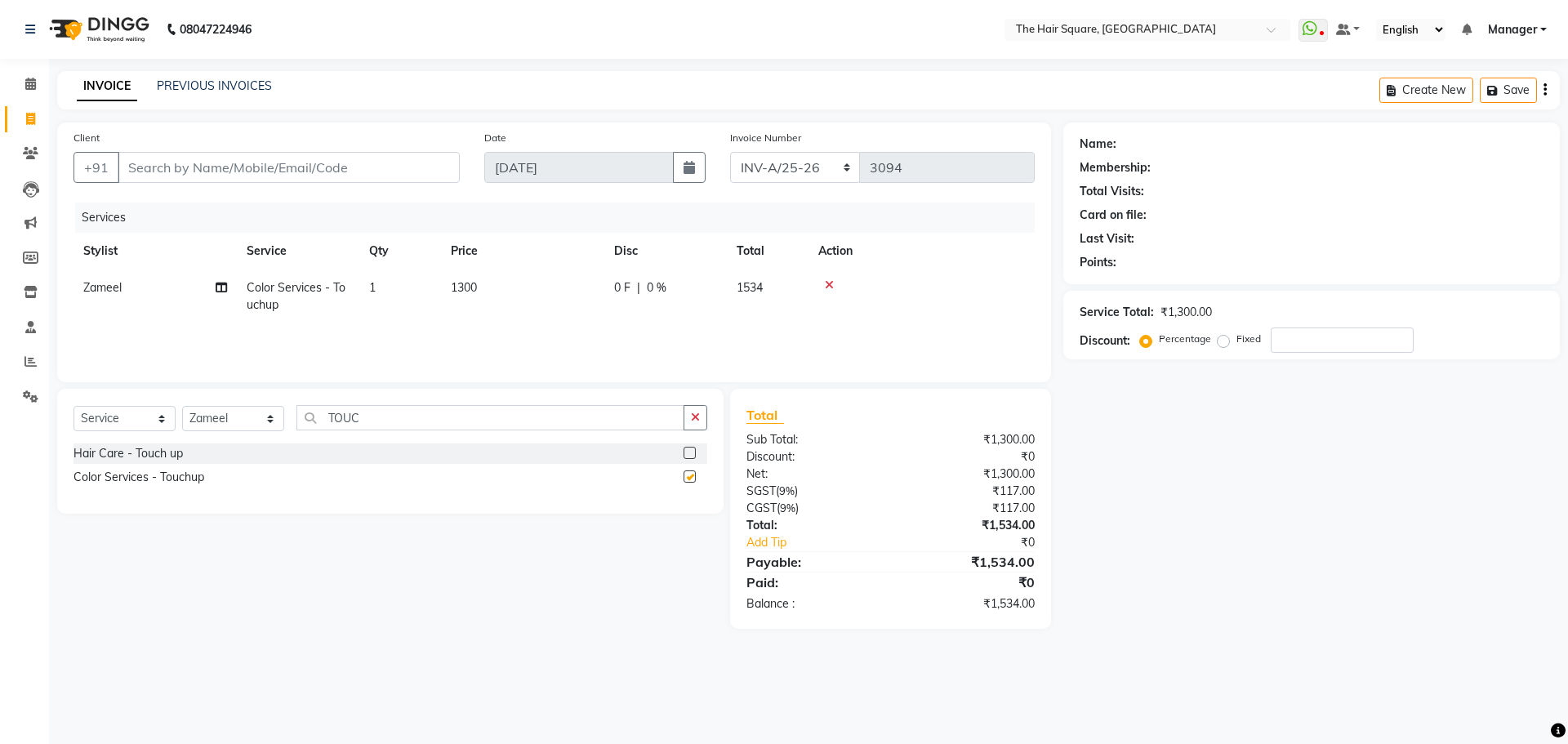
checkbox input "false"
click at [402, 417] on input "TOUC" at bounding box center [490, 417] width 388 height 25
drag, startPoint x: 402, startPoint y: 417, endPoint x: 18, endPoint y: 438, distance: 384.6
click at [18, 438] on app-home "08047224946 Select Location × The Hair Square, Ambience Island WhatsApp Status …" at bounding box center [784, 326] width 1568 height 653
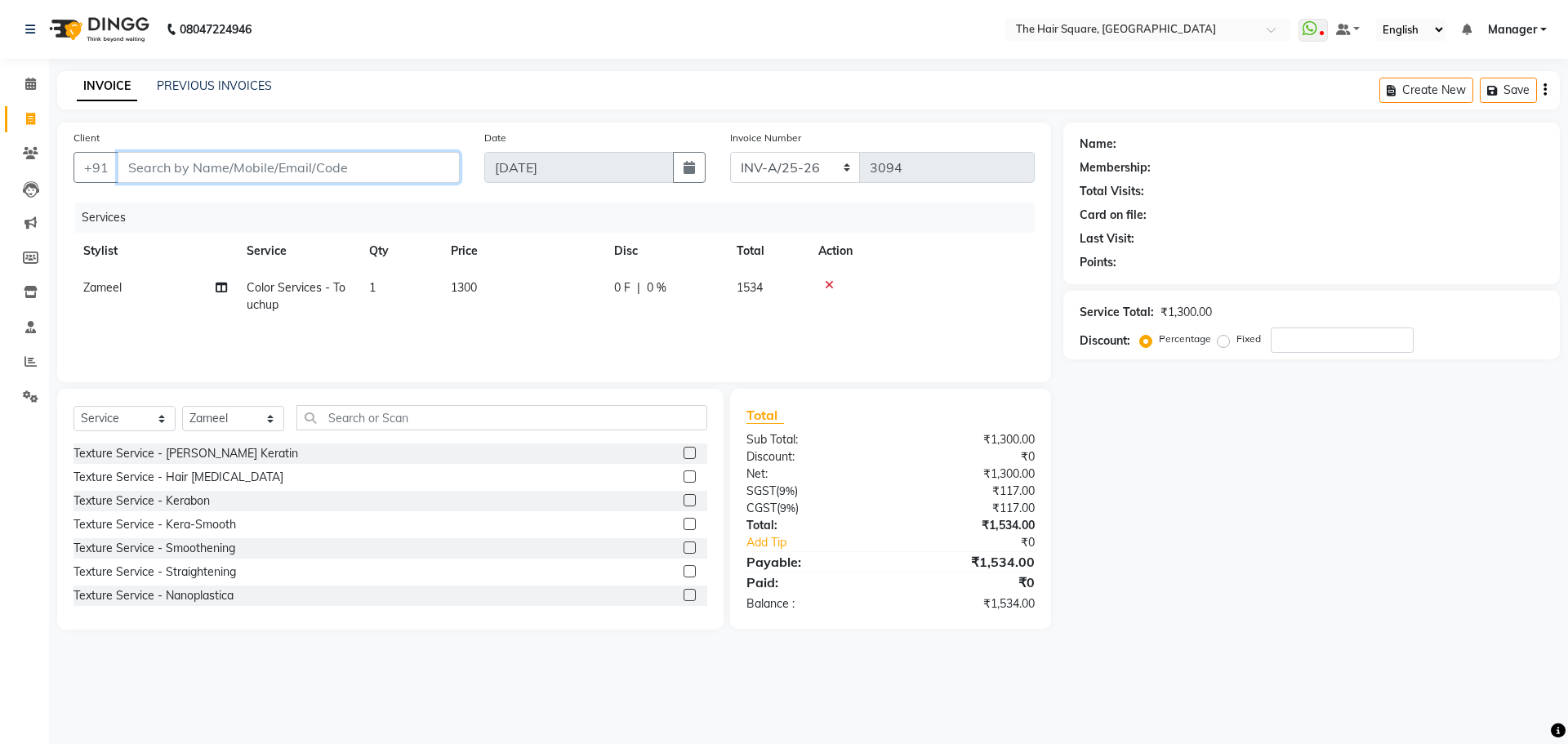
click at [313, 177] on input "Client" at bounding box center [288, 167] width 342 height 31
type input "9"
type input "0"
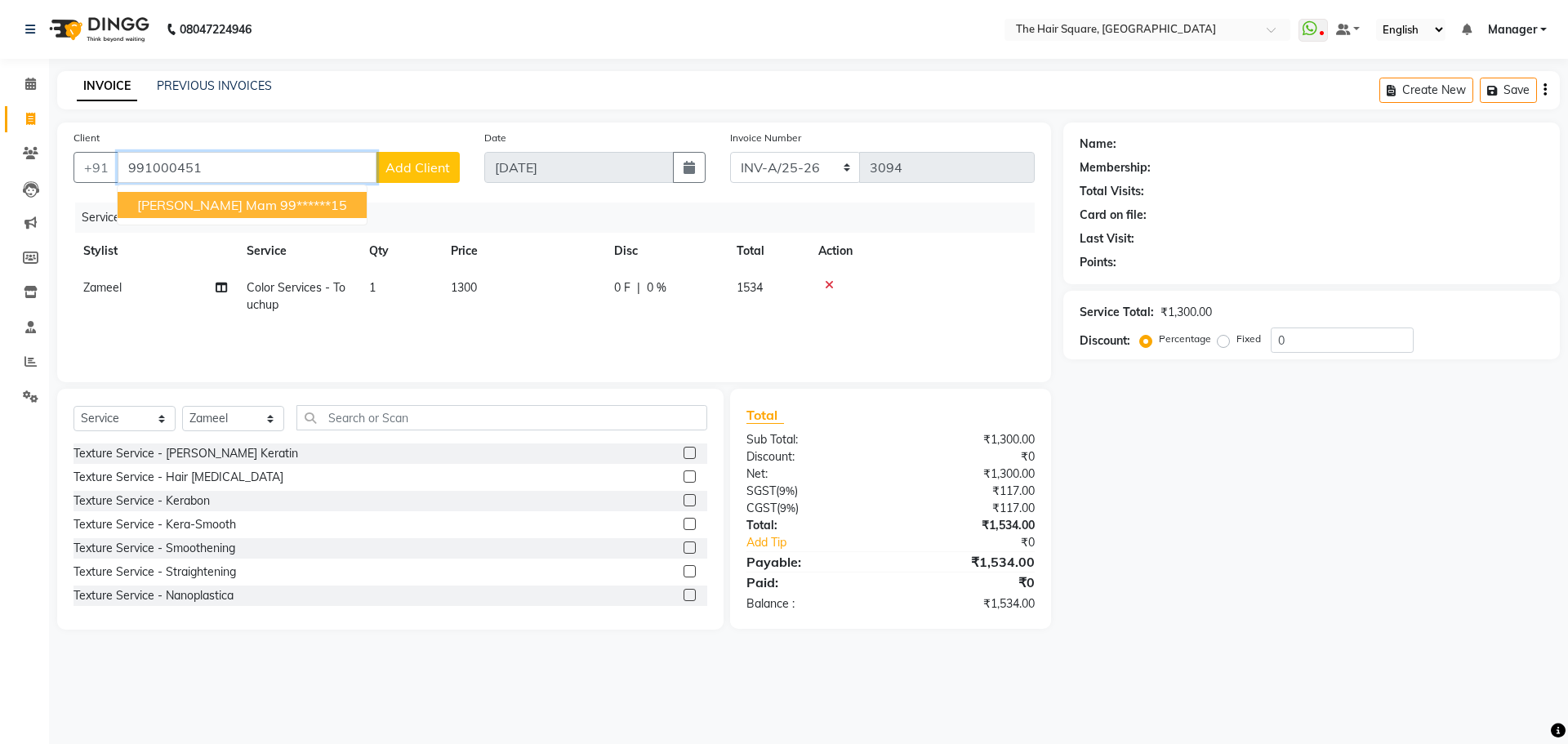
click at [280, 204] on ngb-highlight "99******15" at bounding box center [313, 205] width 67 height 17
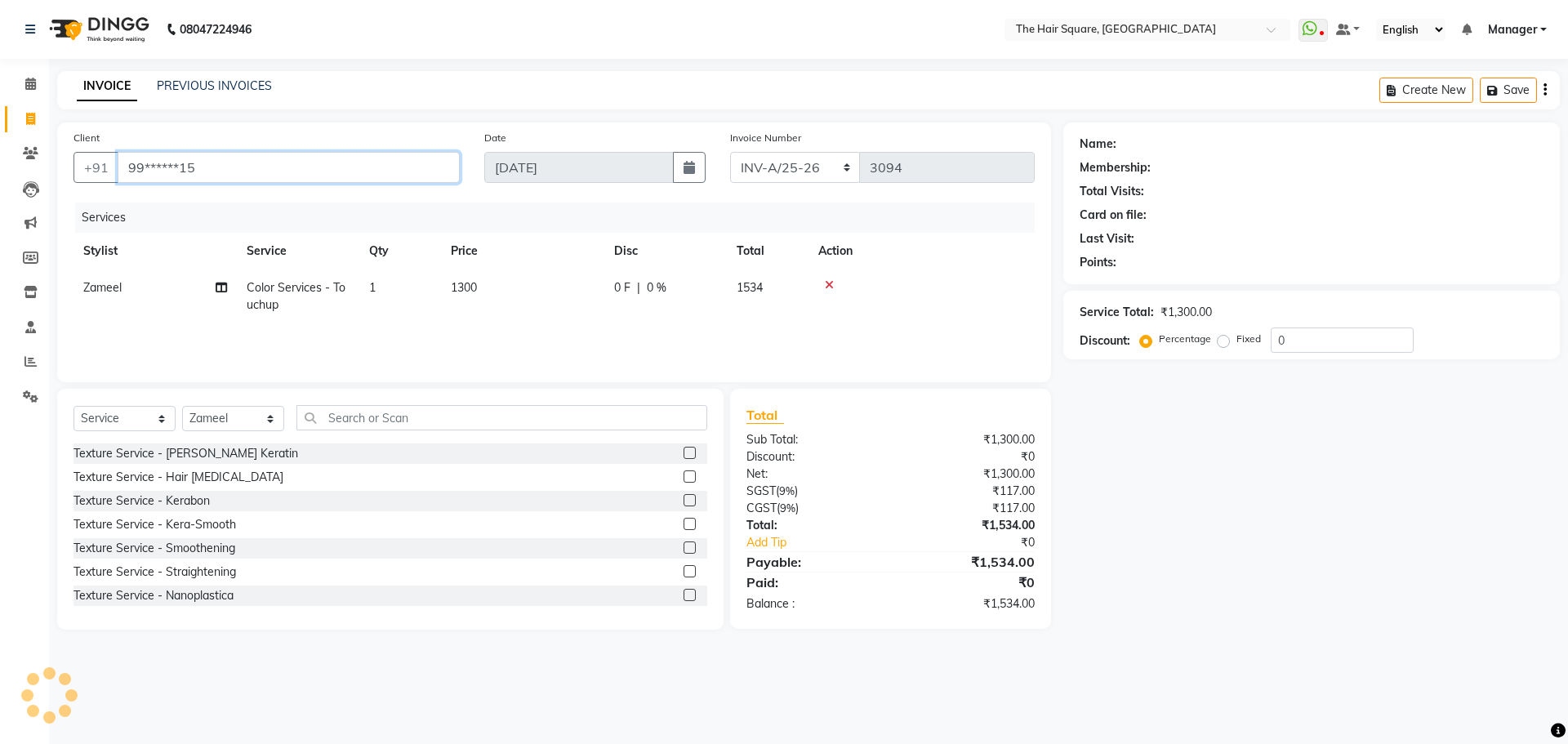
type input "99******15"
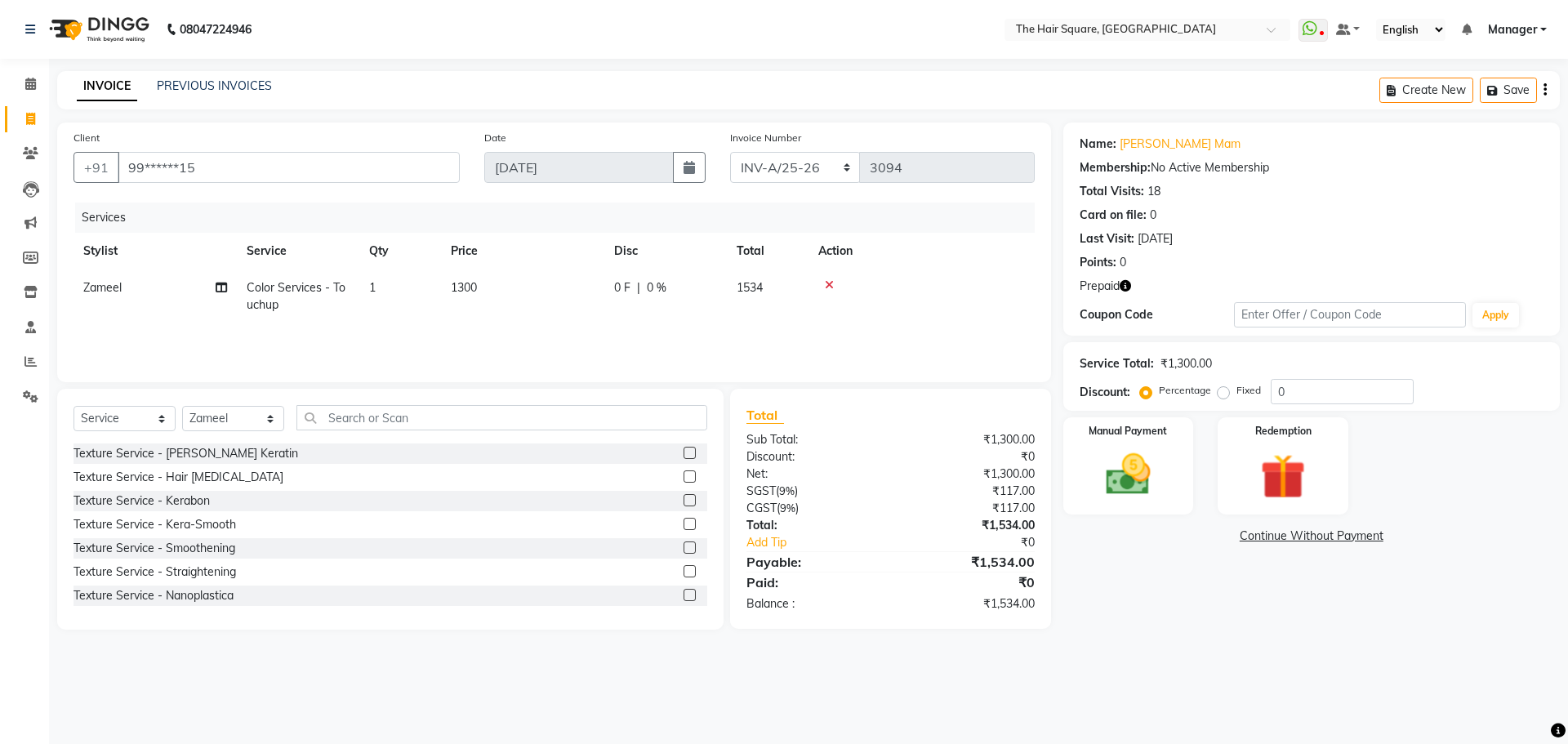
click at [1115, 288] on span "Prepaid" at bounding box center [1100, 287] width 40 height 17
click at [1124, 287] on icon "button" at bounding box center [1125, 285] width 11 height 11
click at [205, 428] on select "Select Stylist Amit Aradhana Bittu Dev Imran Inder Javed Kim Mahendra Manager M…" at bounding box center [232, 418] width 102 height 25
select select "44563"
click at [182, 406] on select "Select Stylist Amit Aradhana Bittu Dev Imran Inder Javed Kim Mahendra Manager M…" at bounding box center [232, 418] width 102 height 25
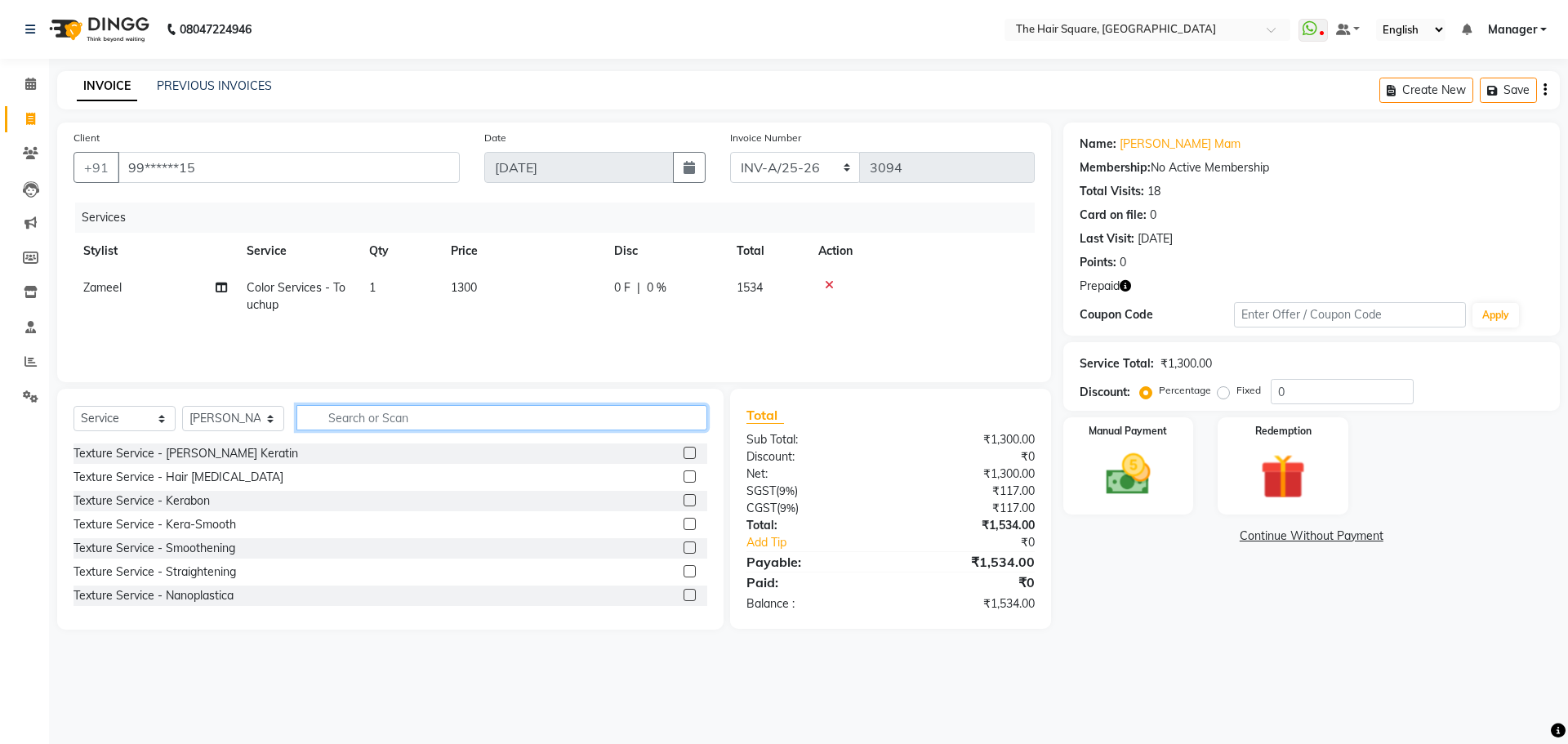
click at [341, 408] on input "text" at bounding box center [502, 417] width 411 height 25
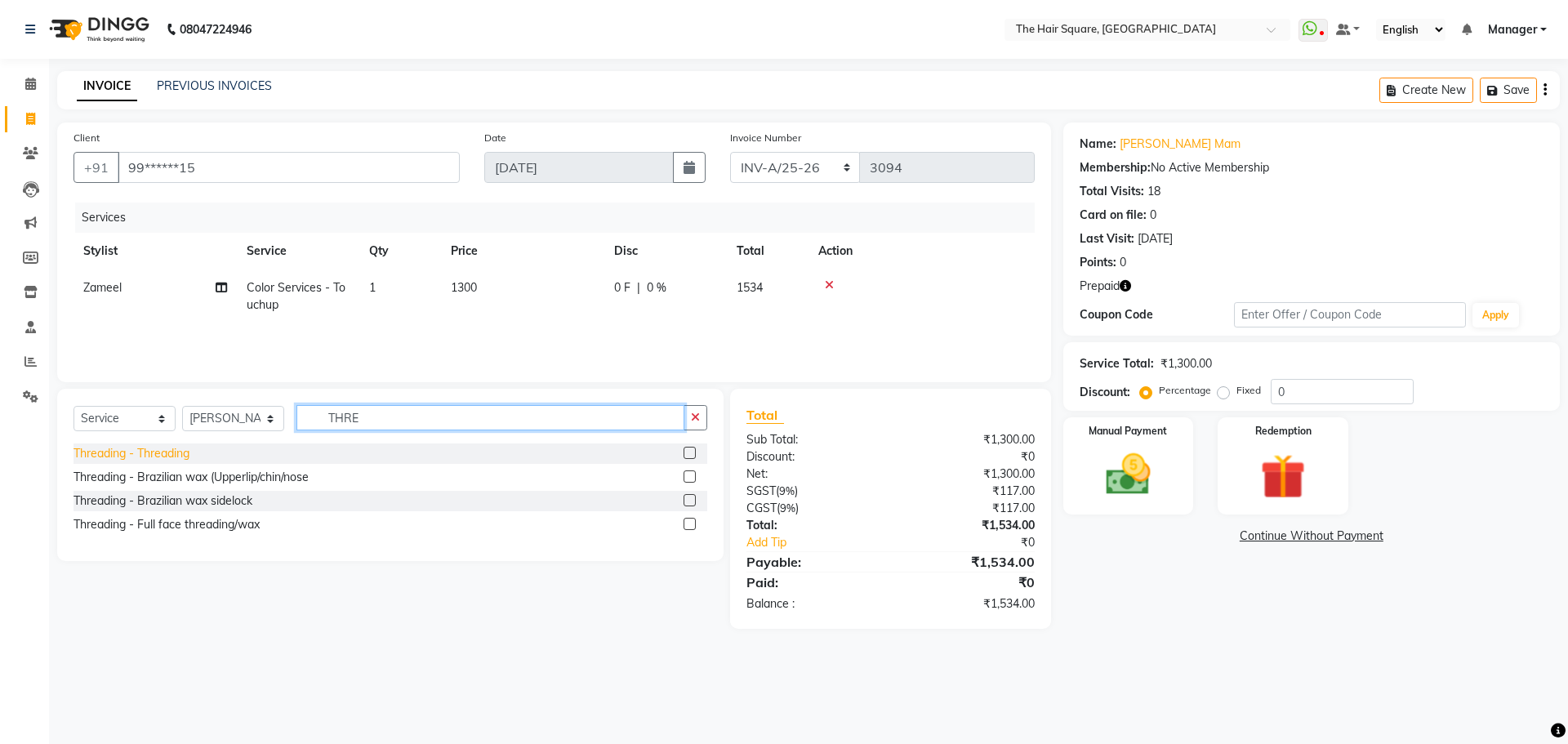
type input "THRE"
click at [165, 459] on div "Threading - Threading" at bounding box center [131, 454] width 116 height 17
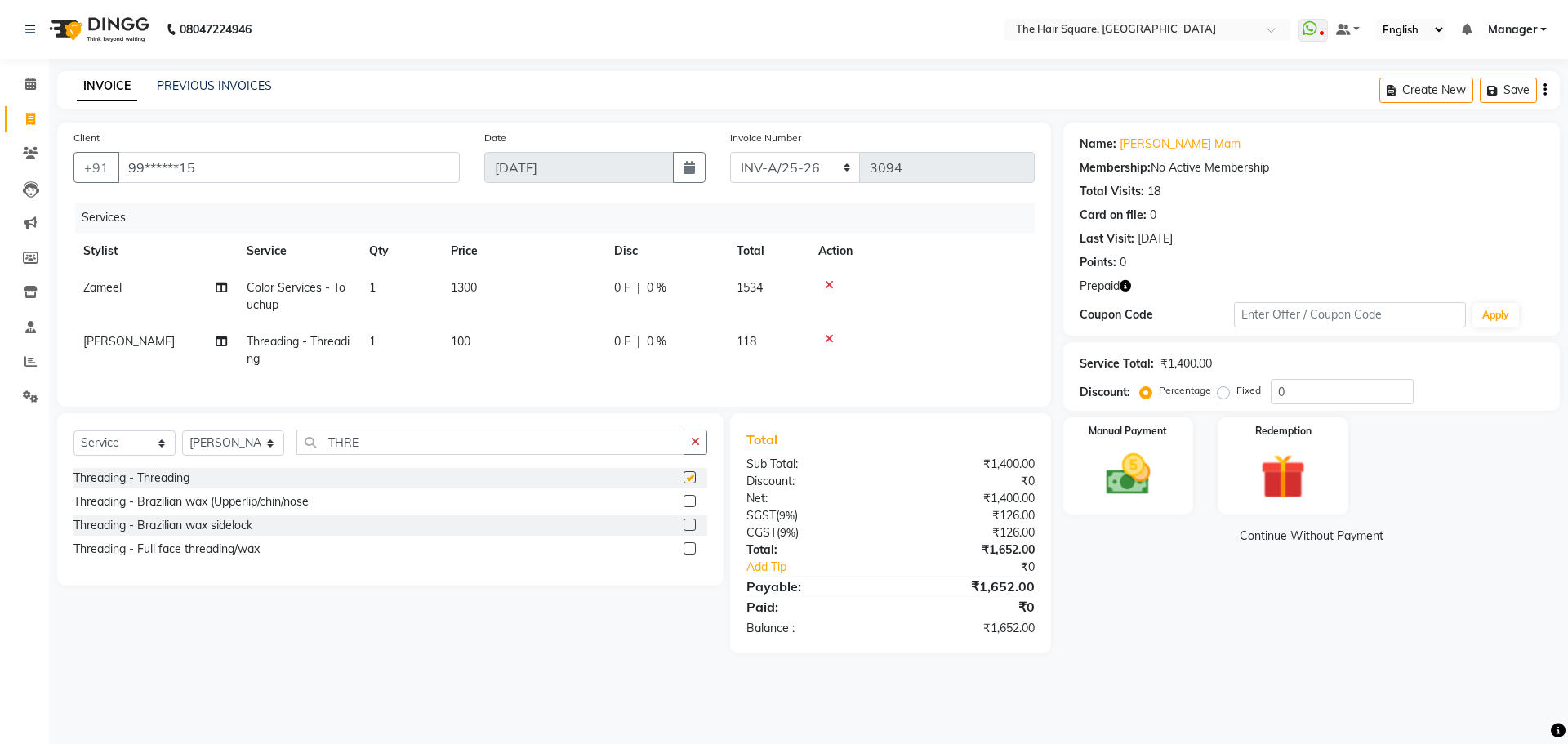
checkbox input "false"
click at [173, 511] on div "Threading - Brazilian wax (Upperlip/chin/nose" at bounding box center [191, 502] width 235 height 17
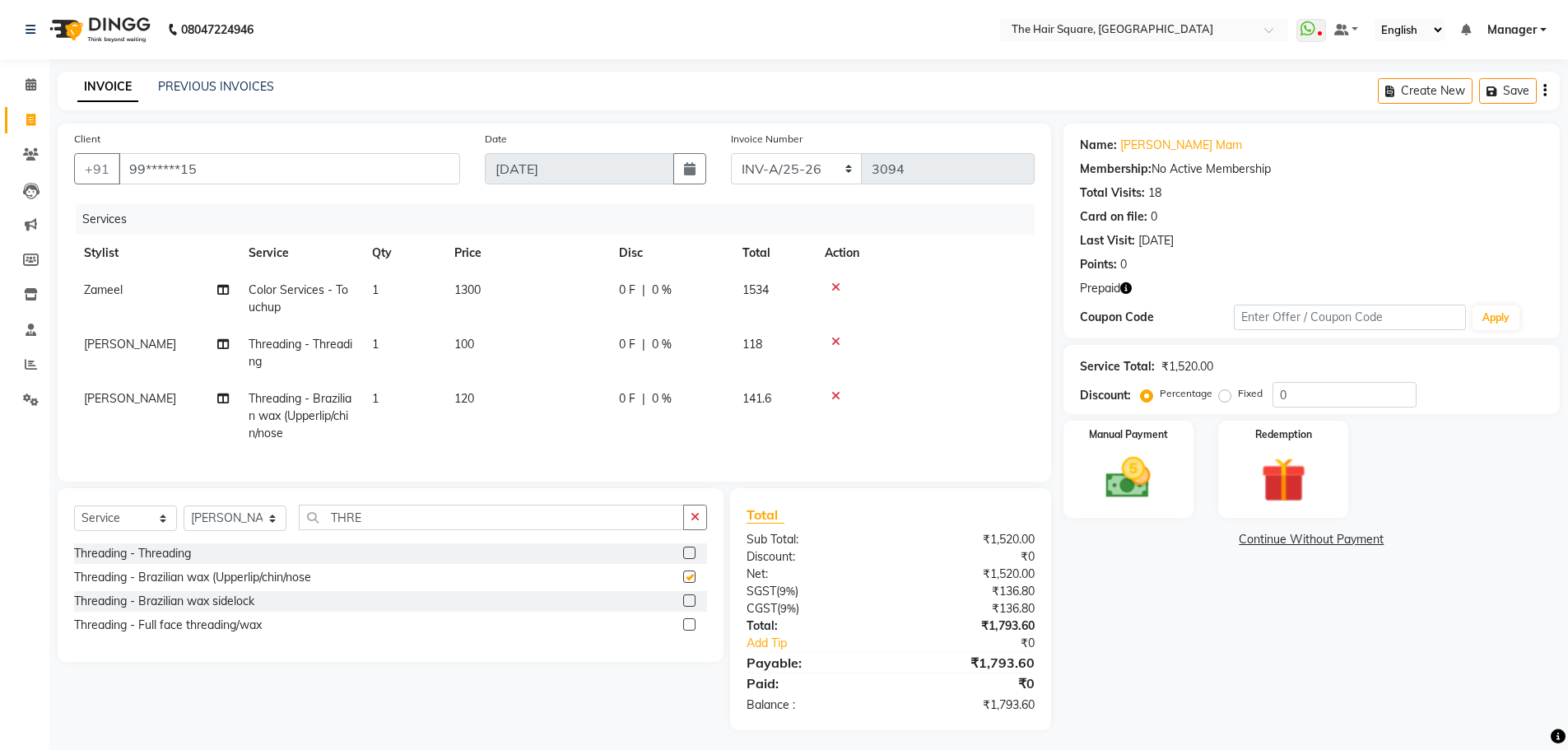
checkbox input "false"
drag, startPoint x: 776, startPoint y: 164, endPoint x: 778, endPoint y: 182, distance: 18.1
click at [776, 165] on select "INV-A-M/25-26 INV-A/25-26" at bounding box center [796, 168] width 131 height 31
select select "5954"
click at [731, 153] on select "INV-A-M/25-26 INV-A/25-26" at bounding box center [796, 168] width 131 height 31
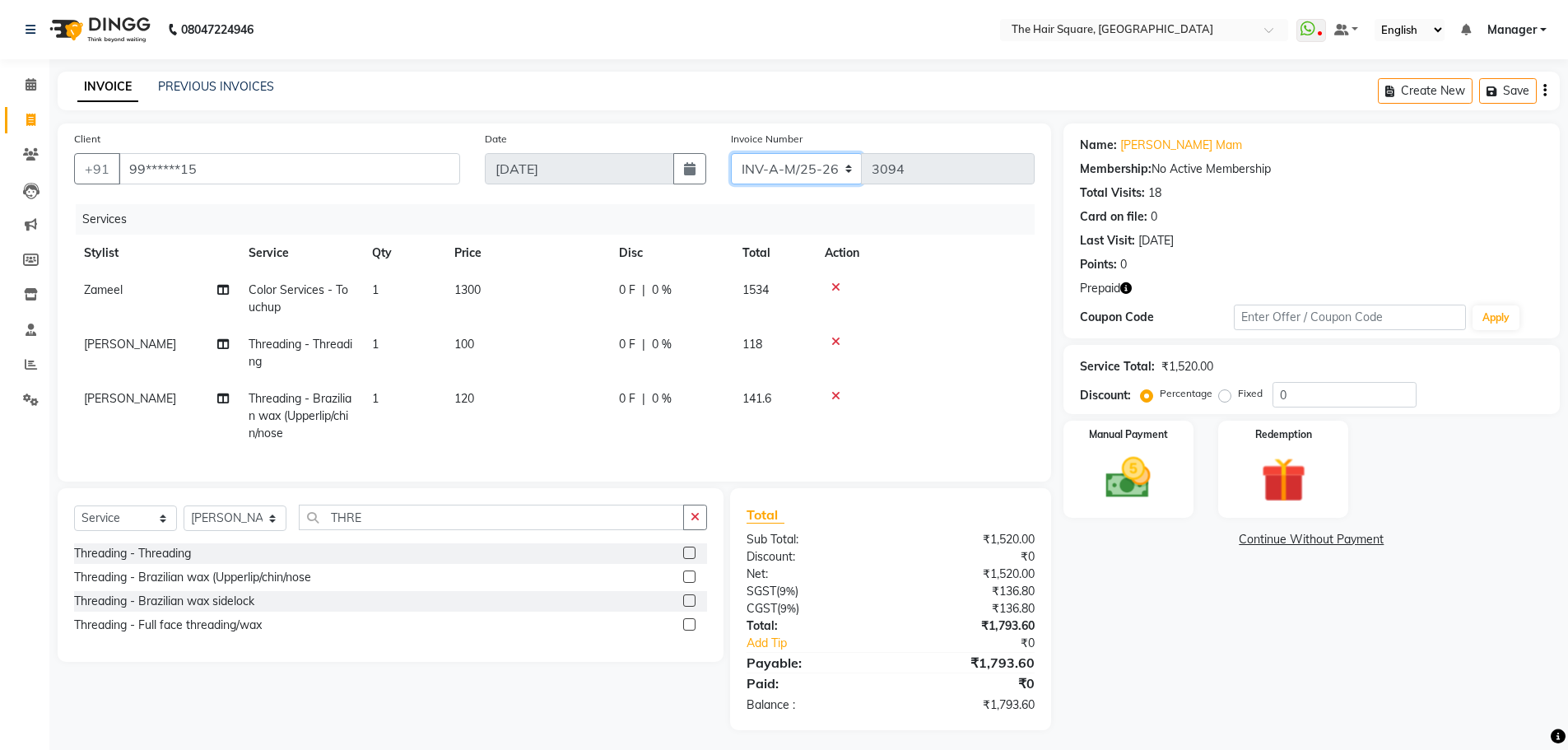
type input "0950"
click at [1128, 286] on icon "button" at bounding box center [1125, 287] width 11 height 11
click at [1304, 461] on img at bounding box center [1283, 480] width 76 height 58
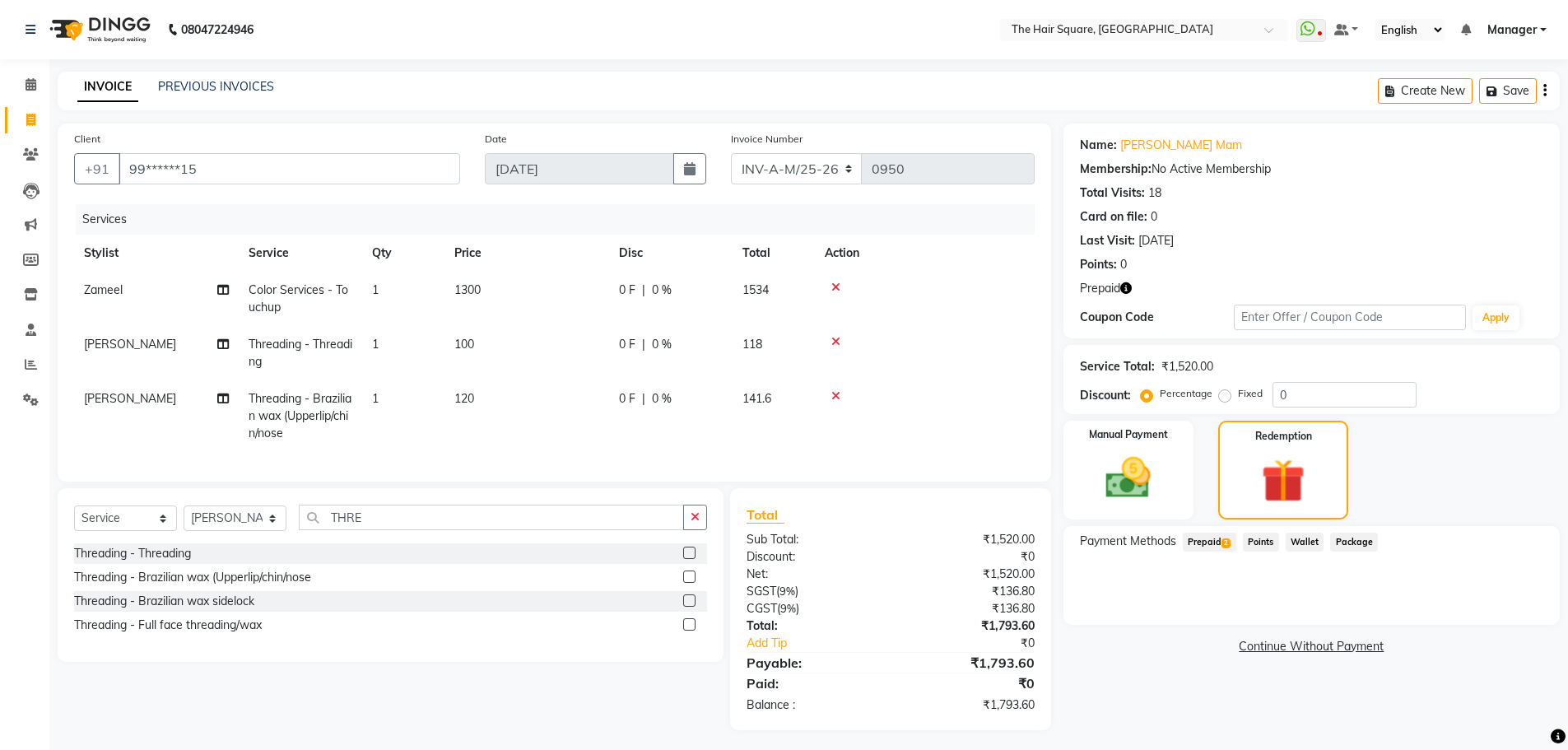
click at [1201, 547] on span "Prepaid 2" at bounding box center [1209, 541] width 54 height 19
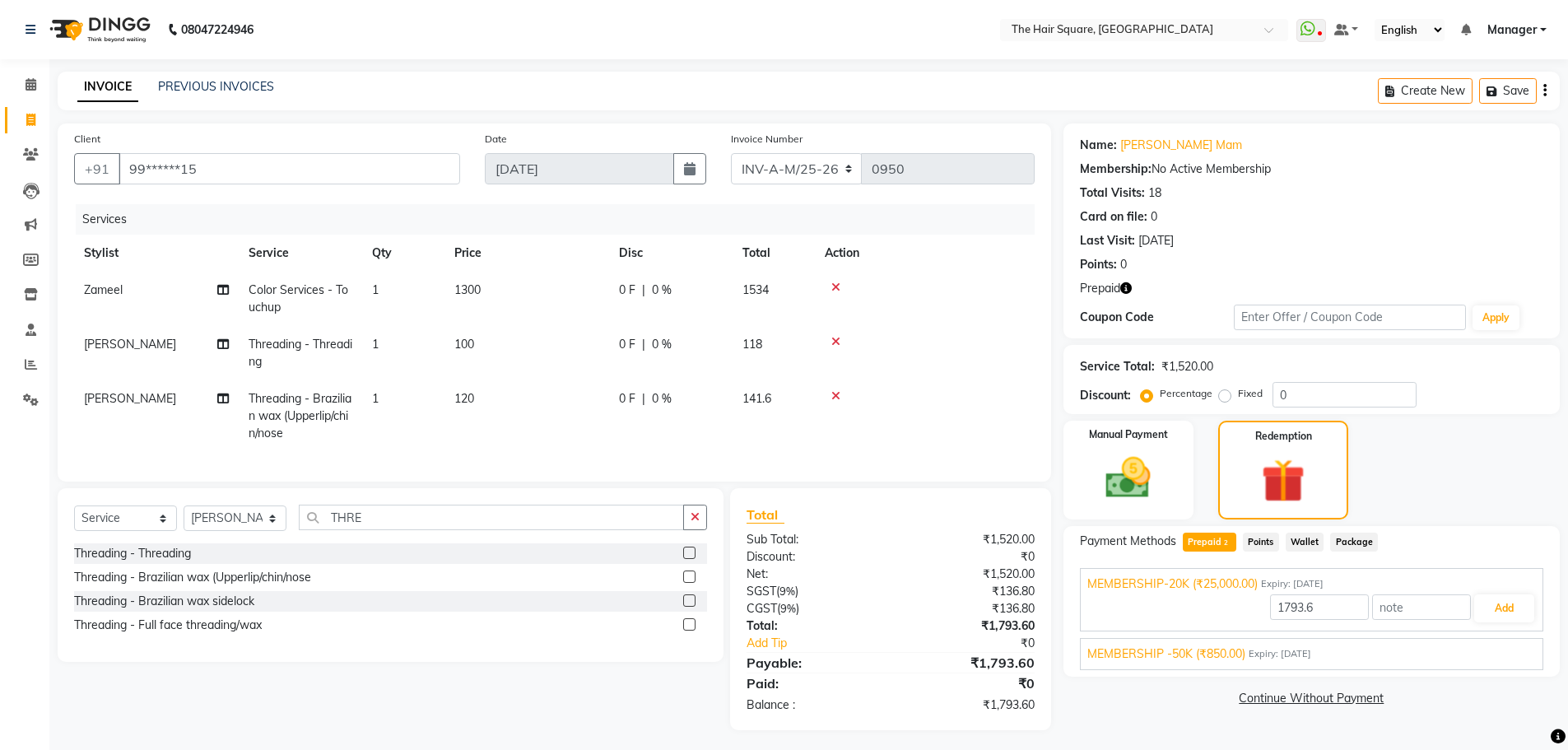
click at [1213, 658] on span "MEMBERSHIP -50K (₹850.00)" at bounding box center [1165, 654] width 158 height 18
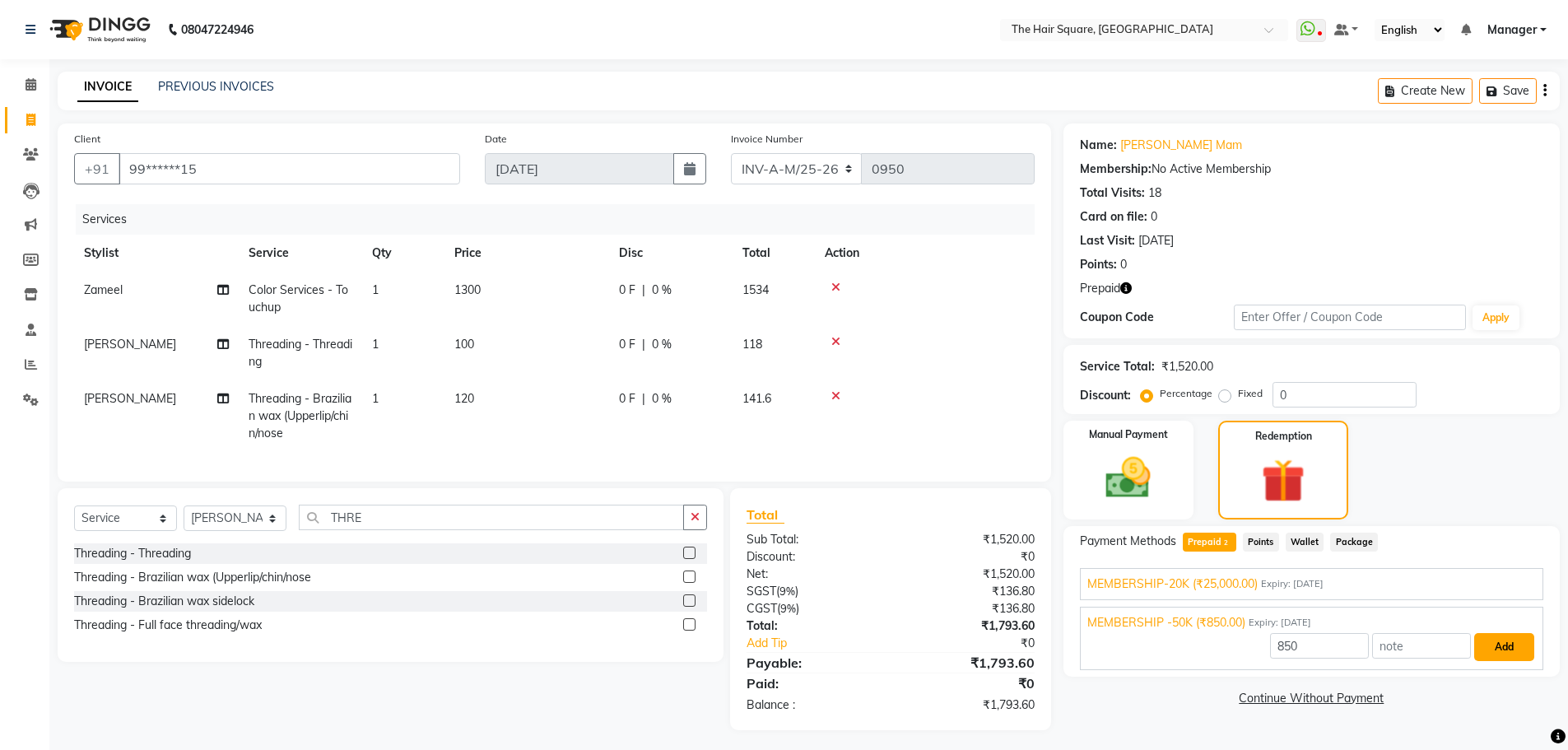
click at [1507, 649] on button "Add" at bounding box center [1504, 647] width 60 height 28
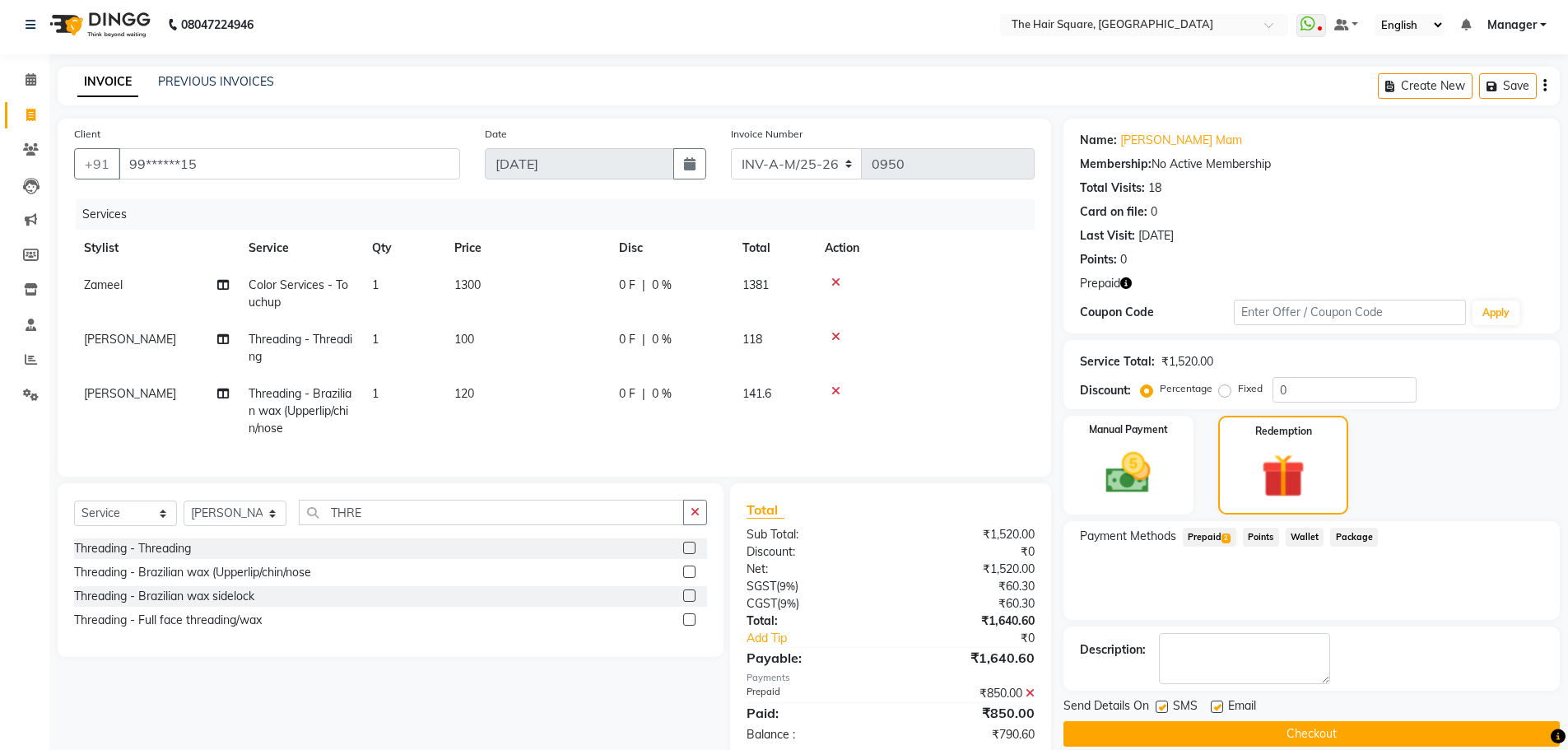
scroll to position [52, 0]
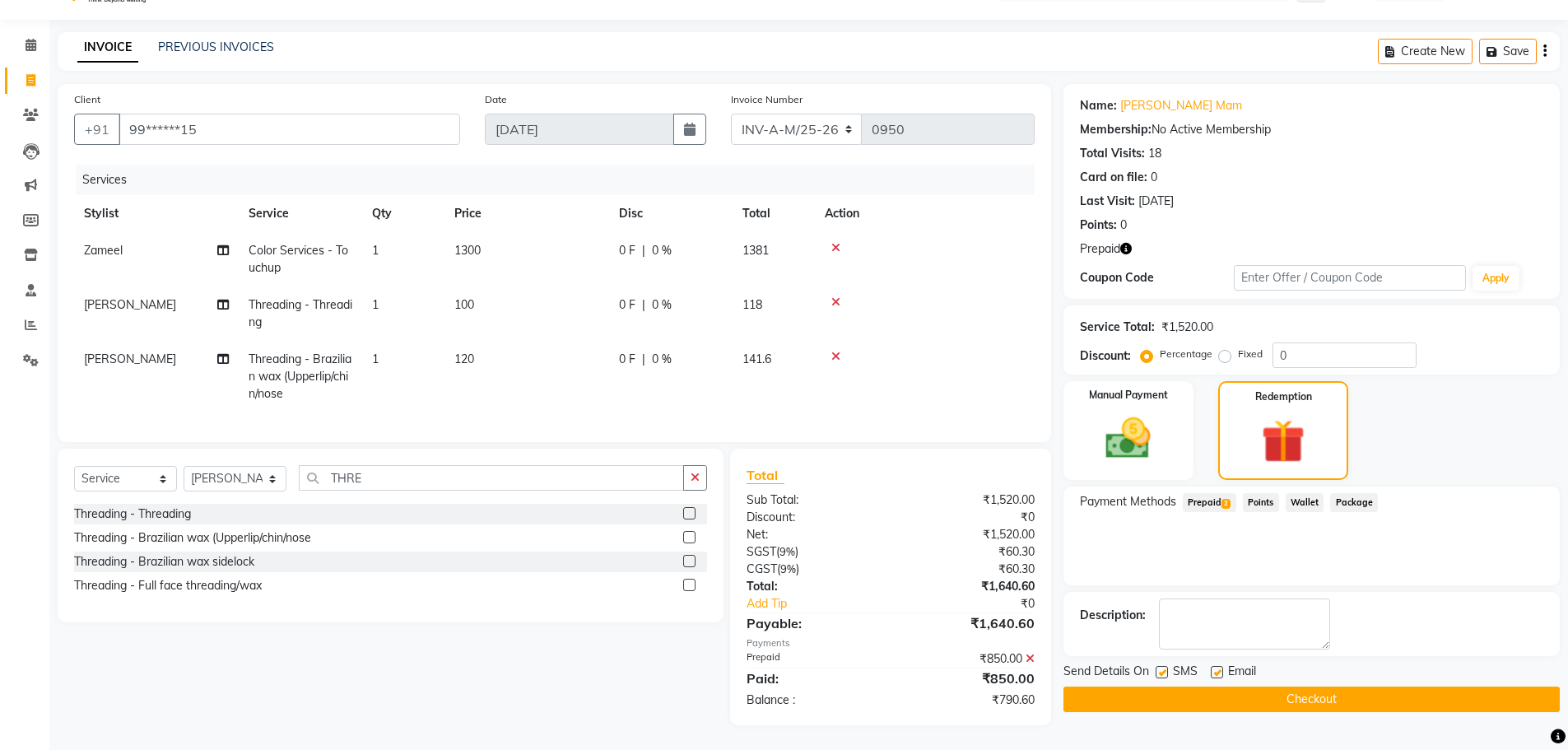
click at [1209, 494] on span "Prepaid 2" at bounding box center [1209, 502] width 54 height 19
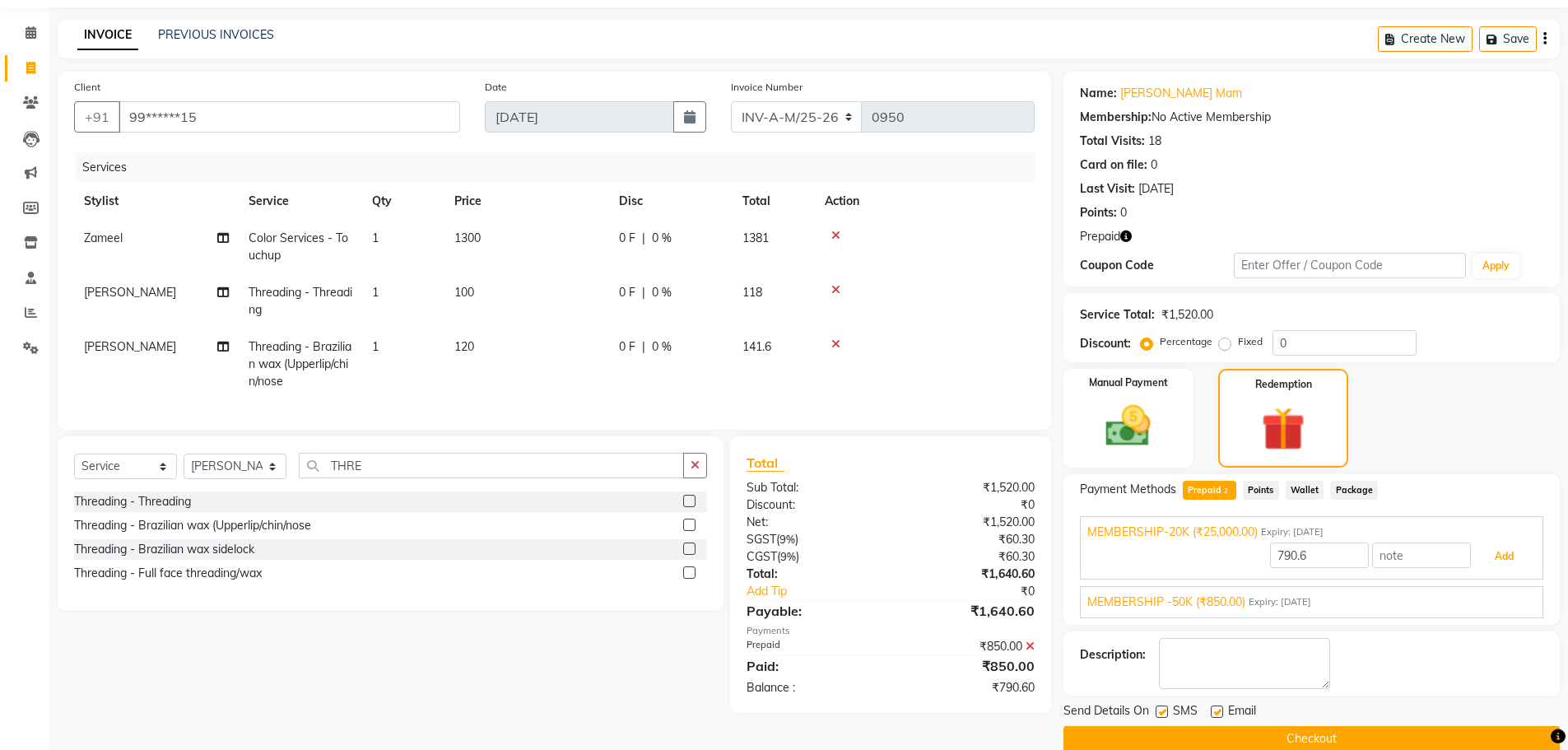
click at [1500, 551] on button "Add" at bounding box center [1504, 557] width 60 height 28
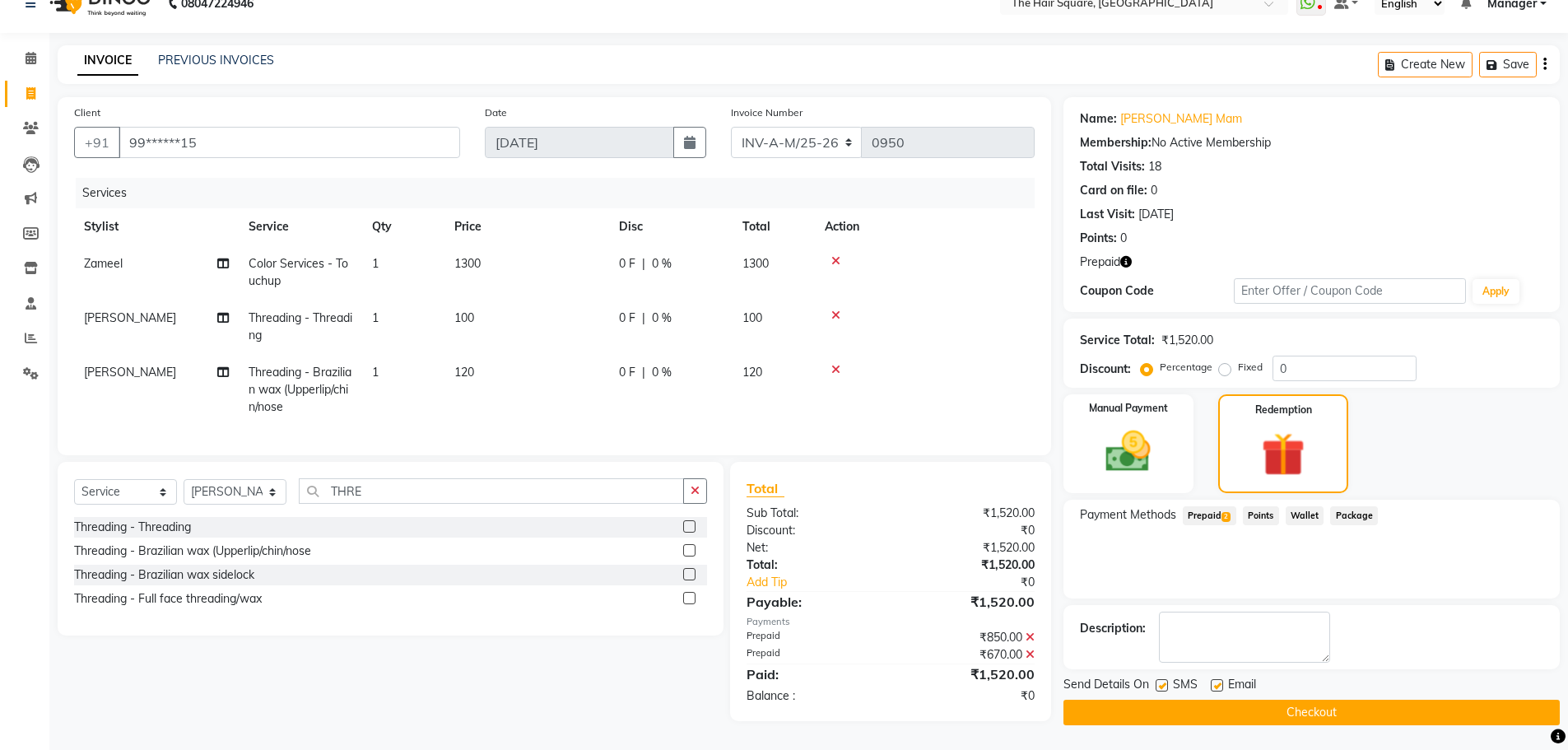
scroll to position [34, 0]
click at [1249, 706] on button "Checkout" at bounding box center [1311, 712] width 496 height 26
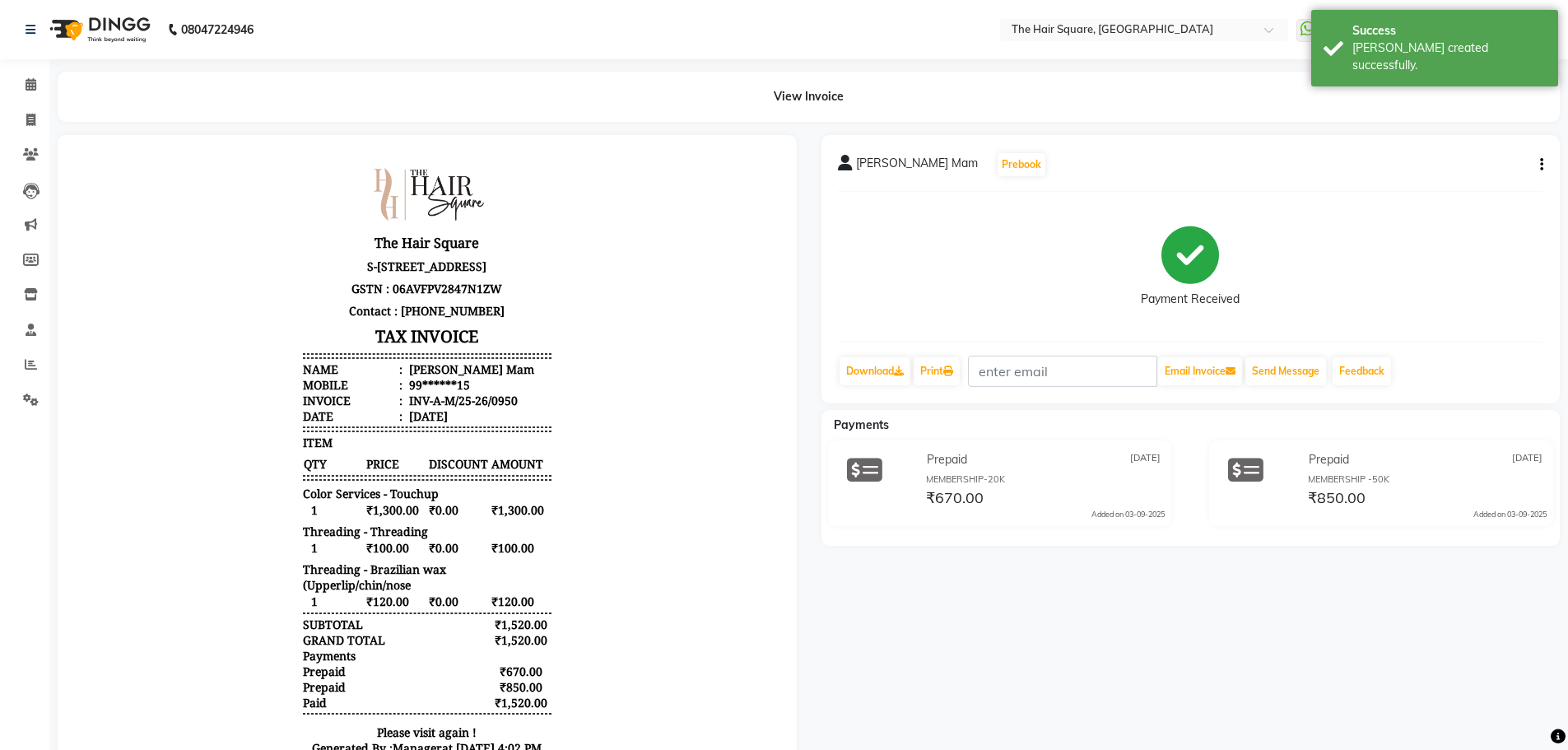
scroll to position [175, 0]
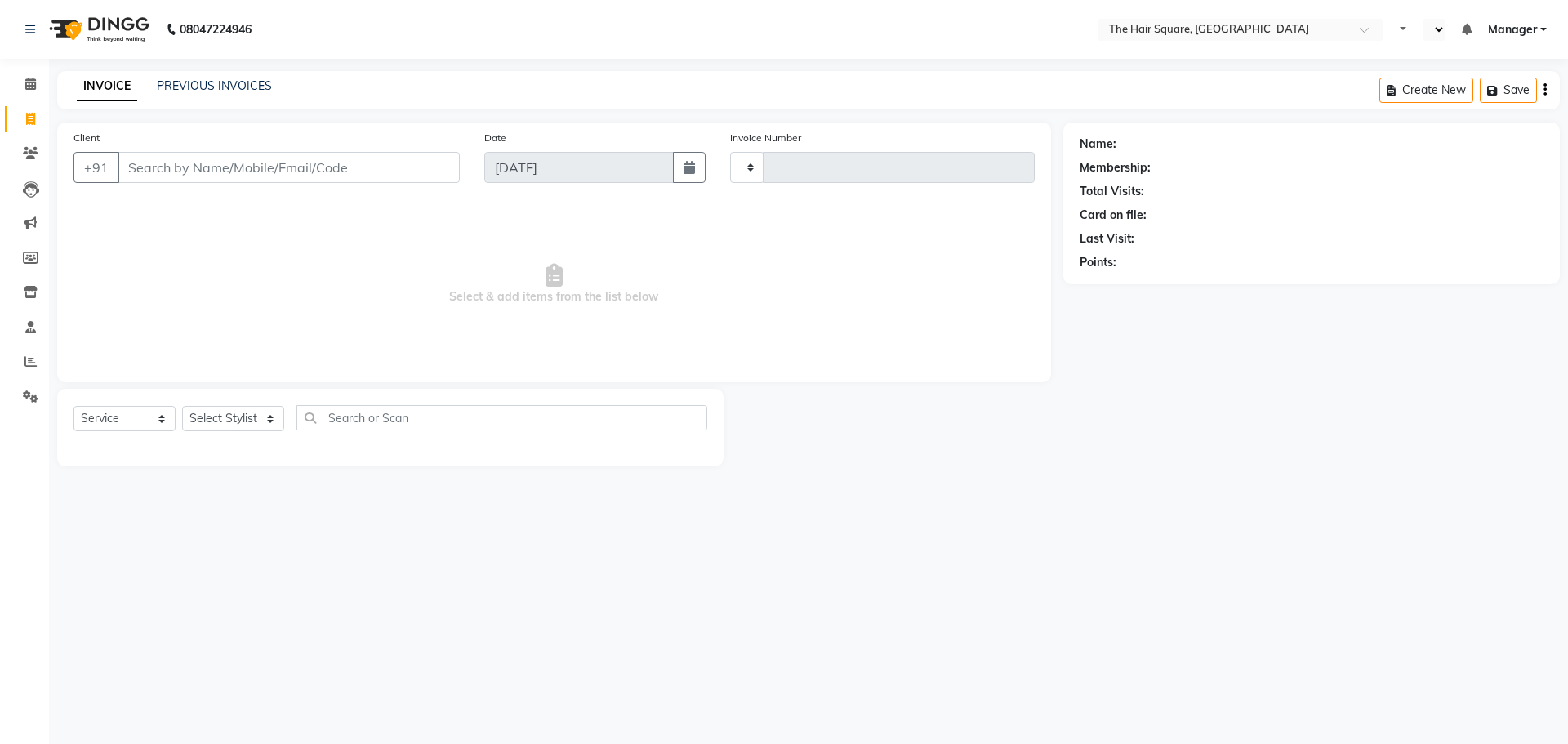
select select "service"
select select "en"
select select "5768"
type input "3094"
